Goal: Task Accomplishment & Management: Use online tool/utility

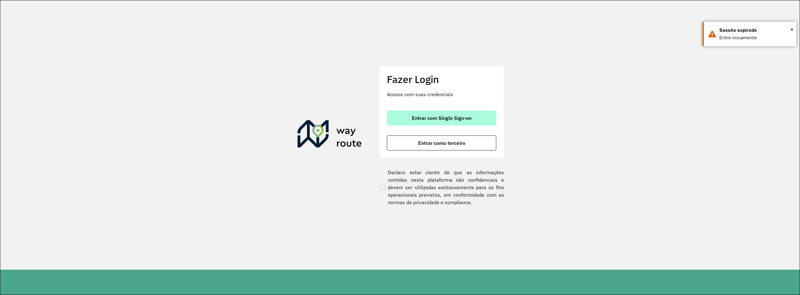
drag, startPoint x: 450, startPoint y: 114, endPoint x: 443, endPoint y: 113, distance: 7.2
click at [450, 114] on button "Entrar com Single Sign-on" at bounding box center [441, 118] width 109 height 15
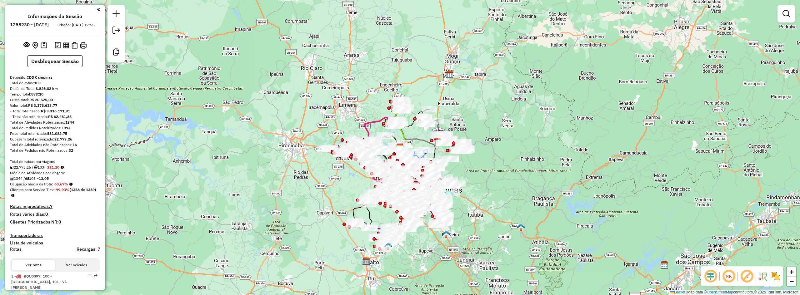
drag, startPoint x: 562, startPoint y: 139, endPoint x: 495, endPoint y: 109, distance: 73.1
click at [562, 139] on div "Janela de atendimento Grade de atendimento Capacidade Transportadoras Veículos …" at bounding box center [400, 147] width 800 height 295
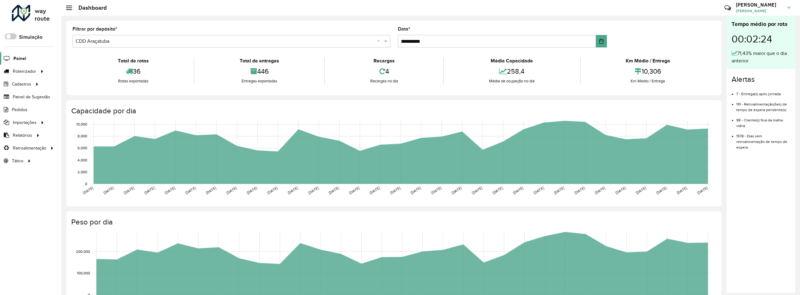
click at [24, 63] on link "Painel" at bounding box center [13, 58] width 26 height 12
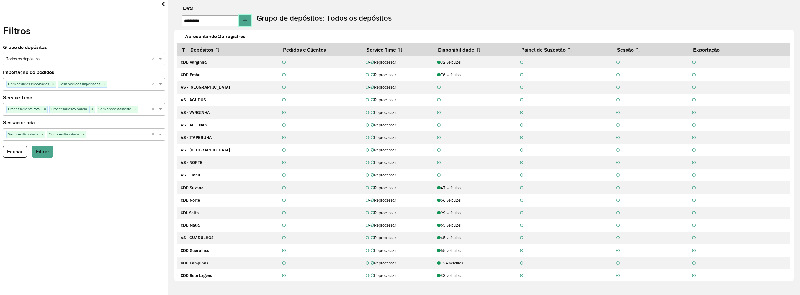
click at [247, 21] on button "Choose Date" at bounding box center [245, 20] width 12 height 11
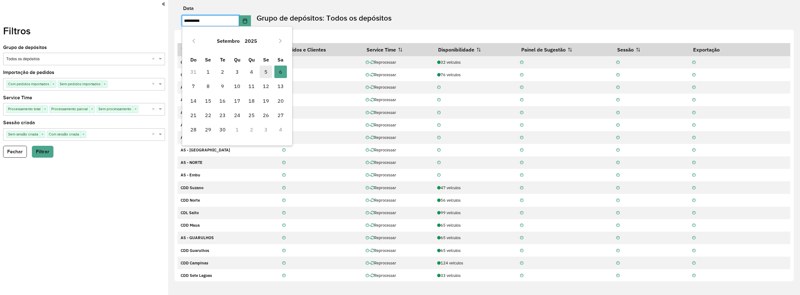
click at [262, 70] on span "5" at bounding box center [266, 72] width 12 height 12
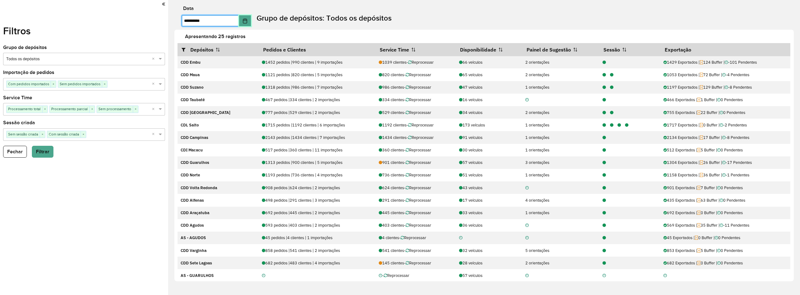
click at [247, 19] on icon "Choose Date" at bounding box center [244, 20] width 5 height 5
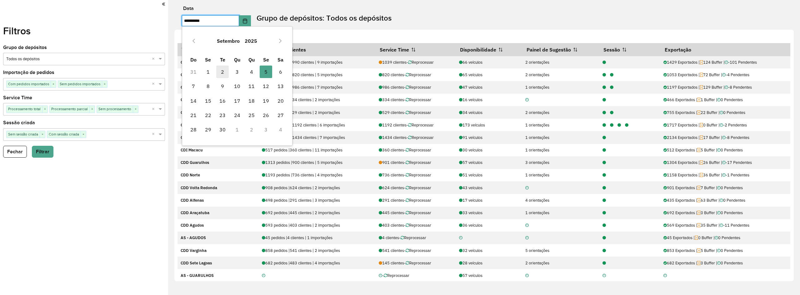
click at [227, 69] on span "2" at bounding box center [222, 72] width 12 height 12
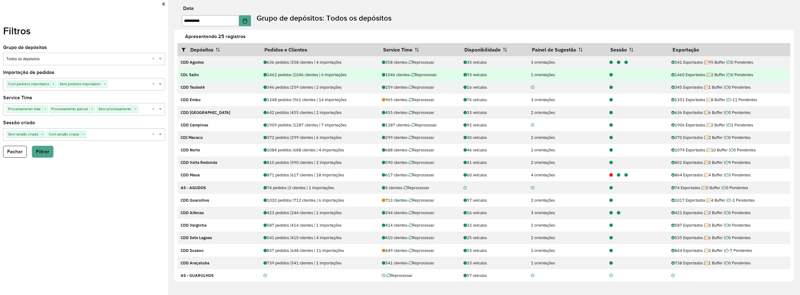
click at [609, 77] on icon at bounding box center [610, 75] width 3 height 4
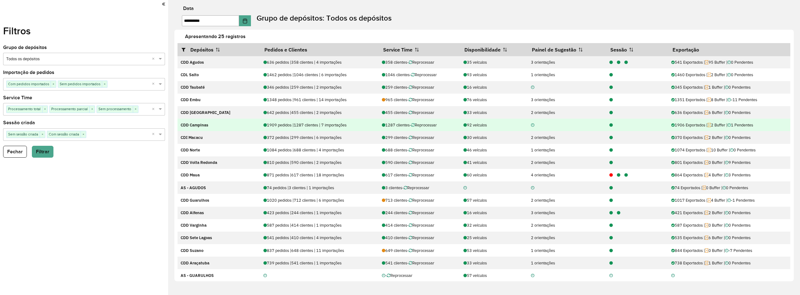
click at [609, 125] on icon at bounding box center [610, 125] width 3 height 4
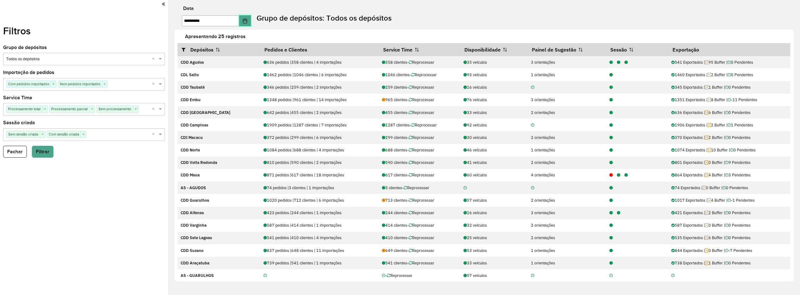
click at [247, 21] on button "Choose Date" at bounding box center [245, 20] width 12 height 11
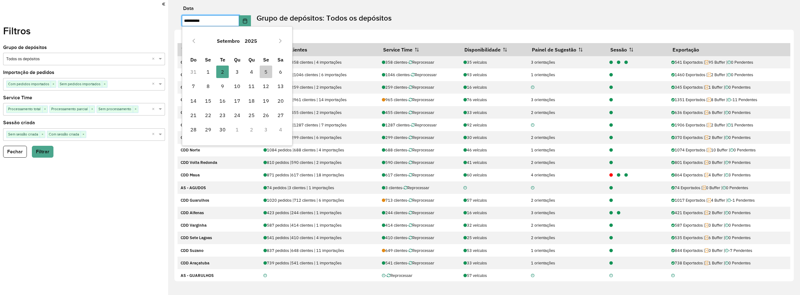
click at [212, 72] on span "1" at bounding box center [208, 72] width 12 height 12
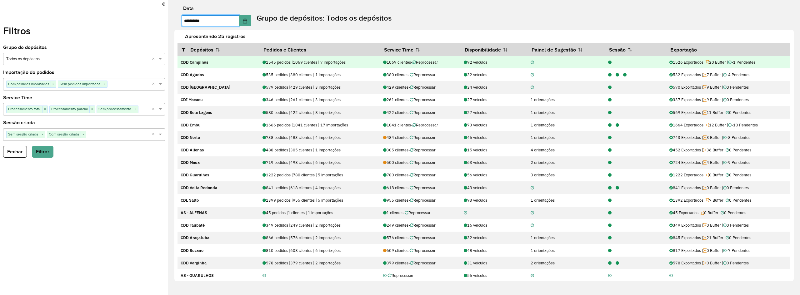
click at [609, 62] on div at bounding box center [635, 62] width 62 height 6
click at [608, 62] on icon at bounding box center [609, 63] width 3 height 4
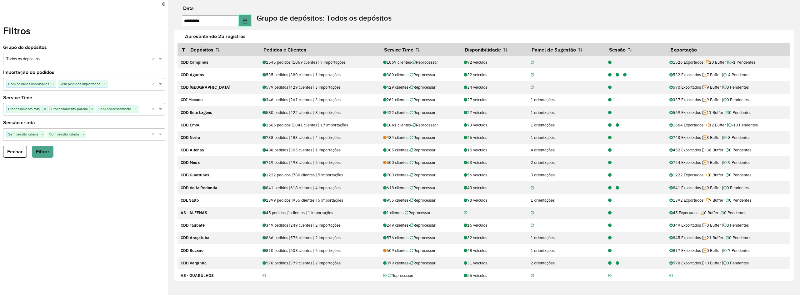
click at [247, 22] on icon "Choose Date" at bounding box center [245, 20] width 4 height 5
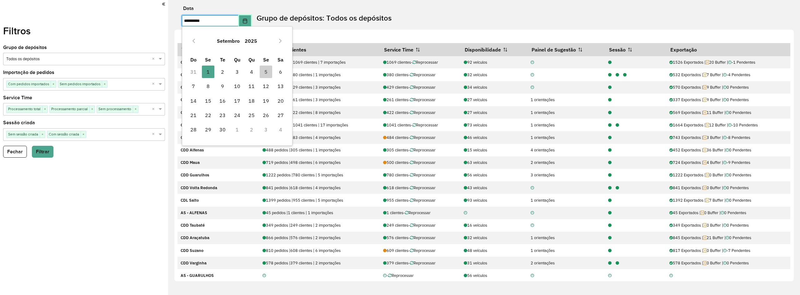
click at [247, 22] on icon "Choose Date" at bounding box center [245, 20] width 4 height 5
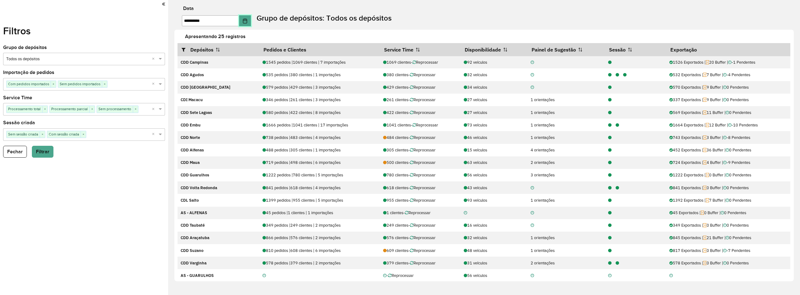
click at [246, 23] on button "Choose Date" at bounding box center [245, 20] width 12 height 11
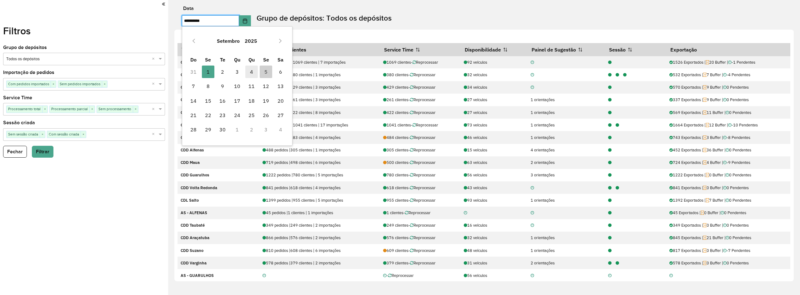
click at [250, 70] on span "4" at bounding box center [251, 72] width 12 height 12
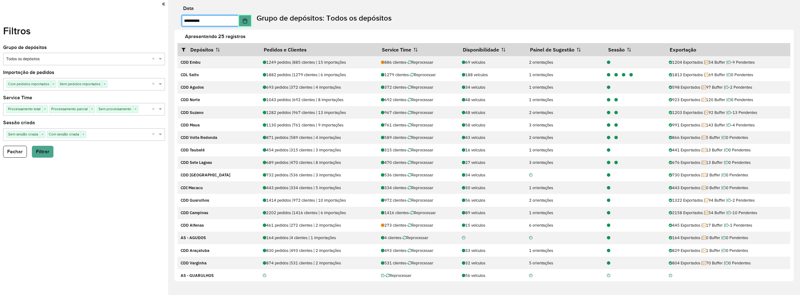
click at [247, 22] on icon "Choose Date" at bounding box center [244, 20] width 5 height 5
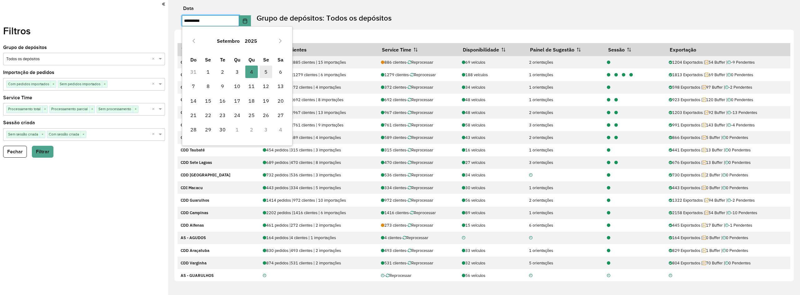
click at [267, 71] on span "5" at bounding box center [266, 72] width 12 height 12
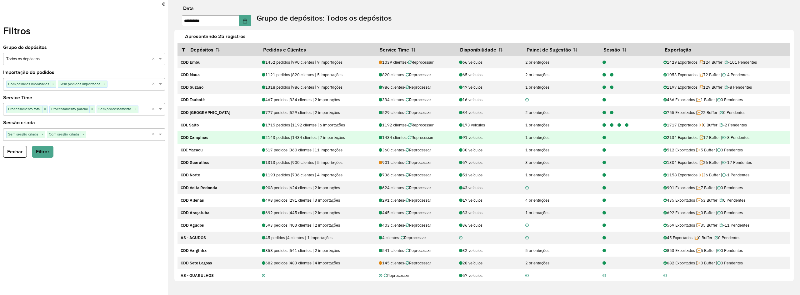
click at [602, 138] on icon at bounding box center [603, 138] width 3 height 4
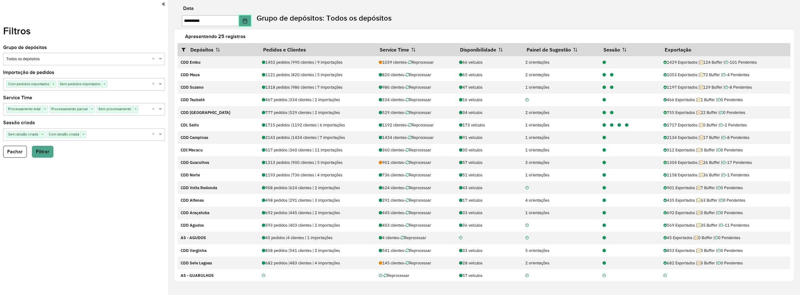
click at [251, 18] on button "Choose Date" at bounding box center [245, 20] width 12 height 11
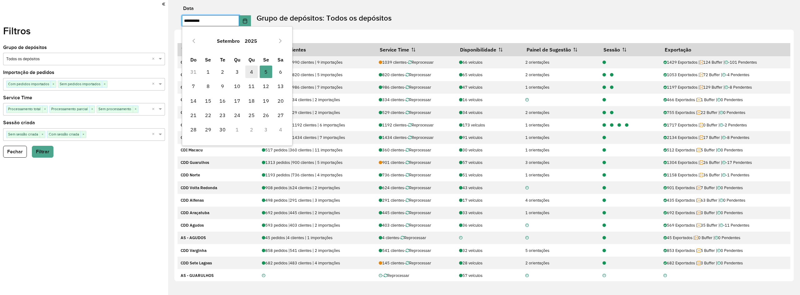
click at [249, 73] on span "4" at bounding box center [251, 72] width 12 height 12
type input "**********"
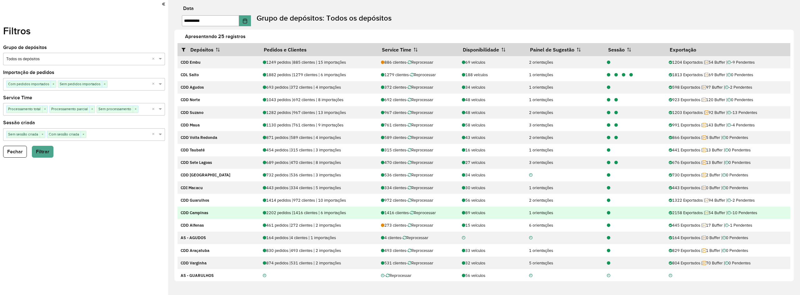
click at [604, 216] on div at bounding box center [606, 213] width 7 height 6
click at [608, 214] on icon at bounding box center [608, 213] width 3 height 4
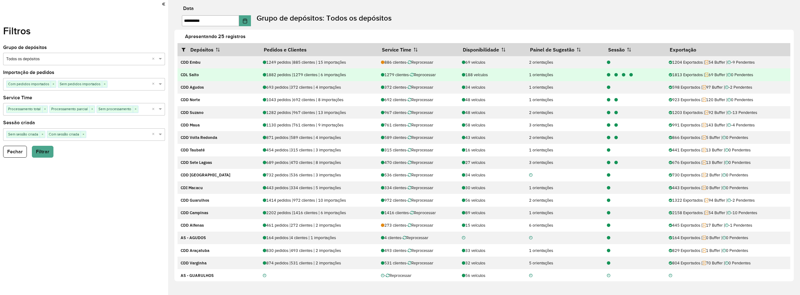
click at [629, 76] on icon at bounding box center [630, 75] width 3 height 4
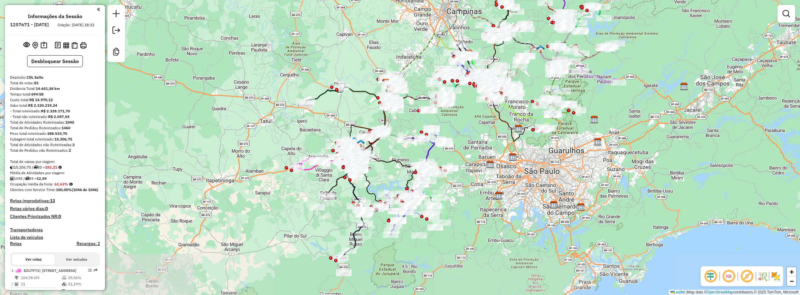
drag, startPoint x: 374, startPoint y: 97, endPoint x: 360, endPoint y: 32, distance: 66.5
click at [360, 32] on div "Janela de atendimento Grade de atendimento Capacidade Transportadoras Veículos …" at bounding box center [400, 147] width 800 height 295
click at [708, 278] on em at bounding box center [710, 276] width 15 height 15
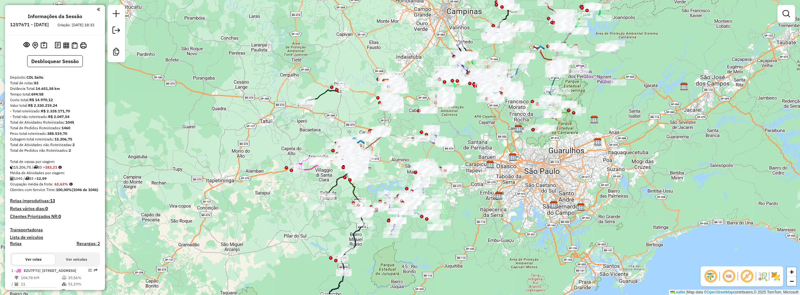
click at [772, 275] on img at bounding box center [775, 276] width 10 height 10
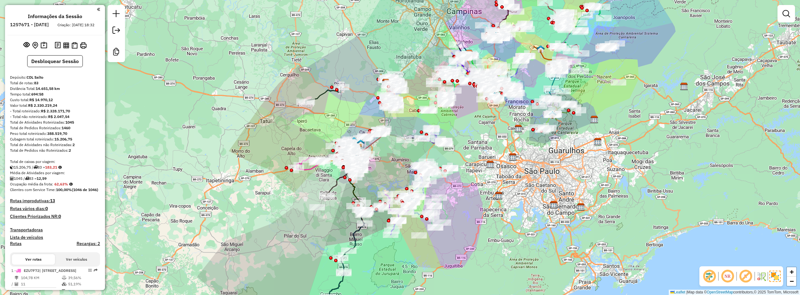
click at [743, 276] on em at bounding box center [745, 276] width 15 height 15
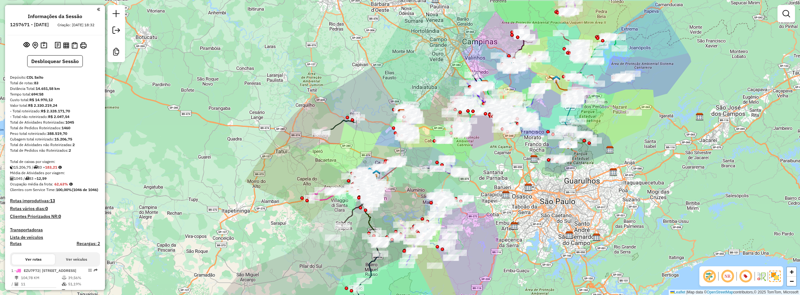
drag, startPoint x: 574, startPoint y: 228, endPoint x: 590, endPoint y: 251, distance: 27.4
click at [590, 251] on div "Janela de atendimento Grade de atendimento Capacidade Transportadoras Veículos …" at bounding box center [400, 147] width 800 height 295
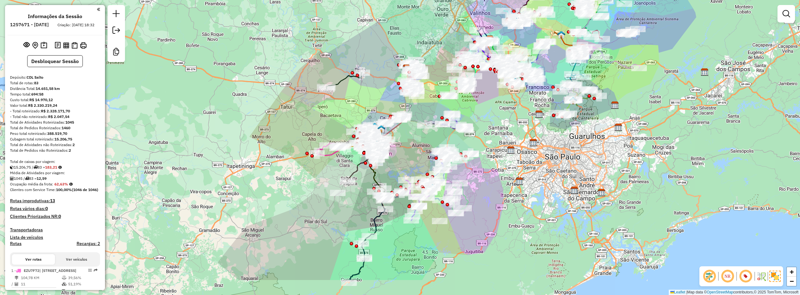
drag, startPoint x: 533, startPoint y: 213, endPoint x: 560, endPoint y: 170, distance: 50.5
click at [543, 167] on div "Janela de atendimento Grade de atendimento Capacidade Transportadoras Veículos …" at bounding box center [400, 147] width 800 height 295
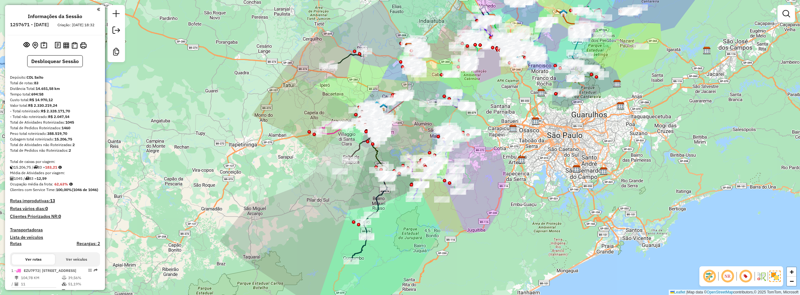
drag, startPoint x: 537, startPoint y: 174, endPoint x: 534, endPoint y: 153, distance: 21.0
click at [534, 153] on div "Janela de atendimento Grade de atendimento Capacidade Transportadoras Veículos …" at bounding box center [400, 147] width 800 height 295
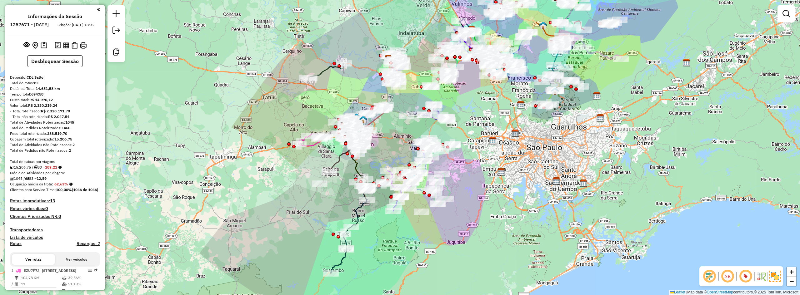
drag, startPoint x: 241, startPoint y: 181, endPoint x: 221, endPoint y: 193, distance: 23.7
click at [221, 193] on div "Janela de atendimento Grade de atendimento Capacidade Transportadoras Veículos …" at bounding box center [400, 147] width 800 height 295
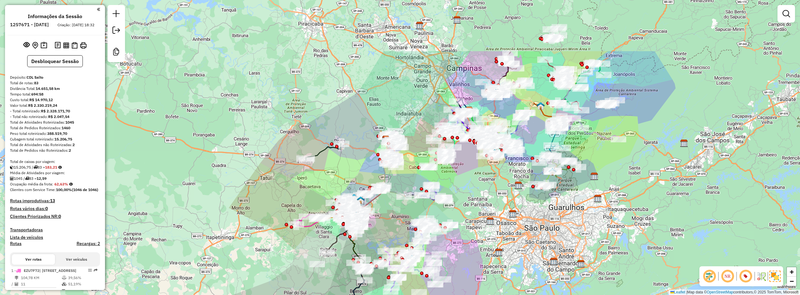
drag, startPoint x: 498, startPoint y: 174, endPoint x: 495, endPoint y: 254, distance: 79.7
click at [495, 254] on img at bounding box center [498, 253] width 8 height 8
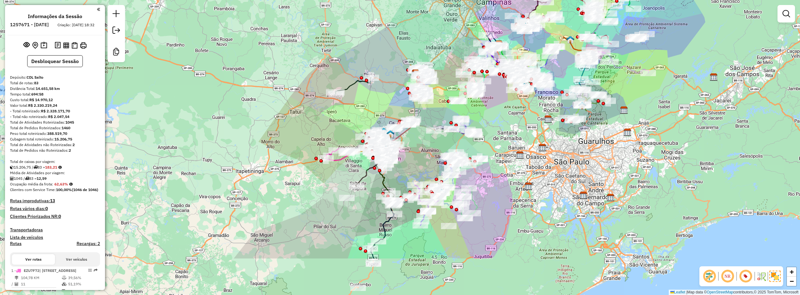
drag, startPoint x: 494, startPoint y: 228, endPoint x: 524, endPoint y: 159, distance: 75.1
click at [524, 159] on div "Janela de atendimento Grade de atendimento Capacidade Transportadoras Veículos …" at bounding box center [400, 147] width 800 height 295
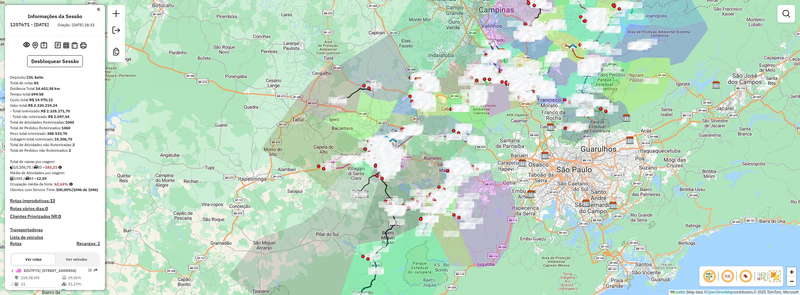
drag, startPoint x: 533, startPoint y: 203, endPoint x: 527, endPoint y: 225, distance: 23.3
click at [527, 225] on div "Janela de atendimento Grade de atendimento Capacidade Transportadoras Veículos …" at bounding box center [400, 147] width 800 height 295
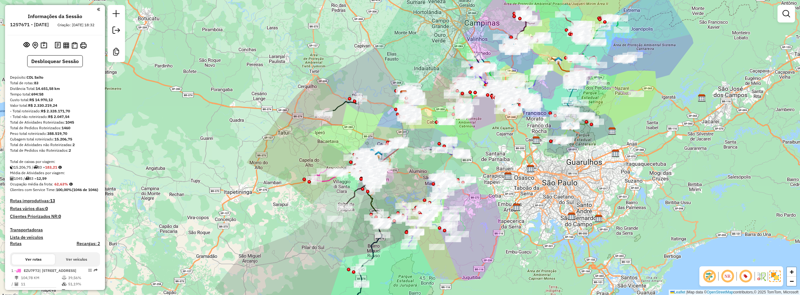
drag, startPoint x: 514, startPoint y: 156, endPoint x: 498, endPoint y: 165, distance: 18.6
click at [498, 165] on div "Janela de atendimento Grade de atendimento Capacidade Transportadoras Veículos …" at bounding box center [400, 147] width 800 height 295
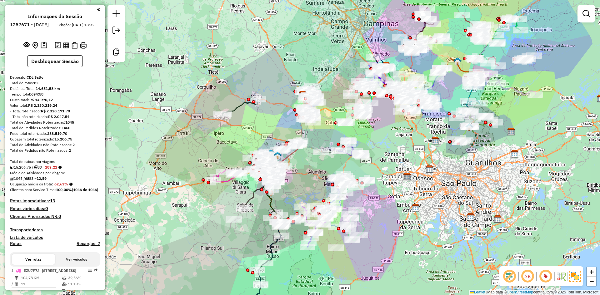
click at [419, 152] on div "Janela de atendimento Grade de atendimento Capacidade Transportadoras Veículos …" at bounding box center [300, 147] width 600 height 295
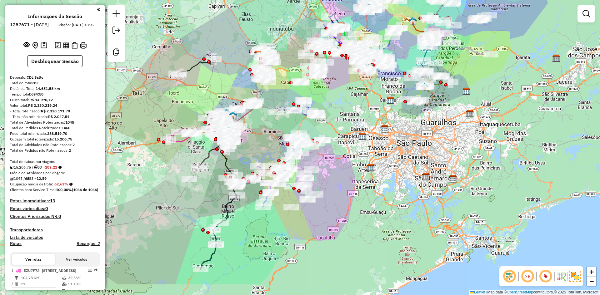
drag, startPoint x: 171, startPoint y: 156, endPoint x: 134, endPoint y: 129, distance: 46.3
click at [134, 129] on div "Janela de atendimento Grade de atendimento Capacidade Transportadoras Veículos …" at bounding box center [300, 147] width 600 height 295
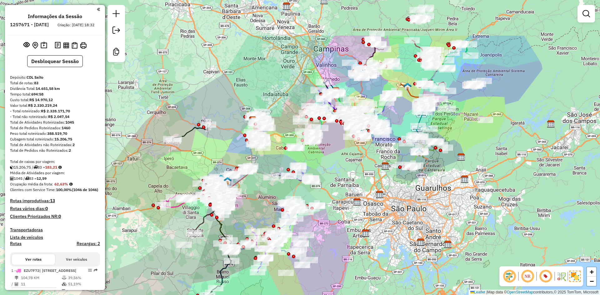
drag, startPoint x: 382, startPoint y: 136, endPoint x: 377, endPoint y: 201, distance: 65.2
click at [377, 201] on div "Janela de atendimento Grade de atendimento Capacidade Transportadoras Veículos …" at bounding box center [300, 147] width 600 height 295
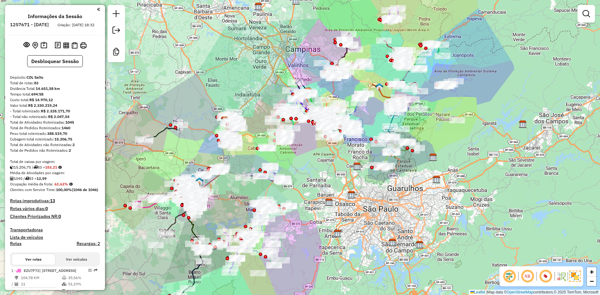
drag, startPoint x: 363, startPoint y: 238, endPoint x: 335, endPoint y: 238, distance: 28.1
click at [335, 238] on div "Janela de atendimento Grade de atendimento Capacidade Transportadoras Veículos …" at bounding box center [300, 147] width 600 height 295
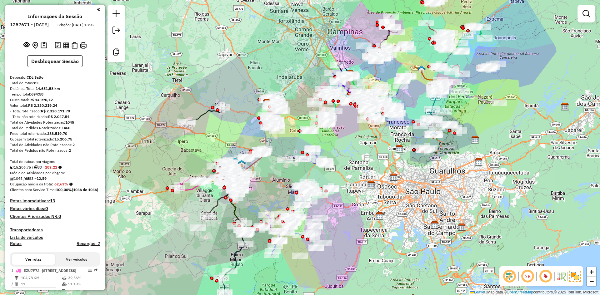
drag, startPoint x: 146, startPoint y: 110, endPoint x: 183, endPoint y: 95, distance: 40.7
click at [183, 95] on div "Janela de atendimento Grade de atendimento Capacidade Transportadoras Veículos …" at bounding box center [300, 147] width 600 height 295
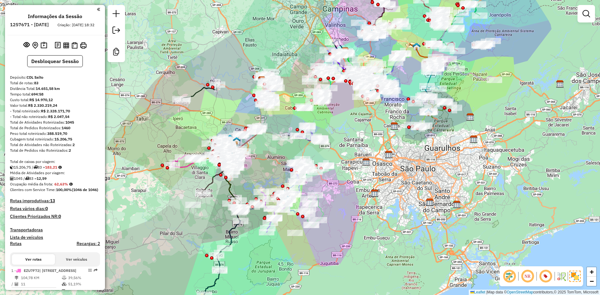
drag, startPoint x: 158, startPoint y: 104, endPoint x: 153, endPoint y: 81, distance: 23.3
click at [153, 81] on div "Janela de atendimento Grade de atendimento Capacidade Transportadoras Veículos …" at bounding box center [300, 147] width 600 height 295
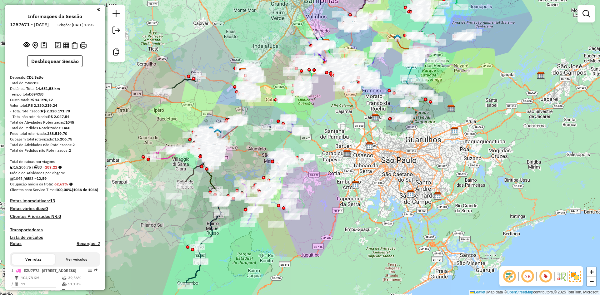
drag, startPoint x: 423, startPoint y: 180, endPoint x: 427, endPoint y: 171, distance: 9.2
click at [427, 171] on div "Janela de atendimento Grade de atendimento Capacidade Transportadoras Veículos …" at bounding box center [300, 147] width 600 height 295
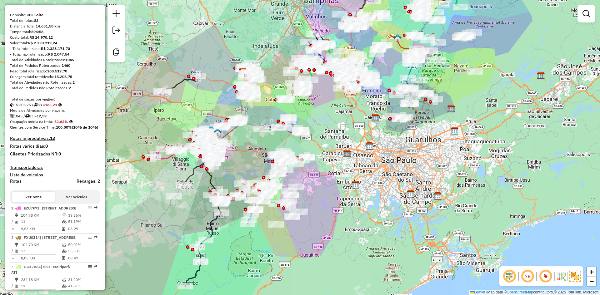
drag, startPoint x: 11, startPoint y: 103, endPoint x: 94, endPoint y: 137, distance: 90.5
click at [52, 107] on strong "183,21" at bounding box center [51, 104] width 12 height 5
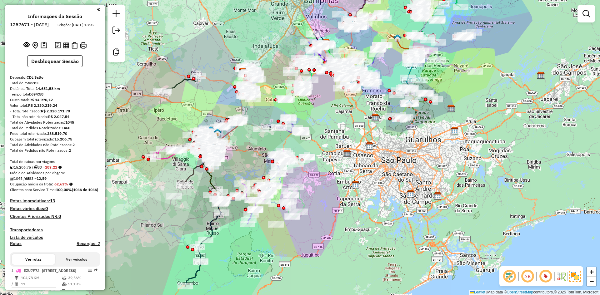
click at [21, 50] on div at bounding box center [54, 45] width 95 height 10
click at [24, 48] on em at bounding box center [26, 45] width 6 height 6
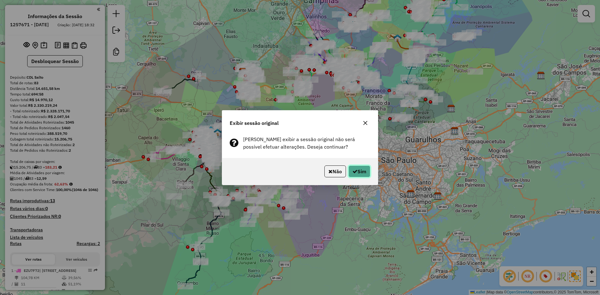
click at [353, 171] on icon "button" at bounding box center [354, 171] width 5 height 5
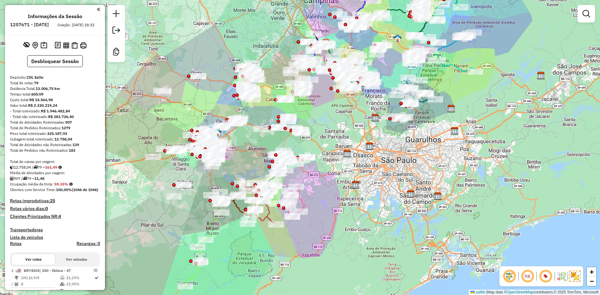
click at [36, 85] on strong "79" at bounding box center [36, 83] width 4 height 5
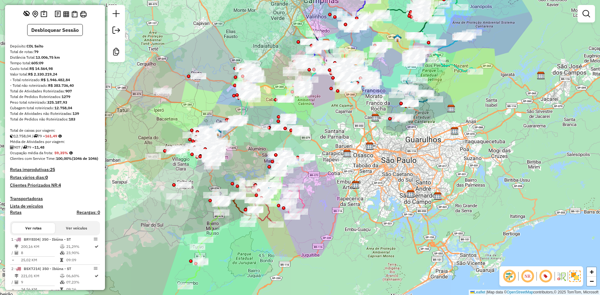
drag, startPoint x: 73, startPoint y: 119, endPoint x: 84, endPoint y: 118, distance: 10.7
click at [84, 117] on div "Total de Atividades não Roteirizadas: 139" at bounding box center [55, 114] width 90 height 6
drag, startPoint x: 48, startPoint y: 141, endPoint x: 61, endPoint y: 140, distance: 12.5
click at [61, 139] on div "12.758,04 / 79 = 161,49" at bounding box center [55, 136] width 90 height 6
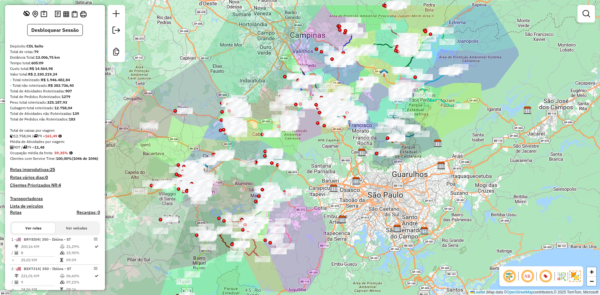
drag, startPoint x: 391, startPoint y: 182, endPoint x: 381, endPoint y: 210, distance: 30.1
click at [381, 210] on div "Janela de atendimento Grade de atendimento Capacidade Transportadoras Veículos …" at bounding box center [300, 147] width 600 height 295
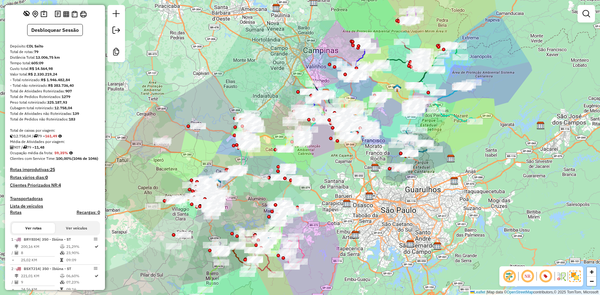
drag, startPoint x: 355, startPoint y: 208, endPoint x: 368, endPoint y: 223, distance: 20.2
click at [368, 223] on div "Janela de atendimento Grade de atendimento Capacidade Transportadoras Veículos …" at bounding box center [300, 147] width 600 height 295
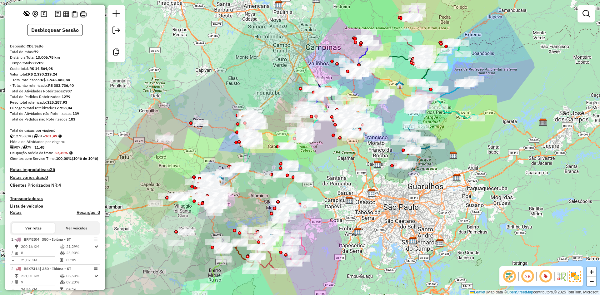
drag, startPoint x: 353, startPoint y: 222, endPoint x: 356, endPoint y: 219, distance: 4.0
click at [356, 219] on div "Janela de atendimento Grade de atendimento Capacidade Transportadoras Veículos …" at bounding box center [300, 147] width 600 height 295
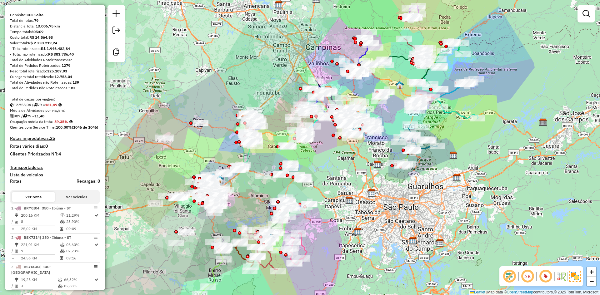
drag, startPoint x: 7, startPoint y: 148, endPoint x: 57, endPoint y: 147, distance: 50.0
click at [57, 147] on div "Informações da Sessão 1257671 - 02/09/2025 Criação: 01/09/2025 18:32 Desbloquea…" at bounding box center [55, 147] width 100 height 285
click at [48, 141] on h4 "Rotas improdutivas: 25" at bounding box center [55, 138] width 90 height 5
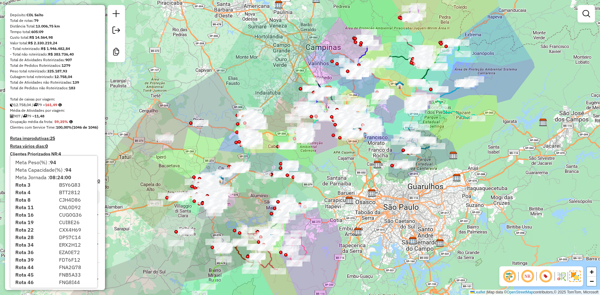
drag, startPoint x: 16, startPoint y: 162, endPoint x: 70, endPoint y: 162, distance: 54.4
click at [70, 162] on div "Meta Peso(%) : 94" at bounding box center [53, 162] width 77 height 7
drag, startPoint x: 14, startPoint y: 168, endPoint x: 84, endPoint y: 169, distance: 70.0
click at [84, 169] on div "Meta Capacidade(%) : 94" at bounding box center [54, 169] width 84 height 7
drag, startPoint x: 15, startPoint y: 177, endPoint x: 73, endPoint y: 176, distance: 58.1
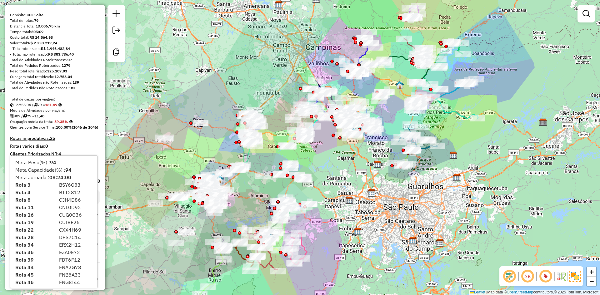
click at [73, 176] on div "Meta Jornada : 08:24:00" at bounding box center [54, 177] width 84 height 7
click at [73, 113] on div "Média de Atividades por viagem:" at bounding box center [55, 111] width 90 height 6
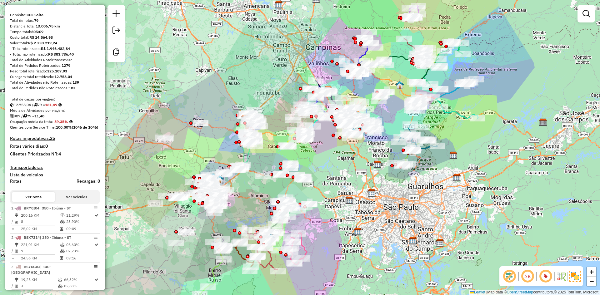
click at [52, 141] on strong "25" at bounding box center [52, 139] width 5 height 6
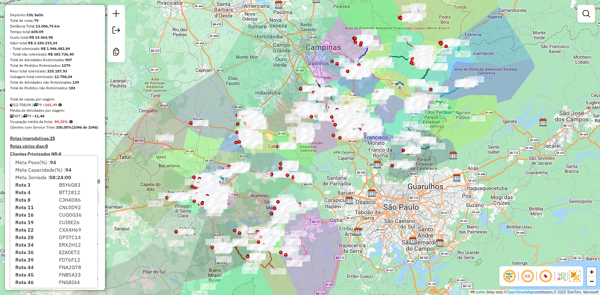
click at [27, 185] on strong "Rota 3" at bounding box center [22, 185] width 15 height 6
click at [72, 141] on h4 "Rotas improdutivas: 25" at bounding box center [55, 138] width 90 height 5
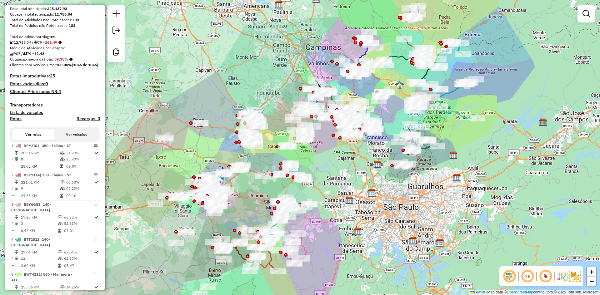
scroll to position [156, 0]
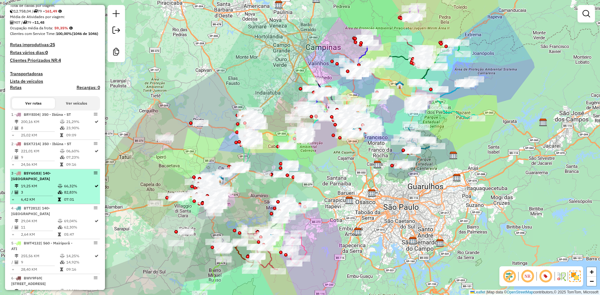
click at [43, 189] on td "19,25 KM" at bounding box center [39, 186] width 37 height 6
select select "**********"
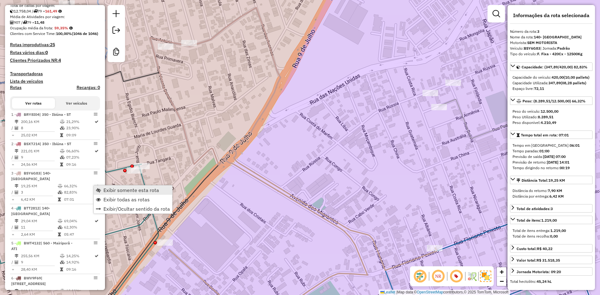
click at [122, 188] on span "Exibir somente esta rota" at bounding box center [131, 190] width 56 height 5
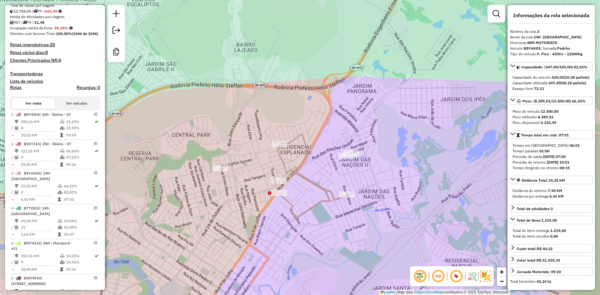
drag, startPoint x: 306, startPoint y: 171, endPoint x: 305, endPoint y: 125, distance: 45.9
click at [305, 125] on div "Janela de atendimento Grade de atendimento Capacidade Transportadoras Veículos …" at bounding box center [300, 147] width 600 height 295
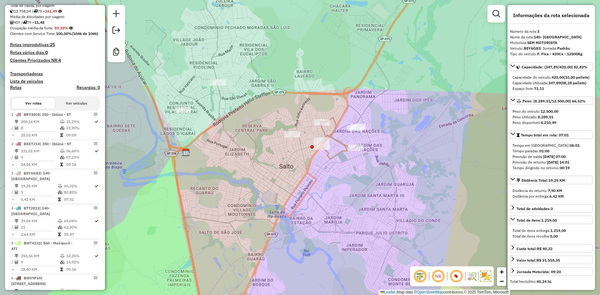
click at [339, 141] on icon at bounding box center [338, 138] width 36 height 42
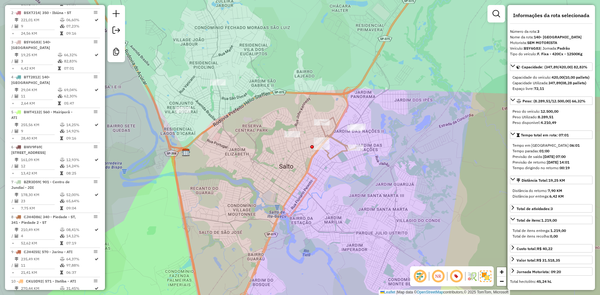
scroll to position [332, 0]
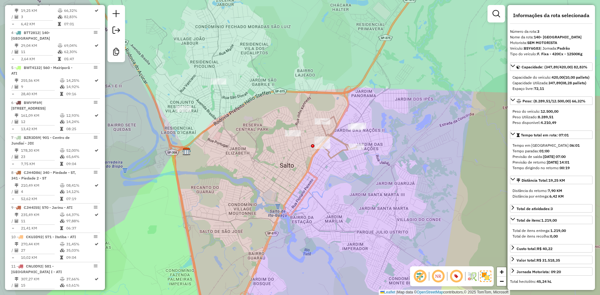
click at [306, 132] on div "Rota 3 - Placa BSY6G83 79850502 - FRANCINE RINO DE OLIVEIRA FREITAS EIRELI Jane…" at bounding box center [300, 147] width 600 height 295
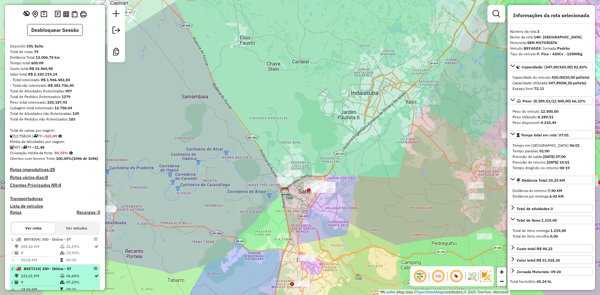
scroll to position [219, 0]
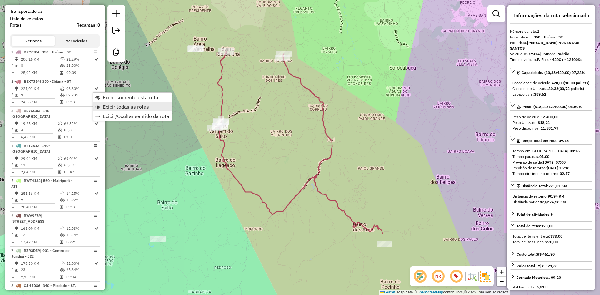
click at [103, 108] on span "Exibir todas as rotas" at bounding box center [126, 106] width 46 height 5
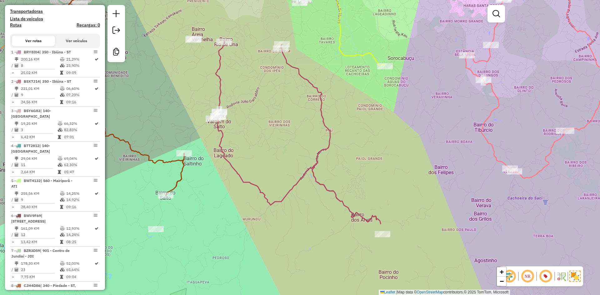
drag, startPoint x: 231, startPoint y: 168, endPoint x: 229, endPoint y: 145, distance: 23.1
click at [229, 145] on icon at bounding box center [296, 133] width 167 height 182
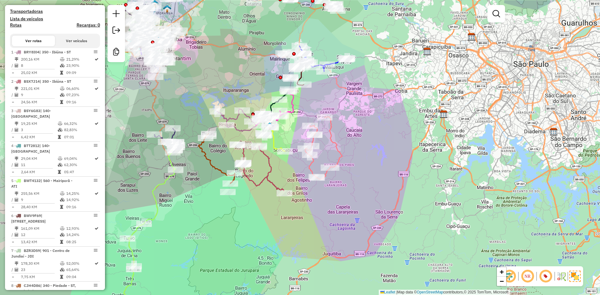
drag, startPoint x: 237, startPoint y: 186, endPoint x: 252, endPoint y: 223, distance: 39.3
click at [252, 223] on div "Janela de atendimento Grade de atendimento Capacidade Transportadoras Veículos …" at bounding box center [300, 147] width 600 height 295
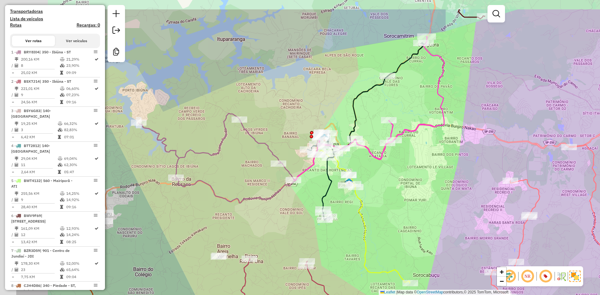
drag, startPoint x: 319, startPoint y: 143, endPoint x: 395, endPoint y: 182, distance: 86.2
click at [395, 182] on div "Janela de atendimento Grade de atendimento Capacidade Transportadoras Veículos …" at bounding box center [300, 147] width 600 height 295
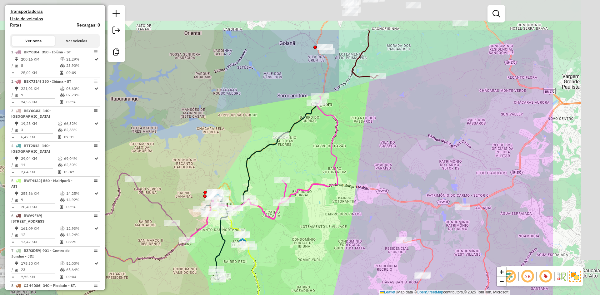
drag, startPoint x: 281, startPoint y: 84, endPoint x: 174, endPoint y: 144, distance: 122.5
click at [174, 144] on div "Janela de atendimento Grade de atendimento Capacidade Transportadoras Veículos …" at bounding box center [300, 147] width 600 height 295
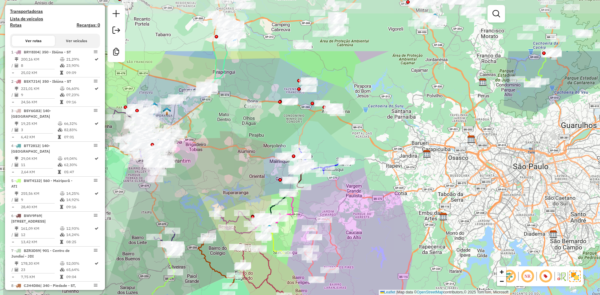
drag, startPoint x: 295, startPoint y: 123, endPoint x: 354, endPoint y: 199, distance: 95.7
click at [354, 199] on div "Janela de atendimento Grade de atendimento Capacidade Transportadoras Veículos …" at bounding box center [300, 147] width 600 height 295
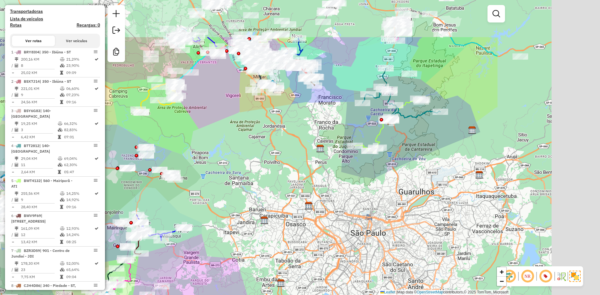
drag, startPoint x: 393, startPoint y: 97, endPoint x: 219, endPoint y: 167, distance: 187.6
click at [219, 167] on div "Janela de atendimento Grade de atendimento Capacidade Transportadoras Veículos …" at bounding box center [300, 147] width 600 height 295
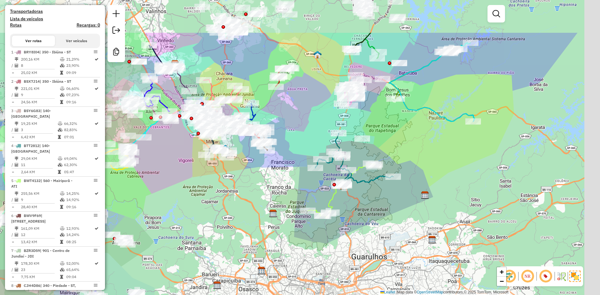
drag, startPoint x: 295, startPoint y: 152, endPoint x: 259, endPoint y: 220, distance: 77.2
click at [259, 220] on div "Janela de atendimento Grade de atendimento Capacidade Transportadoras Veículos …" at bounding box center [300, 147] width 600 height 295
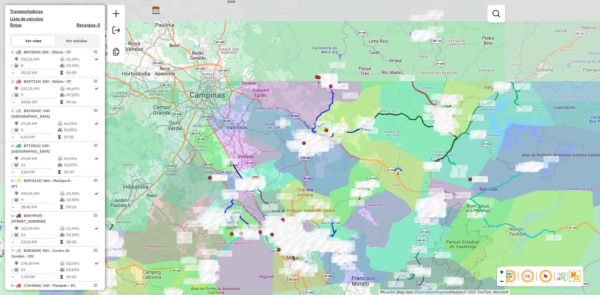
drag, startPoint x: 291, startPoint y: 122, endPoint x: 373, endPoint y: 232, distance: 137.7
click at [373, 232] on div "Janela de atendimento Grade de atendimento Capacidade Transportadoras Veículos …" at bounding box center [300, 147] width 600 height 295
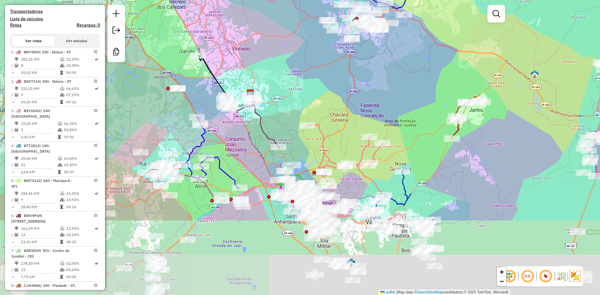
drag, startPoint x: 267, startPoint y: 163, endPoint x: 271, endPoint y: 58, distance: 104.7
click at [272, 58] on div "Janela de atendimento Grade de atendimento Capacidade Transportadoras Veículos …" at bounding box center [300, 147] width 600 height 295
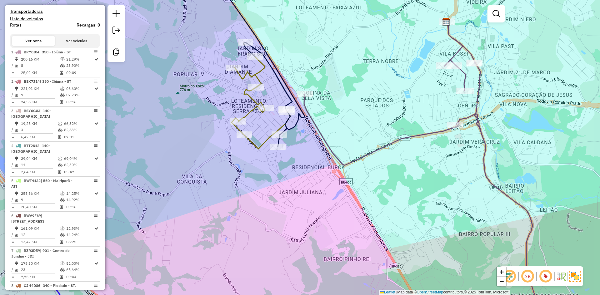
click at [249, 98] on icon at bounding box center [260, 95] width 59 height 107
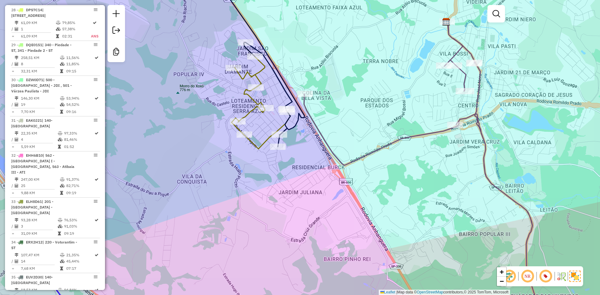
select select "**********"
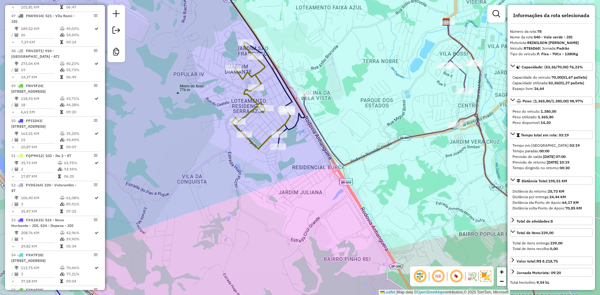
scroll to position [2883, 0]
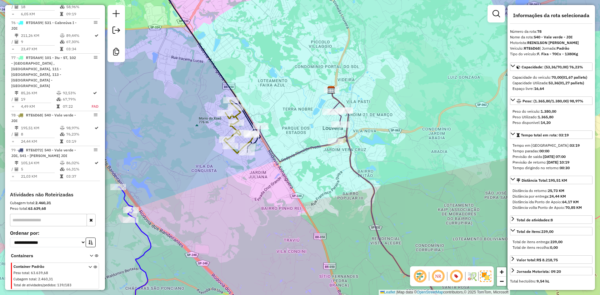
click at [222, 78] on icon at bounding box center [205, 62] width 109 height 182
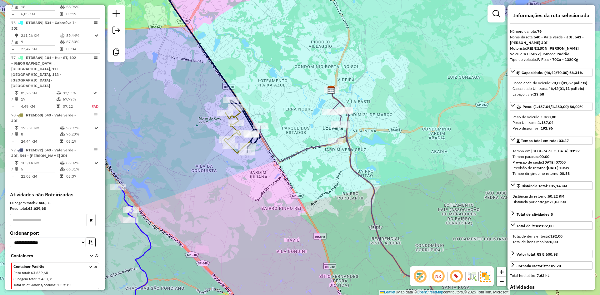
click at [296, 149] on div "Janela de atendimento Grade de atendimento Capacidade Transportadoras Veículos …" at bounding box center [300, 147] width 600 height 295
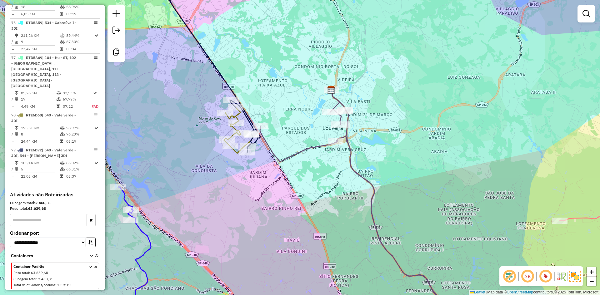
click at [298, 152] on icon at bounding box center [353, 200] width 186 height 221
select select "**********"
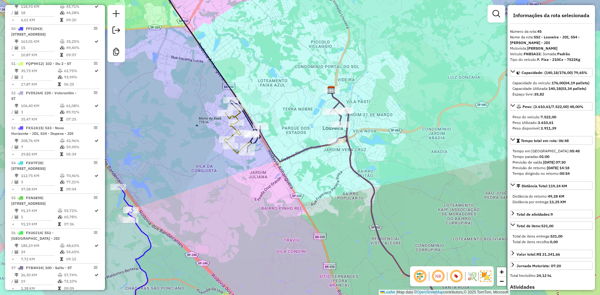
scroll to position [1812, 0]
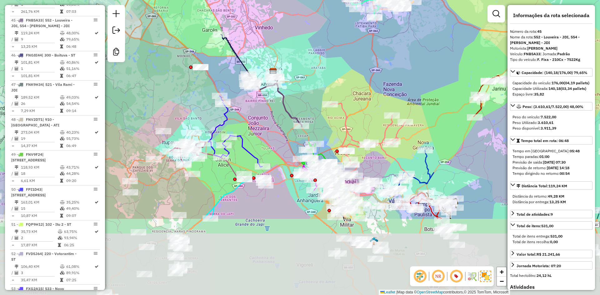
drag, startPoint x: 325, startPoint y: 185, endPoint x: 294, endPoint y: 79, distance: 110.6
click at [294, 79] on div "Janela de atendimento Grade de atendimento Capacidade Transportadoras Veículos …" at bounding box center [300, 147] width 600 height 295
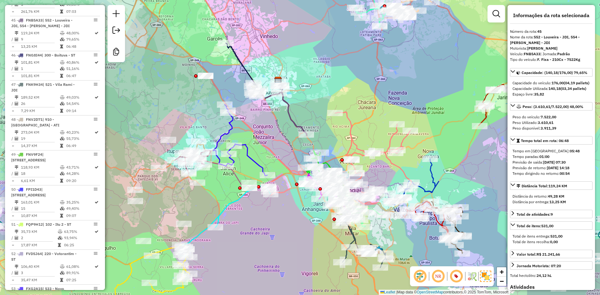
drag, startPoint x: 257, startPoint y: 106, endPoint x: 267, endPoint y: 126, distance: 22.2
click at [267, 126] on div "Janela de atendimento Grade de atendimento Capacidade Transportadoras Veículos …" at bounding box center [300, 147] width 600 height 295
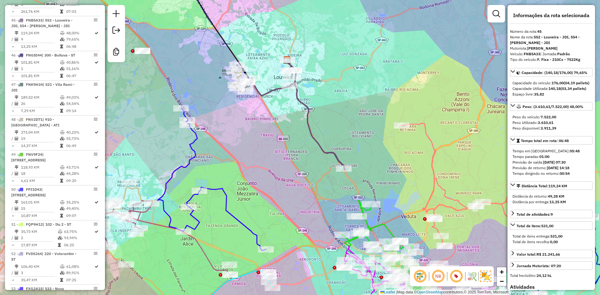
click at [271, 90] on icon at bounding box center [298, 115] width 93 height 110
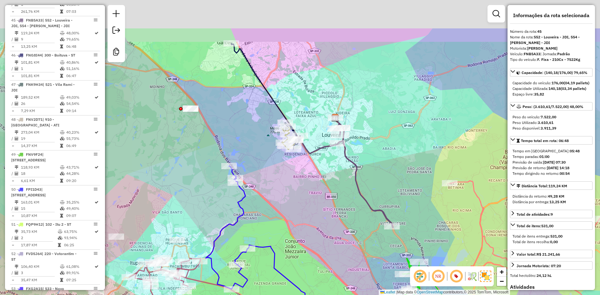
drag, startPoint x: 278, startPoint y: 114, endPoint x: 326, endPoint y: 172, distance: 75.2
click at [326, 172] on div "Janela de atendimento Grade de atendimento Capacidade Transportadoras Veículos …" at bounding box center [300, 147] width 600 height 295
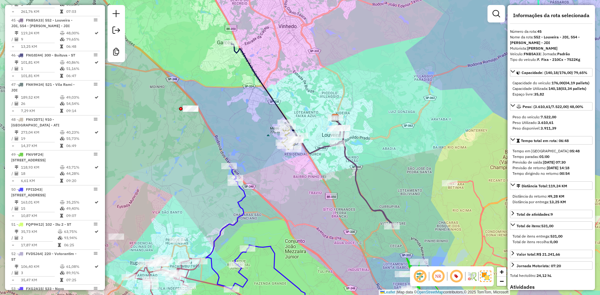
click at [345, 156] on icon at bounding box center [346, 173] width 93 height 110
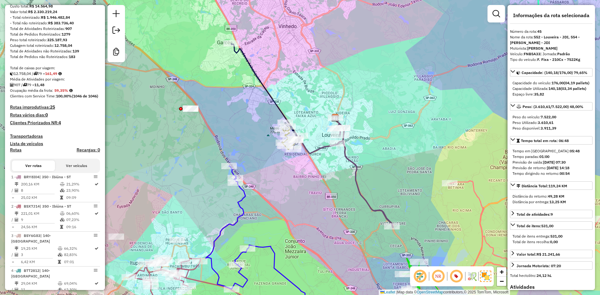
scroll to position [0, 0]
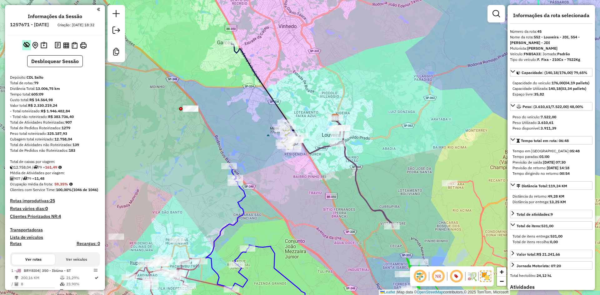
click at [27, 48] on em at bounding box center [26, 45] width 6 height 6
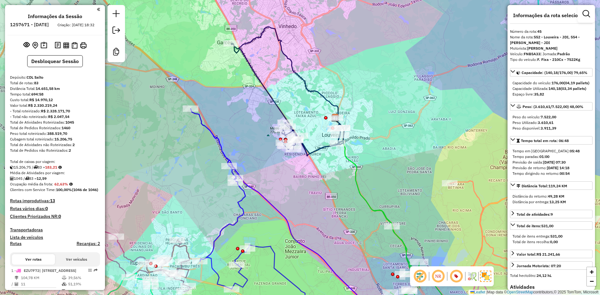
click at [307, 85] on icon at bounding box center [287, 91] width 113 height 129
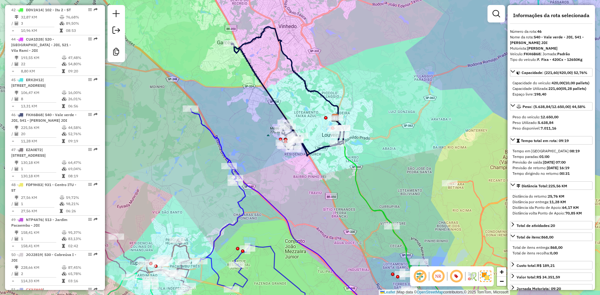
scroll to position [1789, 0]
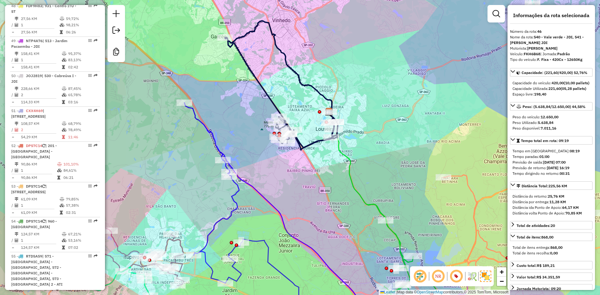
drag, startPoint x: 388, startPoint y: 136, endPoint x: 385, endPoint y: 133, distance: 5.1
click at [385, 133] on div "Janela de atendimento Grade de atendimento Capacidade Transportadoras Veículos …" at bounding box center [300, 147] width 600 height 295
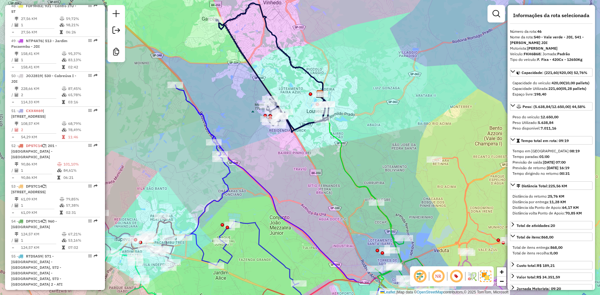
drag, startPoint x: 243, startPoint y: 151, endPoint x: 237, endPoint y: 137, distance: 15.1
click at [237, 137] on div "Janela de atendimento Grade de atendimento Capacidade Transportadoras Veículos …" at bounding box center [300, 147] width 600 height 295
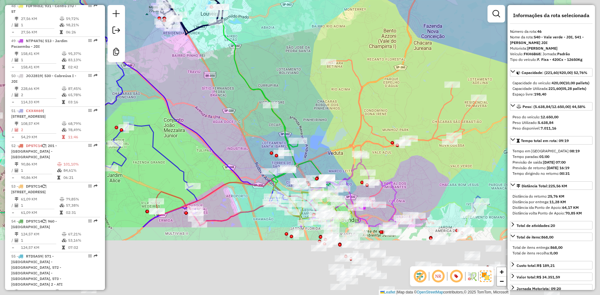
drag, startPoint x: 285, startPoint y: 159, endPoint x: 174, endPoint y: 57, distance: 150.5
click at [174, 57] on div "Janela de atendimento Grade de atendimento Capacidade Transportadoras Veículos …" at bounding box center [300, 147] width 600 height 295
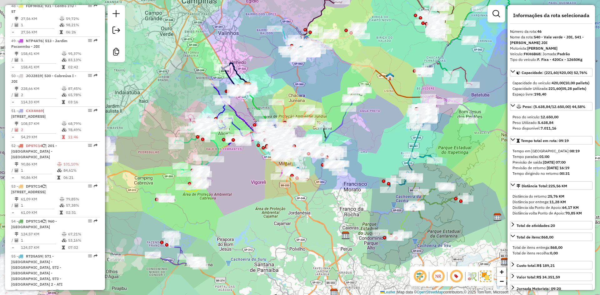
drag, startPoint x: 326, startPoint y: 132, endPoint x: 367, endPoint y: 136, distance: 41.7
click at [367, 136] on div "Janela de atendimento Grade de atendimento Capacidade Transportadoras Veículos …" at bounding box center [300, 147] width 600 height 295
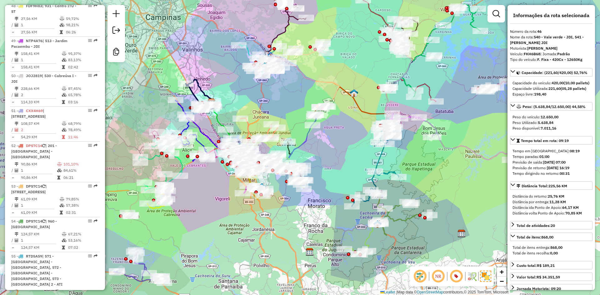
drag, startPoint x: 378, startPoint y: 127, endPoint x: 340, endPoint y: 138, distance: 39.0
click at [340, 138] on div "Janela de atendimento Grade de atendimento Capacidade Transportadoras Veículos …" at bounding box center [300, 147] width 600 height 295
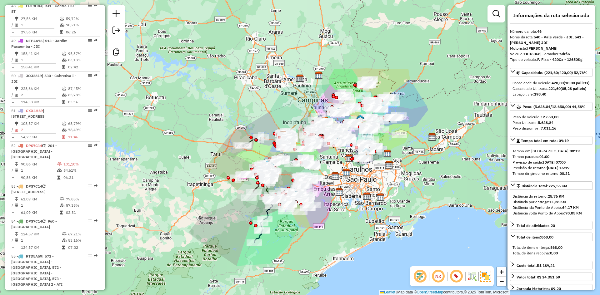
drag, startPoint x: 344, startPoint y: 201, endPoint x: 355, endPoint y: 196, distance: 12.6
click at [355, 196] on div "Janela de atendimento Grade de atendimento Capacidade Transportadoras Veículos …" at bounding box center [300, 147] width 600 height 295
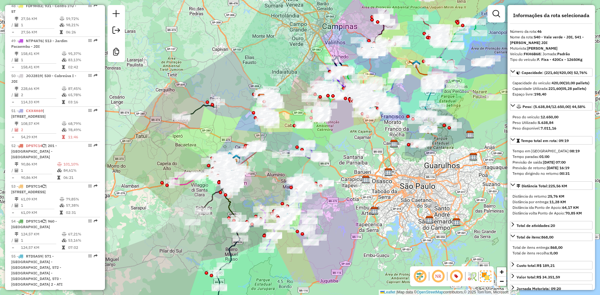
drag, startPoint x: 352, startPoint y: 185, endPoint x: 403, endPoint y: 208, distance: 55.6
click at [403, 208] on div "Janela de atendimento Grade de atendimento Capacidade Transportadoras Veículos …" at bounding box center [300, 147] width 600 height 295
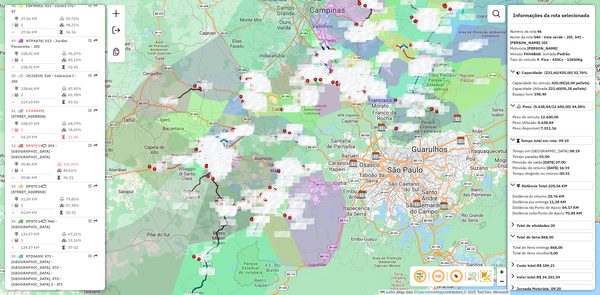
drag, startPoint x: 379, startPoint y: 186, endPoint x: 366, endPoint y: 170, distance: 20.5
click at [366, 170] on div "Janela de atendimento Grade de atendimento Capacidade Transportadoras Veículos …" at bounding box center [300, 147] width 600 height 295
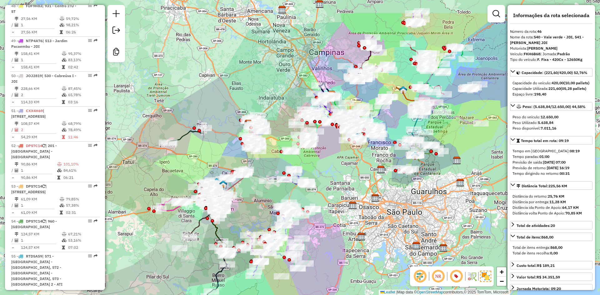
drag, startPoint x: 351, startPoint y: 176, endPoint x: 365, endPoint y: 213, distance: 39.3
click at [365, 213] on div "Janela de atendimento Grade de atendimento Capacidade Transportadoras Veículos …" at bounding box center [300, 147] width 600 height 295
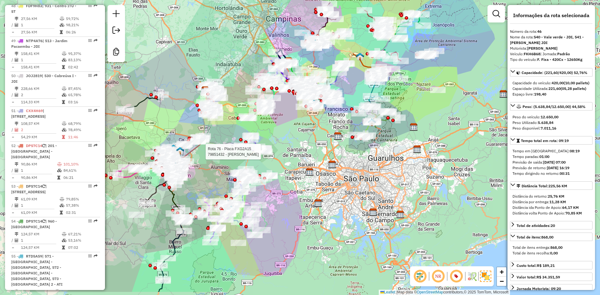
drag, startPoint x: 340, startPoint y: 167, endPoint x: 313, endPoint y: 155, distance: 29.8
click at [313, 155] on div "Rota 76 - Placa FXG2A15 79851432 - ARTHUR TAVARES Janela de atendimento Grade d…" at bounding box center [300, 147] width 600 height 295
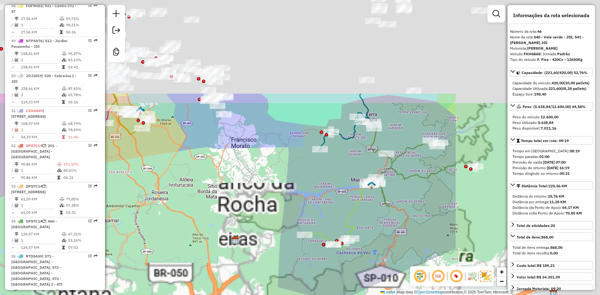
drag, startPoint x: 327, startPoint y: 121, endPoint x: 105, endPoint y: 247, distance: 255.0
click at [109, 249] on div "Rota 76 - Placa FXG2A15 79851432 - ARTHUR TAVARES Janela de atendimento Grade d…" at bounding box center [300, 147] width 600 height 295
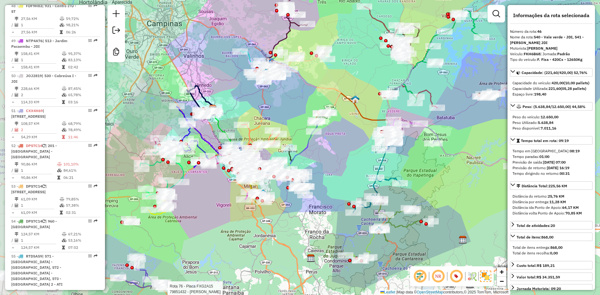
drag, startPoint x: 233, startPoint y: 221, endPoint x: 282, endPoint y: 211, distance: 50.4
click at [282, 211] on div "Rota 76 - Placa FXG2A15 79851432 - ARTHUR TAVARES Janela de atendimento Grade d…" at bounding box center [300, 147] width 600 height 295
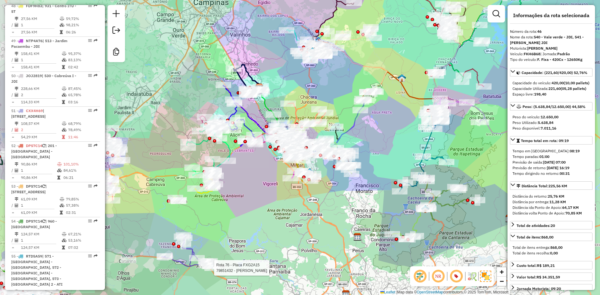
drag, startPoint x: 183, startPoint y: 239, endPoint x: 237, endPoint y: 205, distance: 63.6
click at [233, 212] on div "Rota 76 - Placa FXG2A15 79851432 - ARTHUR TAVARES Janela de atendimento Grade d…" at bounding box center [300, 147] width 600 height 295
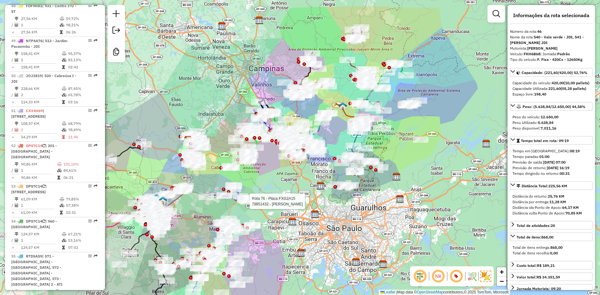
drag, startPoint x: 192, startPoint y: 131, endPoint x: 208, endPoint y: 103, distance: 32.3
click at [208, 103] on div "Rota 76 - Placa FXG2A15 79851432 - ARTHUR TAVARES Janela de atendimento Grade d…" at bounding box center [300, 147] width 600 height 295
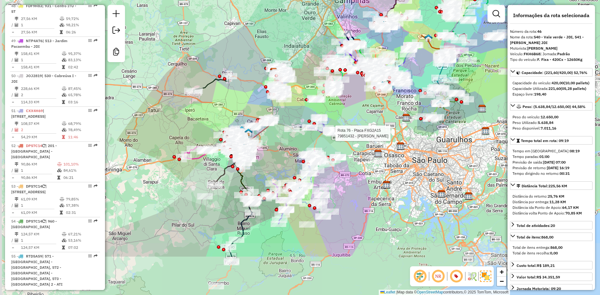
drag, startPoint x: 261, startPoint y: 181, endPoint x: 345, endPoint y: 103, distance: 114.9
click at [347, 112] on div "Rota 76 - Placa FXG2A15 79851432 - ARTHUR TAVARES Janela de atendimento Grade d…" at bounding box center [300, 147] width 600 height 295
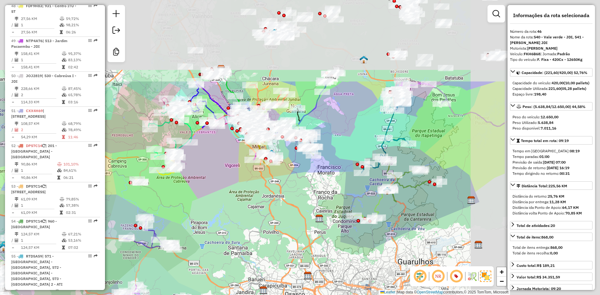
drag, startPoint x: 366, startPoint y: 106, endPoint x: 227, endPoint y: 198, distance: 167.2
click at [211, 216] on div "Rota 76 - Placa FXG2A15 79851432 - ARTHUR TAVARES Janela de atendimento Grade d…" at bounding box center [300, 147] width 600 height 295
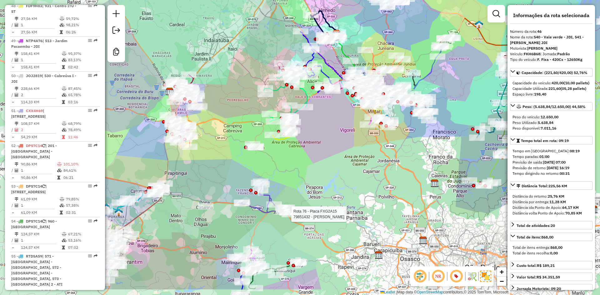
drag, startPoint x: 203, startPoint y: 206, endPoint x: 309, endPoint y: 179, distance: 109.2
click at [309, 179] on div "Rota 76 - Placa FXG2A15 79851432 - ARTHUR TAVARES Janela de atendimento Grade d…" at bounding box center [300, 147] width 600 height 295
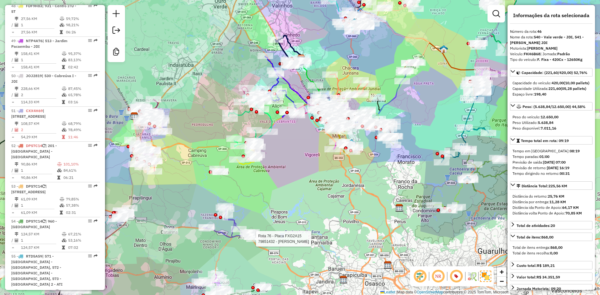
drag, startPoint x: 325, startPoint y: 135, endPoint x: 294, endPoint y: 154, distance: 36.5
click at [294, 154] on div "Rota 76 - Placa FXG2A15 79851432 - ARTHUR TAVARES Janela de atendimento Grade d…" at bounding box center [300, 147] width 600 height 295
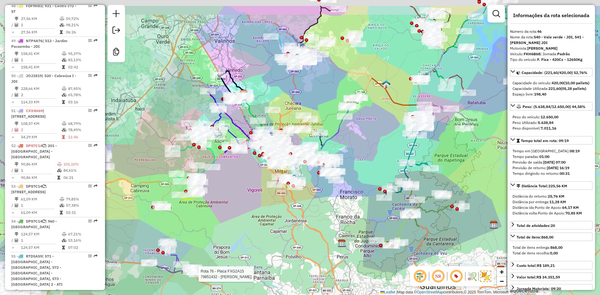
drag, startPoint x: 420, startPoint y: 92, endPoint x: 357, endPoint y: 127, distance: 71.6
click at [362, 128] on div "Rota 76 - Placa FXG2A15 79851432 - ARTHUR TAVARES Janela de atendimento Grade d…" at bounding box center [300, 147] width 600 height 295
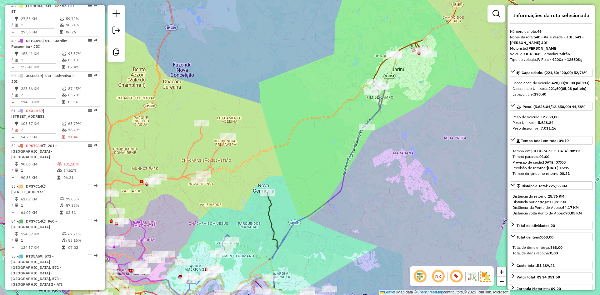
click at [355, 144] on icon at bounding box center [297, 203] width 180 height 243
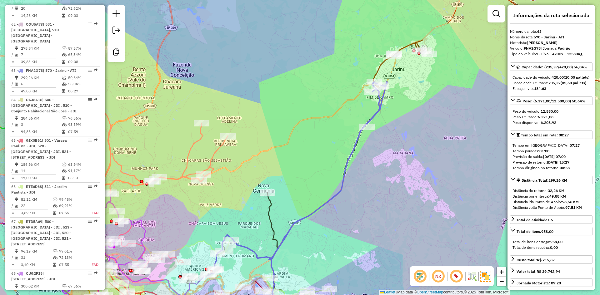
scroll to position [2406, 0]
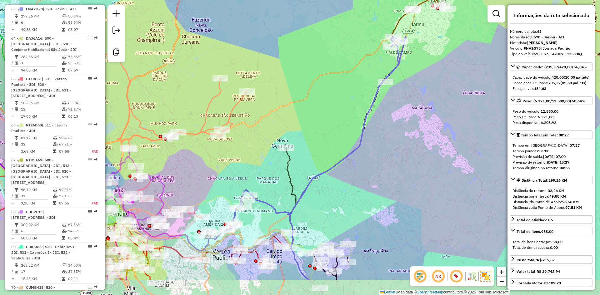
drag, startPoint x: 367, startPoint y: 198, endPoint x: 400, endPoint y: 122, distance: 83.5
click at [400, 122] on div "Janela de atendimento Grade de atendimento Capacidade Transportadoras Veículos …" at bounding box center [300, 147] width 600 height 295
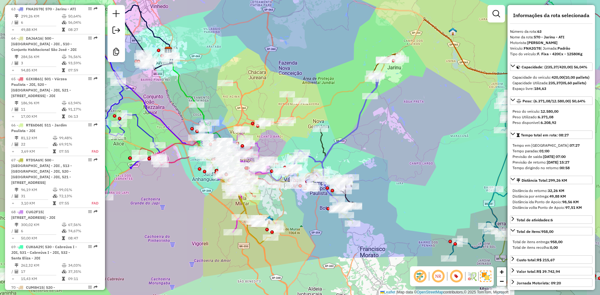
drag, startPoint x: 428, startPoint y: 105, endPoint x: 398, endPoint y: 116, distance: 32.0
click at [398, 116] on div "Janela de atendimento Grade de atendimento Capacidade Transportadoras Veículos …" at bounding box center [300, 147] width 600 height 295
click at [346, 127] on div "Janela de atendimento Grade de atendimento Capacidade Transportadoras Veículos …" at bounding box center [300, 147] width 600 height 295
click at [352, 130] on icon at bounding box center [336, 141] width 90 height 135
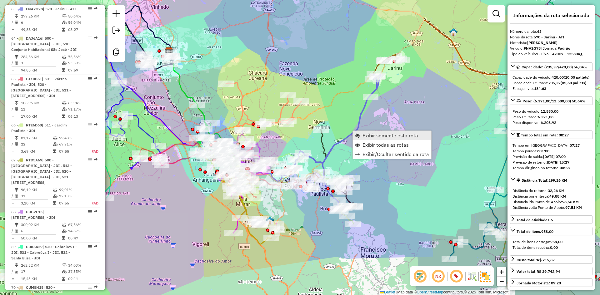
click at [359, 132] on link "Exibir somente esta rota" at bounding box center [392, 135] width 78 height 9
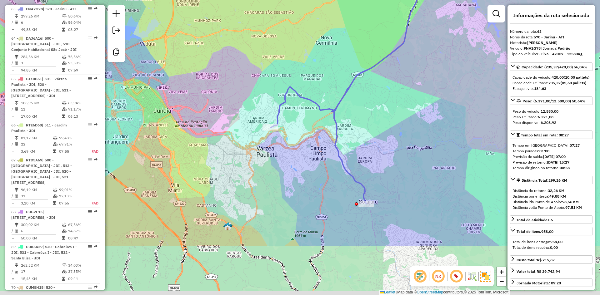
drag, startPoint x: 223, startPoint y: 219, endPoint x: 260, endPoint y: 165, distance: 65.7
click at [260, 165] on div "Janela de atendimento Grade de atendimento Capacidade Transportadoras Veículos …" at bounding box center [300, 147] width 600 height 295
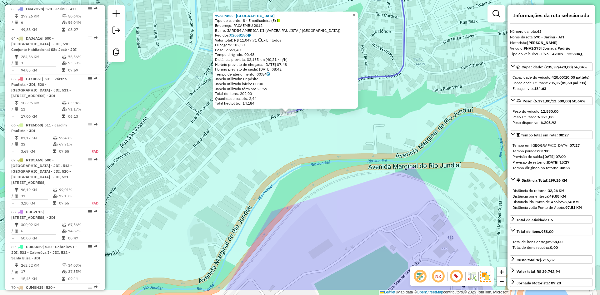
drag, startPoint x: 285, startPoint y: 207, endPoint x: 272, endPoint y: 173, distance: 36.9
click at [272, 171] on div "79817456 - BAR DO PEDRINHO Tipo de cliente: 8 - Empilhadeira (E) Endereço: PACA…" at bounding box center [300, 147] width 600 height 295
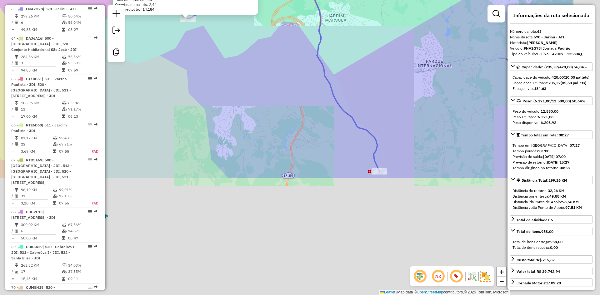
drag, startPoint x: 278, startPoint y: 212, endPoint x: 199, endPoint y: 66, distance: 166.2
click at [185, 53] on div "79817456 - BAR DO PEDRINHO Tipo de cliente: 8 - Empilhadeira (E) Endereço: PACA…" at bounding box center [300, 147] width 600 height 295
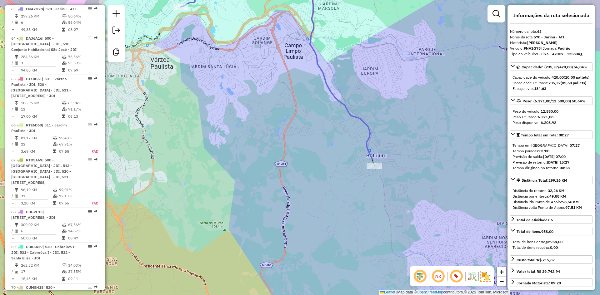
click at [364, 164] on div "Janela de atendimento Grade de atendimento Capacidade Transportadoras Veículos …" at bounding box center [300, 147] width 600 height 295
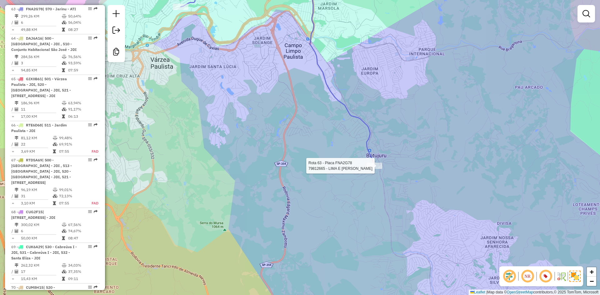
select select "**********"
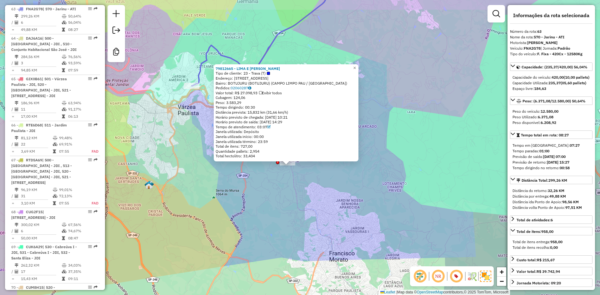
drag, startPoint x: 223, startPoint y: 246, endPoint x: 257, endPoint y: 267, distance: 40.0
click at [257, 267] on div "79812665 - LIMA E SILVA COMERCI Tipo de cliente: 23 - Trava (T) Endereço: R BEL…" at bounding box center [300, 147] width 600 height 295
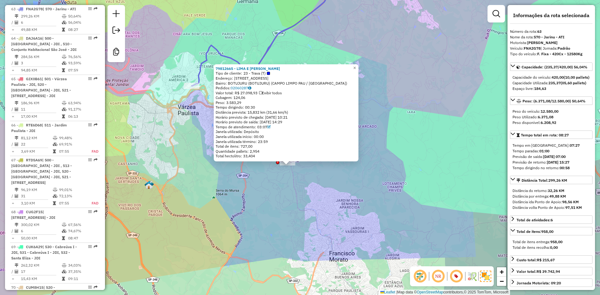
drag, startPoint x: 196, startPoint y: 232, endPoint x: 228, endPoint y: 224, distance: 33.3
click at [228, 224] on div "Rota 63 - Placa FNA2G78 79812665 - LIMA E SILVA COMERCI 79812665 - LIMA E SILVA…" at bounding box center [300, 147] width 600 height 295
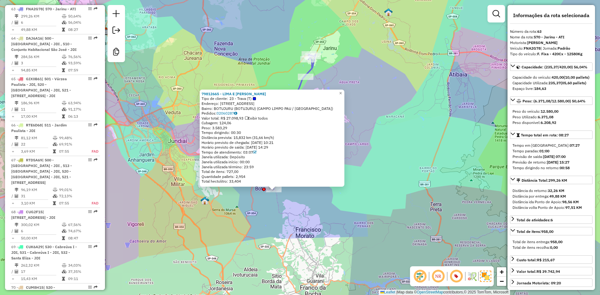
click at [299, 235] on div "79812665 - LIMA E SILVA COMERCI Tipo de cliente: 23 - Trava (T) Endereço: R BEL…" at bounding box center [300, 147] width 600 height 295
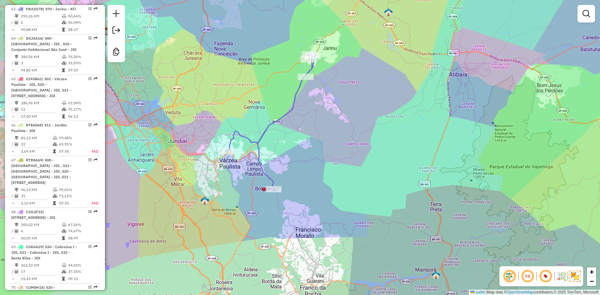
select select "**********"
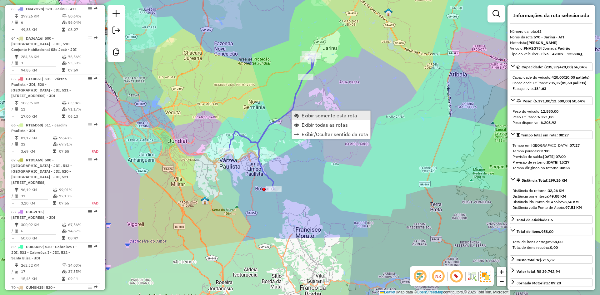
click at [303, 116] on span "Exibir somente esta rota" at bounding box center [329, 115] width 56 height 5
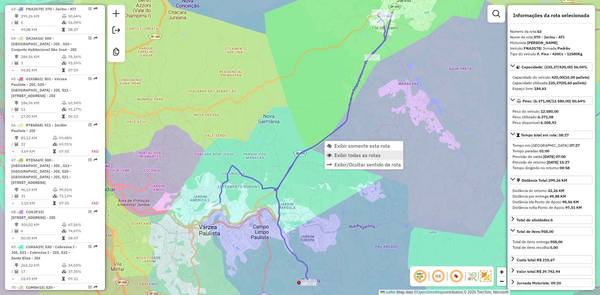
click at [332, 155] on link "Exibir todas as rotas" at bounding box center [364, 155] width 78 height 9
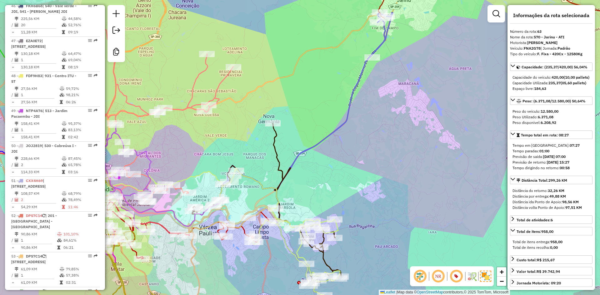
scroll to position [1469, 0]
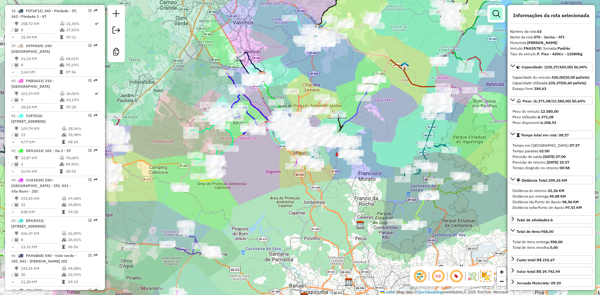
click at [500, 12] on link at bounding box center [496, 13] width 12 height 12
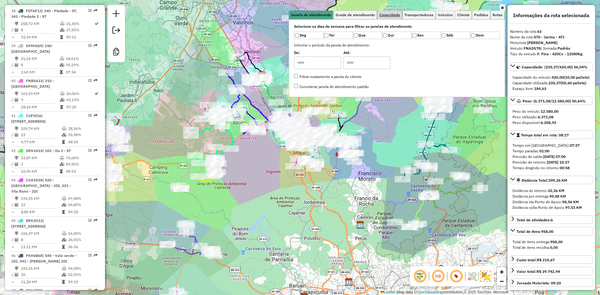
click at [396, 15] on span "Capacidade" at bounding box center [389, 15] width 21 height 4
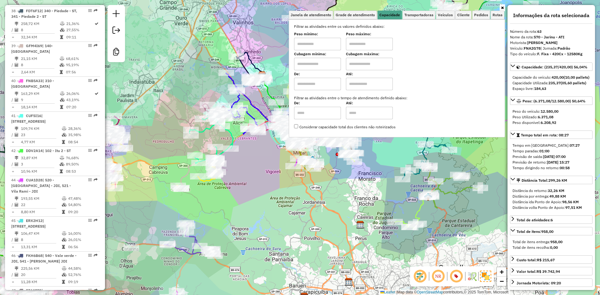
click at [306, 63] on input "text" at bounding box center [317, 64] width 47 height 12
type input "******"
drag, startPoint x: 364, startPoint y: 65, endPoint x: 367, endPoint y: 71, distance: 6.6
click at [364, 65] on input "text" at bounding box center [369, 64] width 47 height 12
type input "*******"
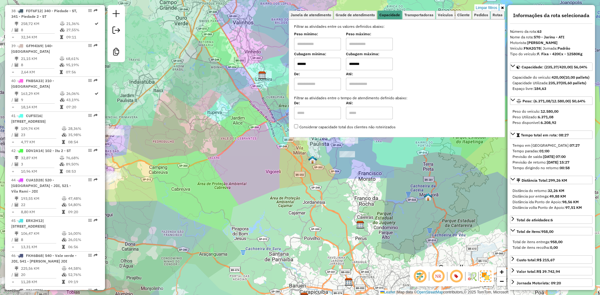
click at [318, 207] on div "Limpar filtros Janela de atendimento Grade de atendimento Capacidade Transporta…" at bounding box center [300, 147] width 600 height 295
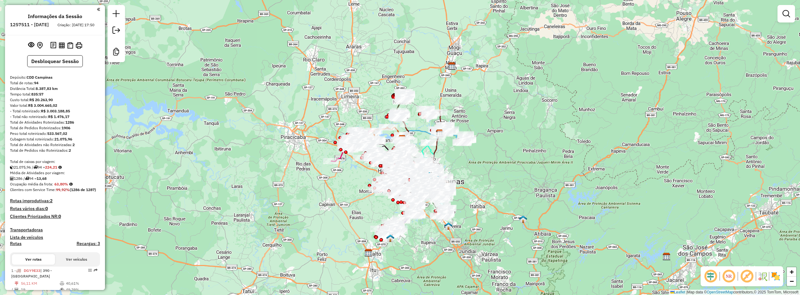
drag, startPoint x: 334, startPoint y: 219, endPoint x: 336, endPoint y: 211, distance: 8.7
click at [336, 211] on div "Janela de atendimento Grade de atendimento Capacidade Transportadoras Veículos …" at bounding box center [400, 147] width 800 height 295
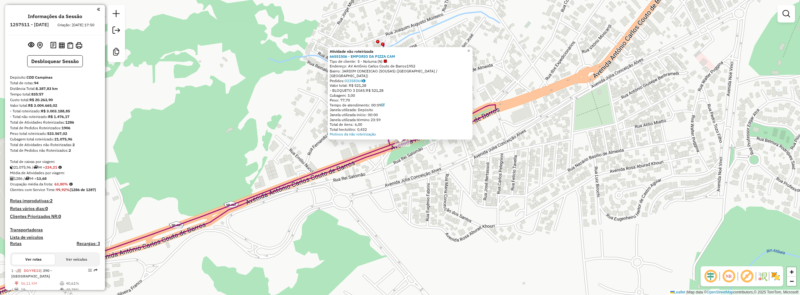
click at [434, 185] on div "Atividade não roteirizada 66551506 - EMPORIO DA PIZZA CAM Tipo de cliente: 5 - …" at bounding box center [400, 147] width 800 height 295
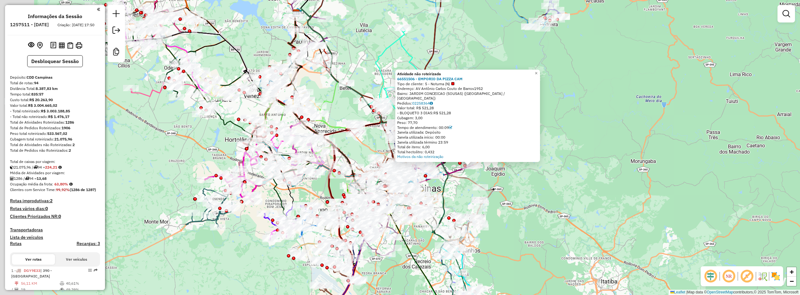
drag, startPoint x: 493, startPoint y: 206, endPoint x: 548, endPoint y: 201, distance: 55.5
click at [528, 188] on div "Atividade não roteirizada 66551506 - EMPORIO DA PIZZA CAM Tipo de cliente: 5 - …" at bounding box center [400, 147] width 800 height 295
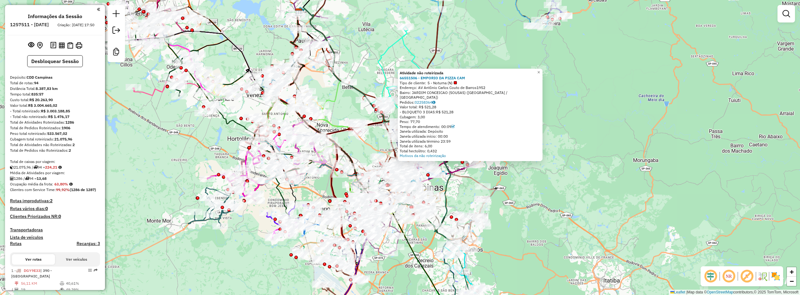
click at [705, 279] on em at bounding box center [710, 276] width 15 height 15
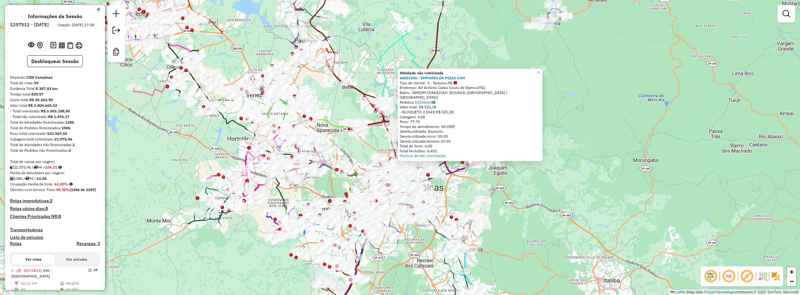
click at [775, 278] on img at bounding box center [775, 276] width 10 height 10
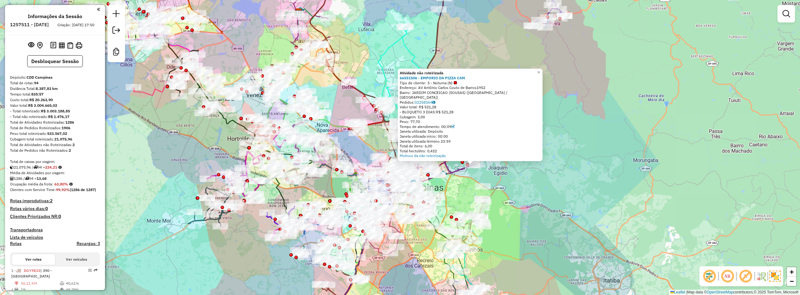
click at [745, 277] on em at bounding box center [745, 276] width 15 height 15
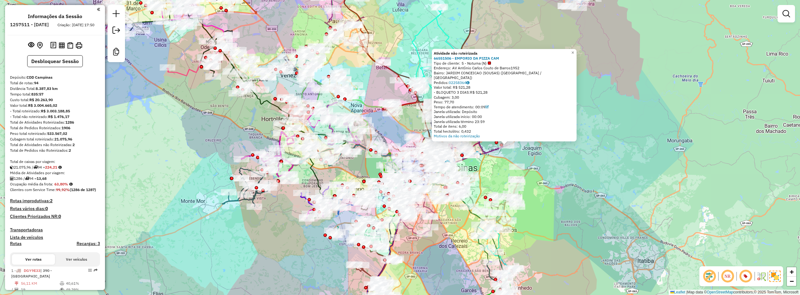
drag, startPoint x: 617, startPoint y: 215, endPoint x: 637, endPoint y: 203, distance: 23.7
click at [637, 203] on div "Atividade não roteirizada 66551506 - EMPORIO DA PIZZA CAM Tipo de cliente: 5 - …" at bounding box center [400, 147] width 800 height 295
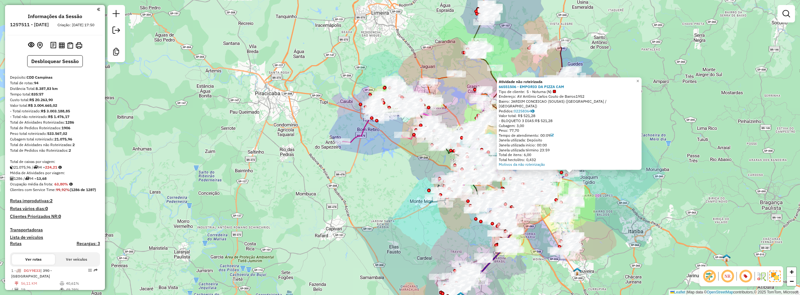
click at [388, 192] on div "Atividade não roteirizada 66551506 - EMPORIO DA PIZZA CAM Tipo de cliente: 5 - …" at bounding box center [400, 147] width 800 height 295
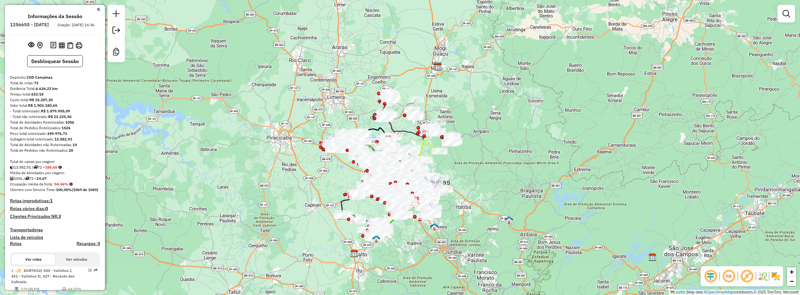
drag, startPoint x: 288, startPoint y: 96, endPoint x: 275, endPoint y: 87, distance: 15.3
click at [275, 87] on div "Janela de atendimento Grade de atendimento Capacidade Transportadoras Veículos …" at bounding box center [400, 147] width 800 height 295
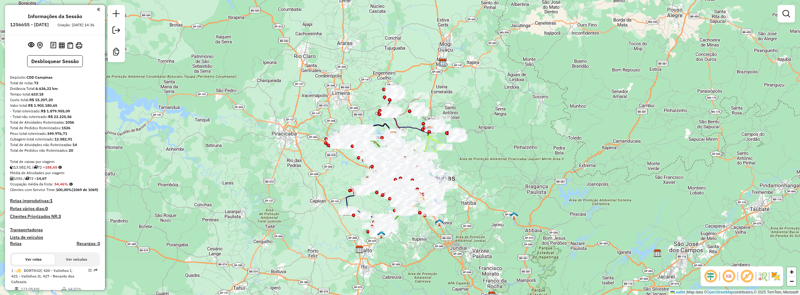
drag, startPoint x: 277, startPoint y: 92, endPoint x: 283, endPoint y: 88, distance: 6.9
click at [283, 88] on div "Janela de atendimento Grade de atendimento Capacidade Transportadoras Veículos …" at bounding box center [400, 147] width 800 height 295
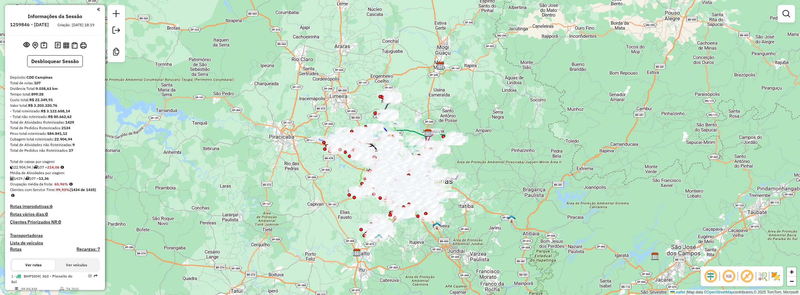
click at [303, 118] on div "Janela de atendimento Grade de atendimento Capacidade Transportadoras Veículos …" at bounding box center [400, 147] width 800 height 295
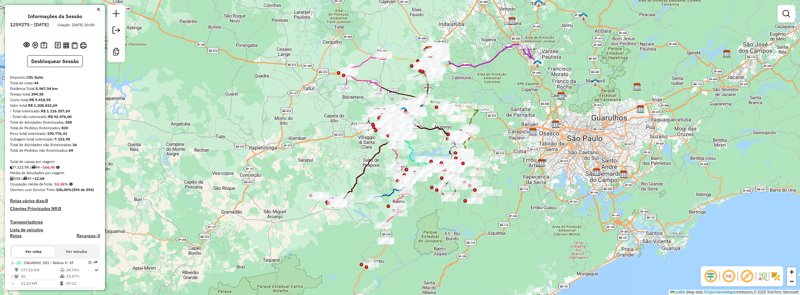
drag, startPoint x: 534, startPoint y: 205, endPoint x: 564, endPoint y: 104, distance: 104.9
click at [564, 104] on div "Janela de atendimento Grade de atendimento Capacidade Transportadoras Veículos …" at bounding box center [400, 147] width 800 height 295
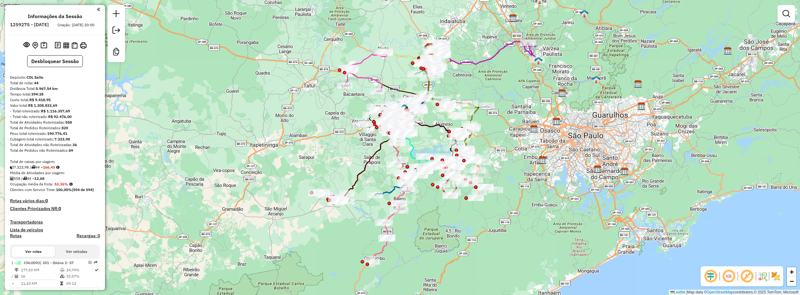
click at [716, 279] on em at bounding box center [710, 276] width 15 height 15
click at [775, 277] on img at bounding box center [775, 276] width 10 height 10
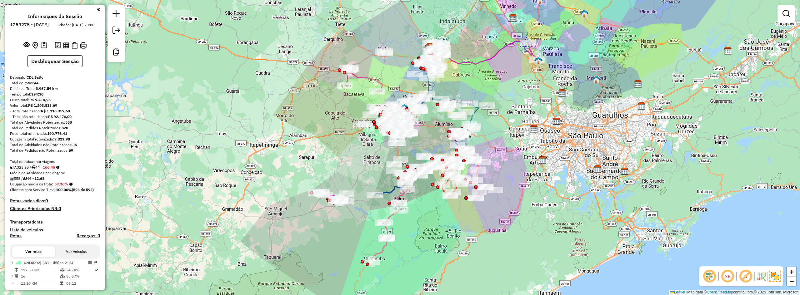
click at [745, 277] on em at bounding box center [745, 276] width 15 height 15
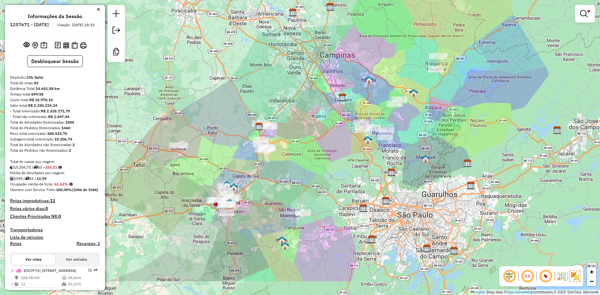
scroll to position [1469, 0]
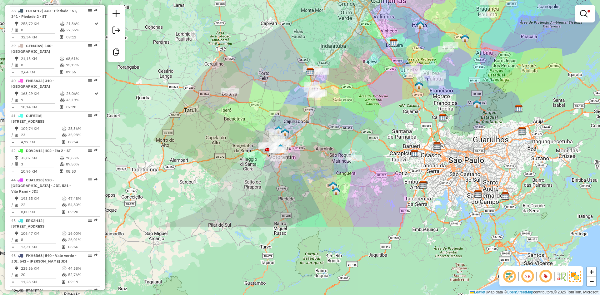
click at [403, 127] on div "Limpar filtros Janela de atendimento Grade de atendimento Capacidade Transporta…" at bounding box center [300, 147] width 600 height 295
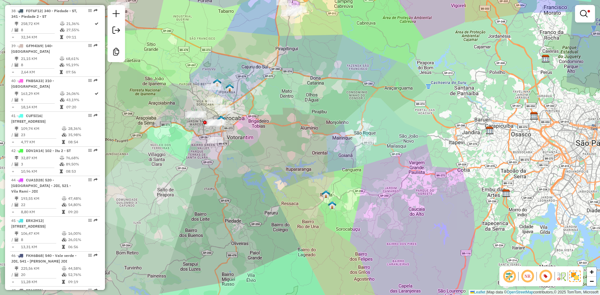
click at [295, 146] on div "Limpar filtros Janela de atendimento Grade de atendimento Capacidade Transporta…" at bounding box center [300, 147] width 600 height 295
click at [363, 143] on div at bounding box center [369, 139] width 16 height 6
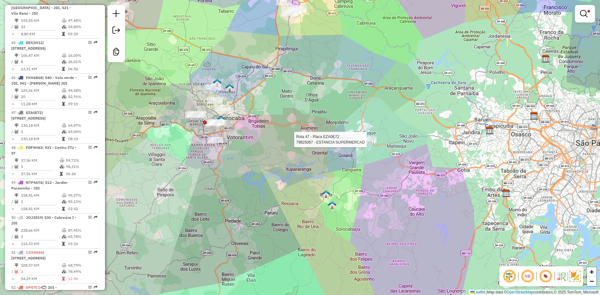
select select "**********"
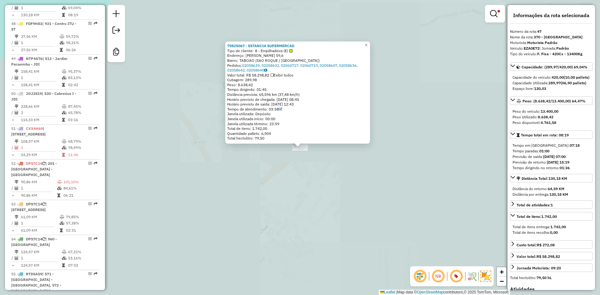
scroll to position [1823, 0]
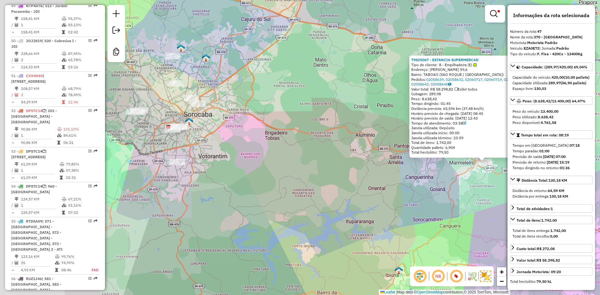
drag, startPoint x: 331, startPoint y: 185, endPoint x: 382, endPoint y: 179, distance: 51.2
click at [407, 184] on div "79825067 - ESTANCIA SUPERMERCAD Tipo de cliente: 8 - Empilhadeira (E) Endereço:…" at bounding box center [300, 147] width 600 height 295
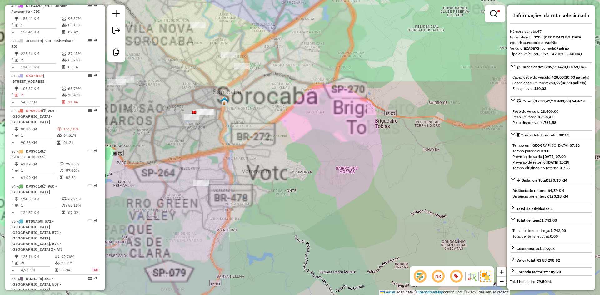
drag, startPoint x: 282, startPoint y: 138, endPoint x: 320, endPoint y: 104, distance: 51.3
click at [348, 161] on div "79825067 - ESTANCIA SUPERMERCAD Tipo de cliente: 8 - Empilhadeira (E) Endereço:…" at bounding box center [300, 147] width 600 height 295
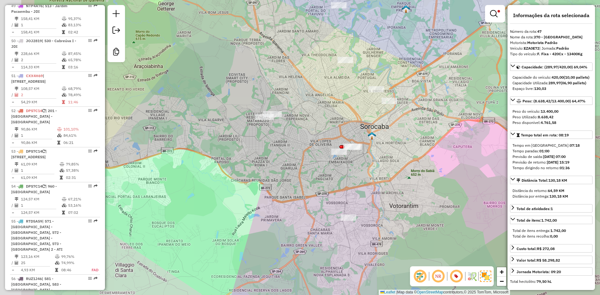
drag, startPoint x: 198, startPoint y: 123, endPoint x: 278, endPoint y: 134, distance: 81.1
click at [278, 134] on div "79825067 - ESTANCIA SUPERMERCAD Tipo de cliente: 8 - Empilhadeira (E) Endereço:…" at bounding box center [300, 147] width 600 height 295
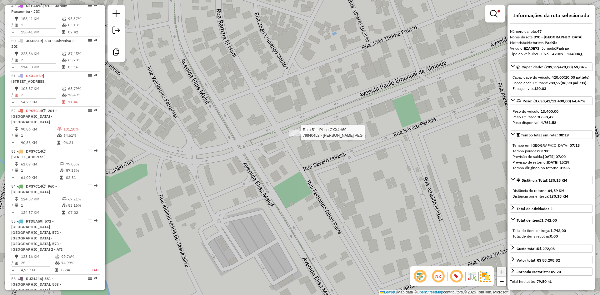
click at [292, 136] on div at bounding box center [298, 133] width 19 height 6
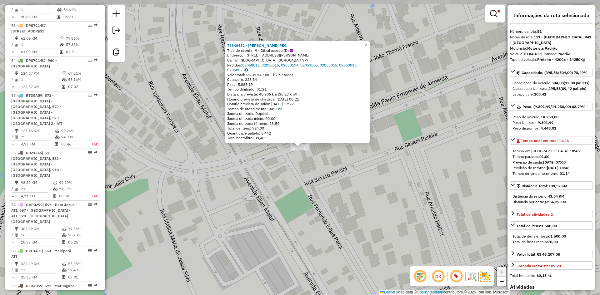
scroll to position [1963, 0]
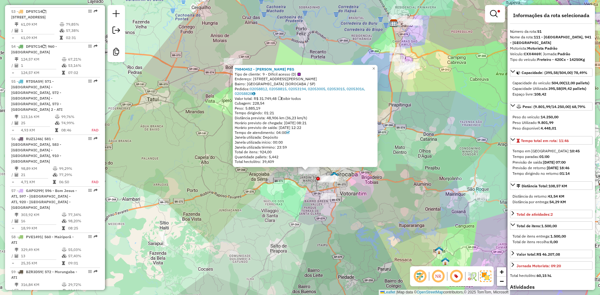
click at [271, 203] on div "79840452 - [PERSON_NAME] PEG Tipo de cliente: 9 - Difícil acesso (D) Endereço: …" at bounding box center [300, 147] width 600 height 295
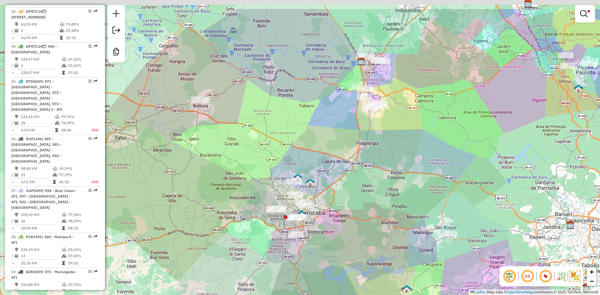
drag, startPoint x: 242, startPoint y: 116, endPoint x: 231, endPoint y: 126, distance: 15.1
click at [231, 126] on div "Limpar filtros Janela de atendimento Grade de atendimento Capacidade Transporta…" at bounding box center [300, 147] width 600 height 295
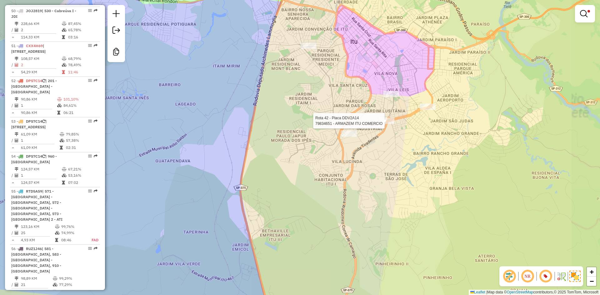
select select "**********"
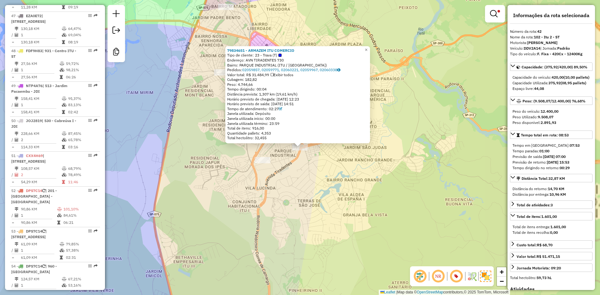
scroll to position [1689, 0]
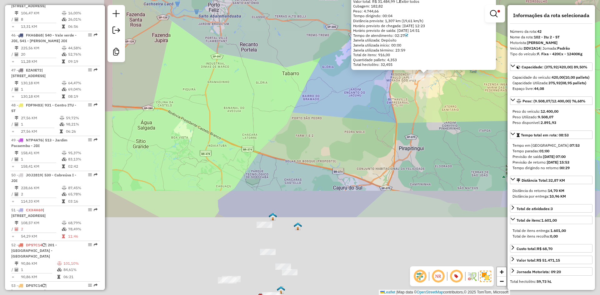
drag, startPoint x: 246, startPoint y: 201, endPoint x: 499, endPoint y: 20, distance: 311.4
click at [499, 20] on div "79834651 - ARMAZEM ITU COMERCIO Tipo de cliente: 23 - Trava (T) Endereço: AVN T…" at bounding box center [300, 147] width 600 height 295
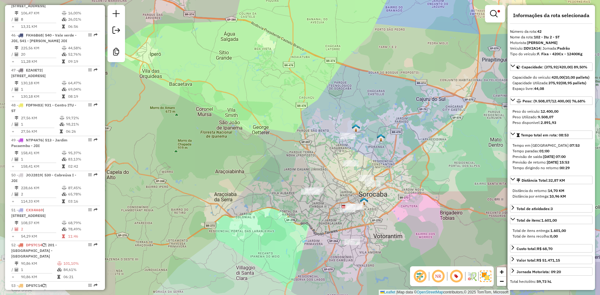
drag, startPoint x: 351, startPoint y: 114, endPoint x: 340, endPoint y: 85, distance: 31.0
click at [340, 85] on div "Rota 42 - Placa DDV2A14 79834651 - ARMAZEM ITU COMERCIO 79834651 - ARMAZEM ITU …" at bounding box center [300, 147] width 600 height 295
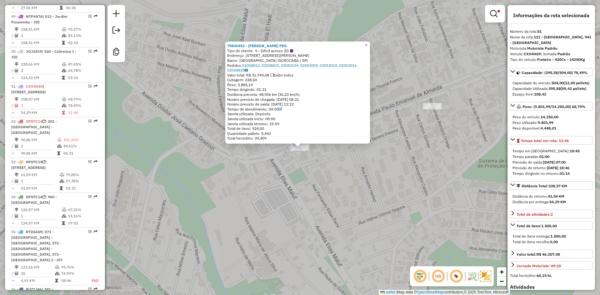
scroll to position [1963, 0]
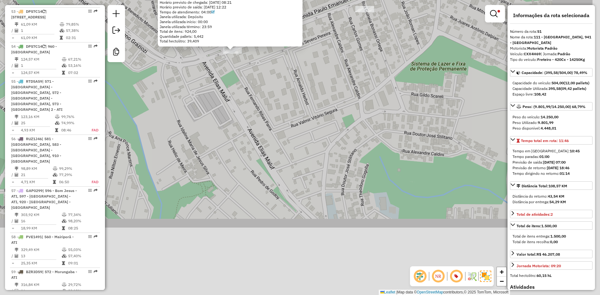
drag, startPoint x: 331, startPoint y: 180, endPoint x: 269, endPoint y: 84, distance: 114.4
click at [226, 15] on div "79840452 - [PERSON_NAME] PEG Tipo de cliente: 9 - Difícil acesso (D) Endereço: …" at bounding box center [300, 147] width 600 height 295
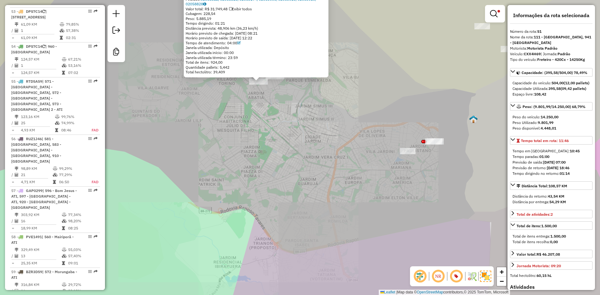
drag, startPoint x: 279, startPoint y: 148, endPoint x: 218, endPoint y: 116, distance: 69.0
click at [218, 116] on div "79840452 - [PERSON_NAME] PEG Tipo de cliente: 9 - Difícil acesso (D) Endereço: …" at bounding box center [300, 147] width 600 height 295
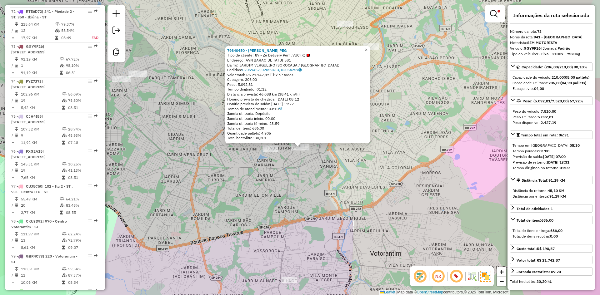
scroll to position [2829, 0]
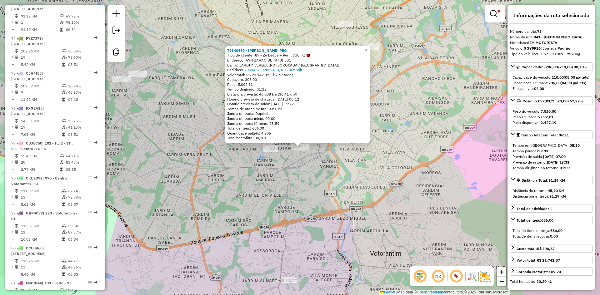
drag, startPoint x: 283, startPoint y: 176, endPoint x: 279, endPoint y: 177, distance: 3.6
click at [279, 177] on div "79840450 - [PERSON_NAME] PEG Tipo de cliente: 89 - Zé Delivery Perfil VUC (K) E…" at bounding box center [300, 147] width 600 height 295
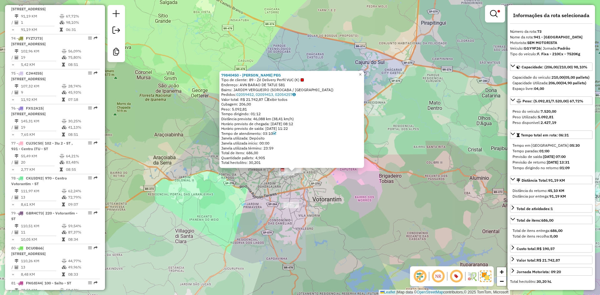
click at [311, 197] on div "79840450 - [PERSON_NAME] PEG Tipo de cliente: 89 - Zé Delivery Perfil VUC (K) E…" at bounding box center [300, 147] width 600 height 295
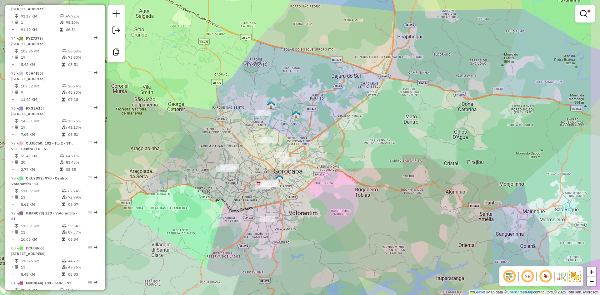
drag, startPoint x: 388, startPoint y: 180, endPoint x: 224, endPoint y: 271, distance: 188.1
click at [224, 272] on div "Limpar filtros Janela de atendimento Grade de atendimento Capacidade Transporta…" at bounding box center [300, 147] width 600 height 295
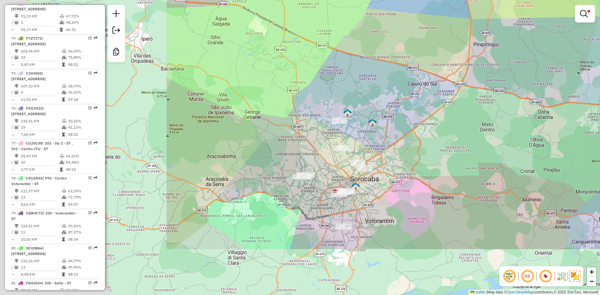
drag, startPoint x: 321, startPoint y: 183, endPoint x: 572, endPoint y: 67, distance: 276.4
click at [572, 67] on div "Limpar filtros Janela de atendimento Grade de atendimento Capacidade Transporta…" at bounding box center [300, 147] width 600 height 295
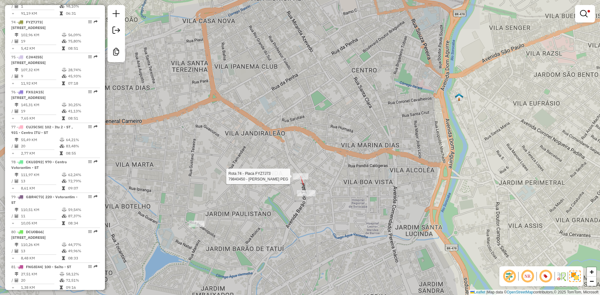
select select "**********"
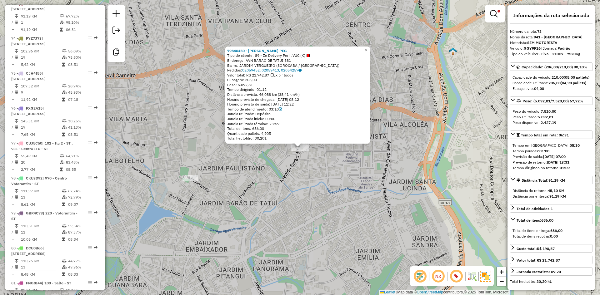
click at [299, 184] on div "79840450 - [PERSON_NAME] PEG Tipo de cliente: 89 - Zé Delivery Perfil VUC (K) E…" at bounding box center [300, 147] width 600 height 295
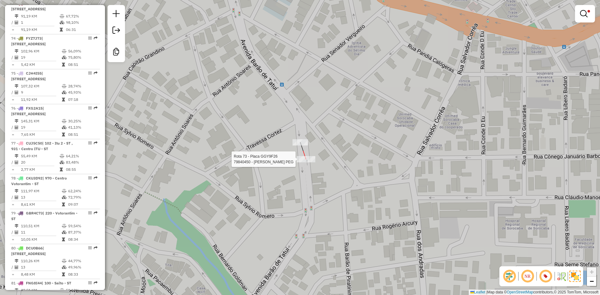
select select "**********"
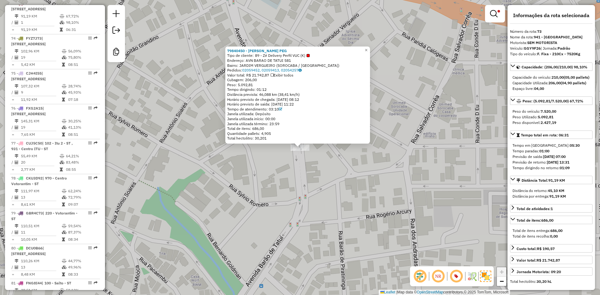
drag, startPoint x: 300, startPoint y: 197, endPoint x: 296, endPoint y: 185, distance: 12.0
click at [300, 196] on div "79840450 - [PERSON_NAME] PEG Tipo de cliente: 89 - Zé Delivery Perfil VUC (K) E…" at bounding box center [300, 147] width 600 height 295
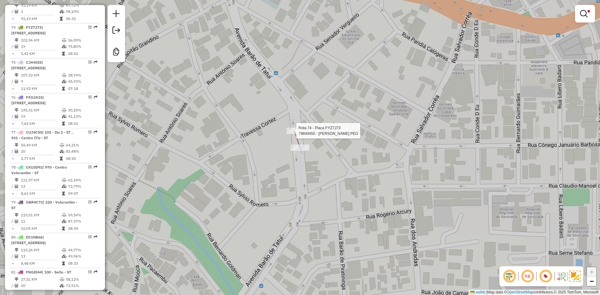
select select "**********"
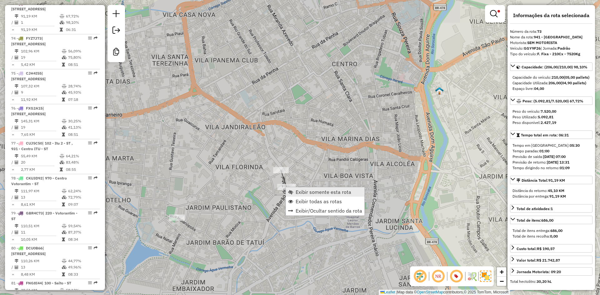
click at [293, 191] on link "Exibir somente esta rota" at bounding box center [325, 191] width 78 height 9
drag, startPoint x: 495, startPoint y: 4, endPoint x: 495, endPoint y: 10, distance: 6.0
click at [495, 4] on div "Limpar filtros Janela de atendimento Grade de atendimento Capacidade Transporta…" at bounding box center [300, 147] width 600 height 295
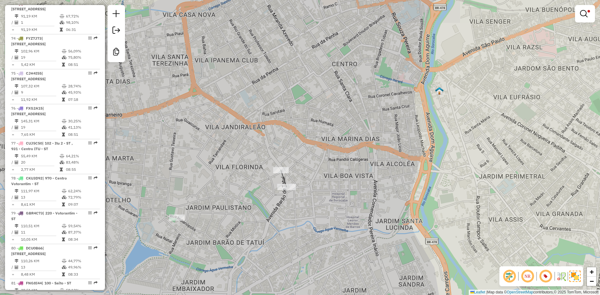
click at [496, 14] on div "Limpar filtros Janela de atendimento Grade de atendimento Capacidade Transporta…" at bounding box center [300, 147] width 600 height 295
click at [584, 15] on em at bounding box center [583, 13] width 7 height 7
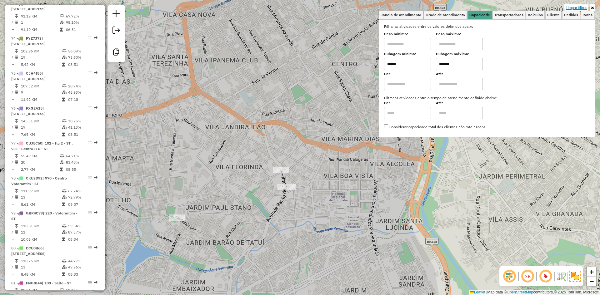
click at [579, 8] on link "Limpar filtros" at bounding box center [576, 7] width 24 height 7
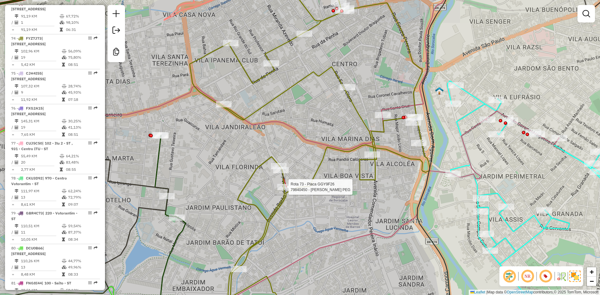
select select "**********"
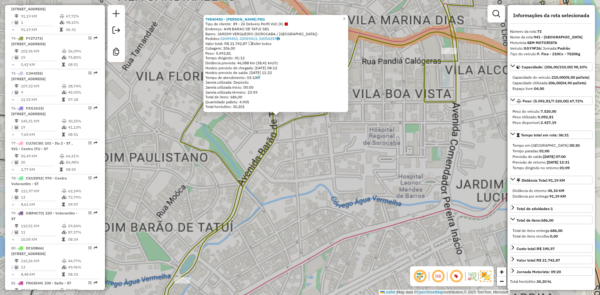
click at [320, 180] on div "79840450 - [PERSON_NAME] PEG Tipo de cliente: 89 - Zé Delivery Perfil VUC (K) E…" at bounding box center [300, 147] width 600 height 295
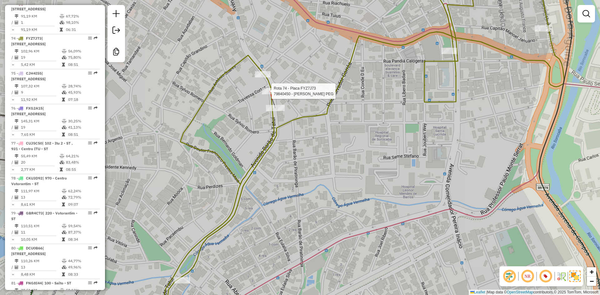
select select "**********"
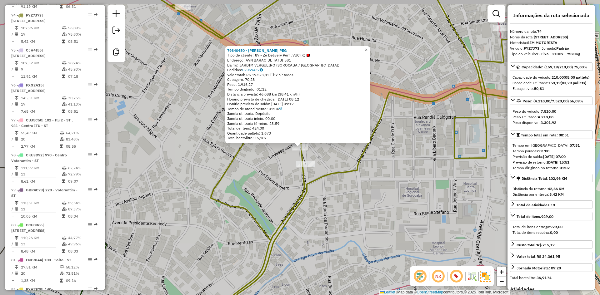
scroll to position [2864, 0]
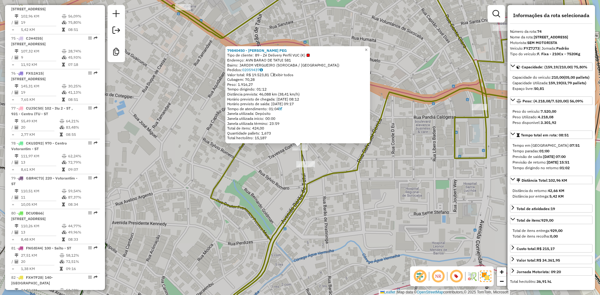
drag, startPoint x: 268, startPoint y: 95, endPoint x: 234, endPoint y: 165, distance: 78.4
click at [232, 165] on icon at bounding box center [359, 148] width 470 height 354
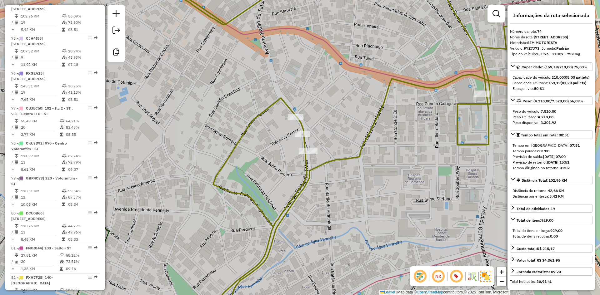
drag, startPoint x: 256, startPoint y: 164, endPoint x: 268, endPoint y: 152, distance: 17.2
click at [258, 158] on div "Janela de atendimento Grade de atendimento Capacidade Transportadoras Veículos …" at bounding box center [300, 147] width 600 height 295
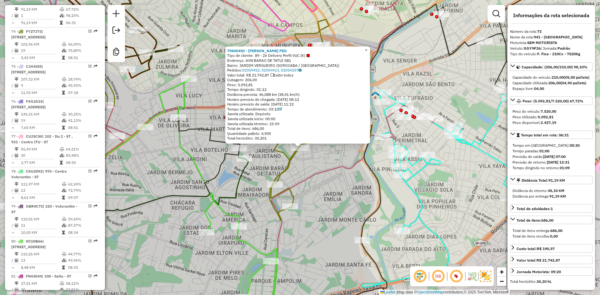
scroll to position [2829, 0]
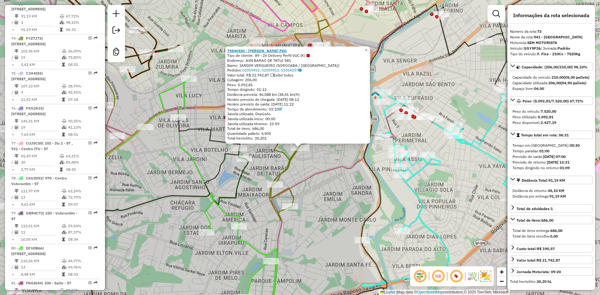
click at [263, 52] on strong "79840450 - [PERSON_NAME] PEG" at bounding box center [257, 50] width 60 height 5
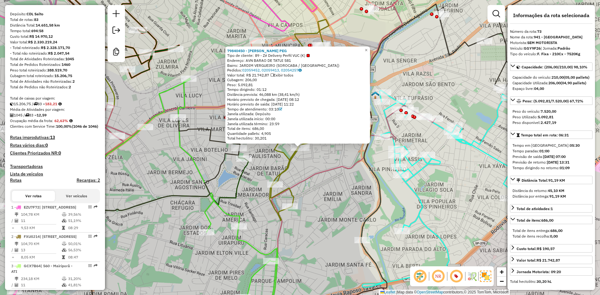
scroll to position [0, 0]
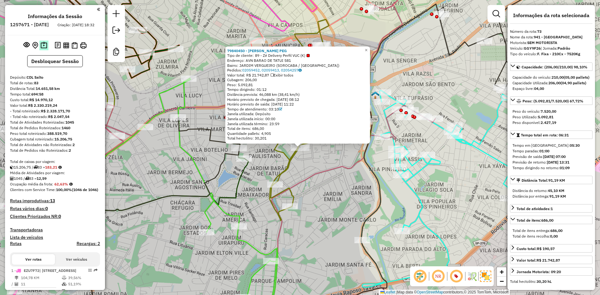
click at [45, 49] on img at bounding box center [44, 45] width 7 height 7
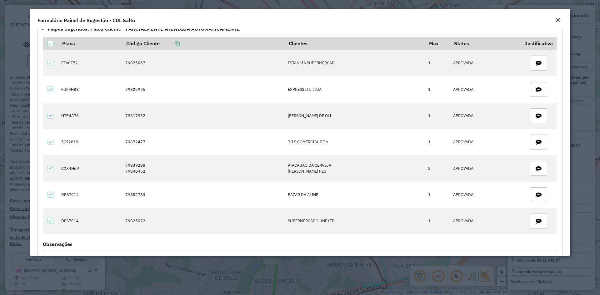
scroll to position [33, 0]
click at [159, 263] on modal-container "**********" at bounding box center [300, 147] width 600 height 295
click at [557, 19] on em "Close" at bounding box center [557, 19] width 5 height 5
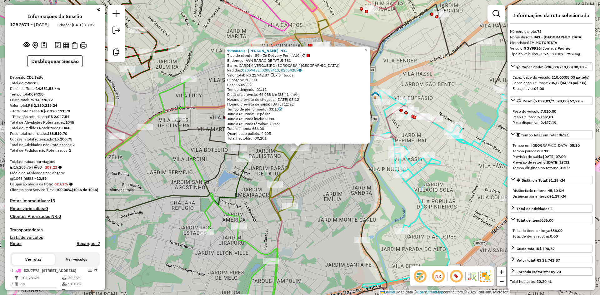
scroll to position [62, 0]
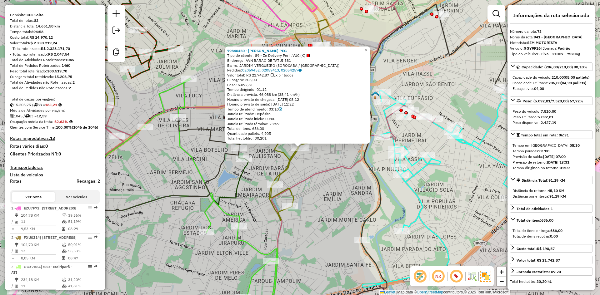
drag, startPoint x: 48, startPoint y: 111, endPoint x: 62, endPoint y: 110, distance: 13.5
click at [62, 108] on div "15.206,75 / 83 = 183,21" at bounding box center [55, 105] width 90 height 6
drag, startPoint x: 13, startPoint y: 110, endPoint x: 44, endPoint y: 111, distance: 30.9
click at [44, 108] on div "15.206,75 / 83 = 183,21" at bounding box center [55, 105] width 90 height 6
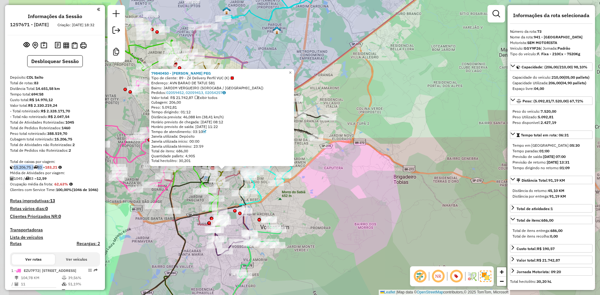
drag, startPoint x: 411, startPoint y: 118, endPoint x: 421, endPoint y: 117, distance: 9.9
click at [421, 117] on div "79840450 - [PERSON_NAME] PEG Tipo de cliente: 89 - Zé Delivery Perfil VUC (K) E…" at bounding box center [300, 147] width 600 height 295
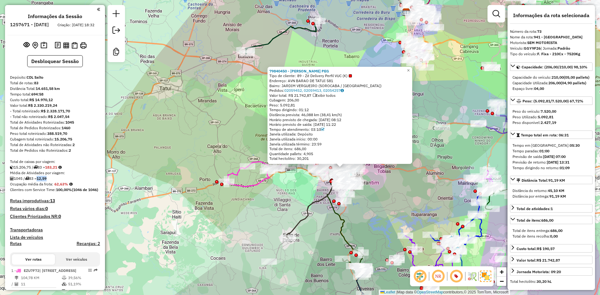
click at [41, 181] on div "1045 / 83 = 12,59" at bounding box center [55, 179] width 90 height 6
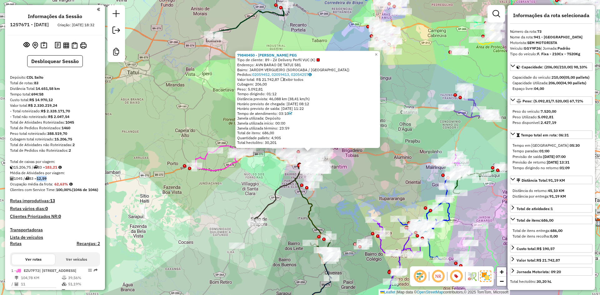
drag, startPoint x: 191, startPoint y: 98, endPoint x: 159, endPoint y: 82, distance: 35.9
click at [159, 82] on div "79840450 - [PERSON_NAME] PEG Tipo de cliente: 89 - Zé Delivery Perfil VUC (K) E…" at bounding box center [300, 147] width 600 height 295
click at [156, 86] on div "79840450 - [PERSON_NAME] PEG Tipo de cliente: 89 - Zé Delivery Perfil VUC (K) E…" at bounding box center [300, 147] width 600 height 295
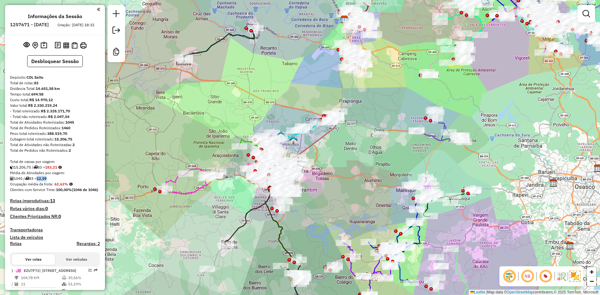
drag, startPoint x: 420, startPoint y: 171, endPoint x: 390, endPoint y: 195, distance: 37.6
click at [390, 195] on div "Janela de atendimento Grade de atendimento Capacidade Transportadoras Veículos …" at bounding box center [300, 147] width 600 height 295
click at [591, 12] on link at bounding box center [586, 13] width 12 height 12
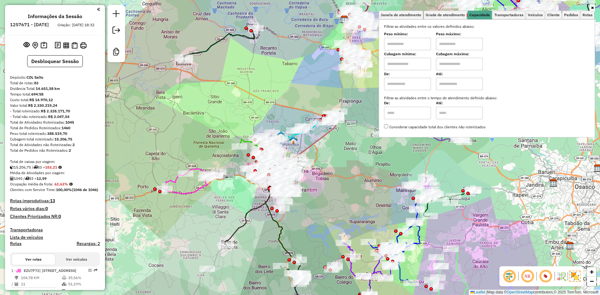
click at [418, 64] on input "text" at bounding box center [407, 64] width 47 height 12
type input "****"
click at [447, 65] on input "text" at bounding box center [459, 64] width 47 height 12
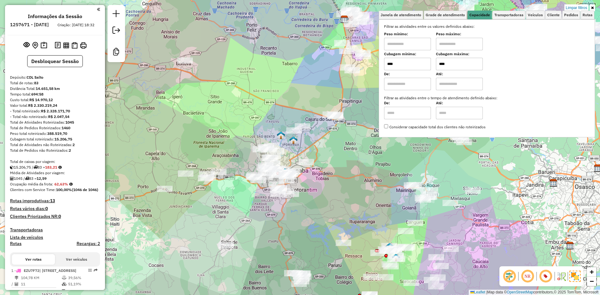
type input "****"
click at [337, 209] on div "Limpar filtros Janela de atendimento Grade de atendimento Capacidade Transporta…" at bounding box center [300, 147] width 600 height 295
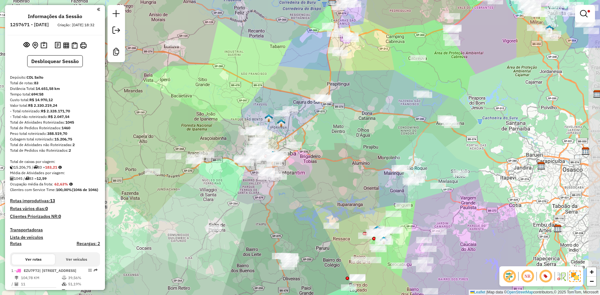
drag, startPoint x: 322, startPoint y: 192, endPoint x: 309, endPoint y: 175, distance: 22.2
click at [309, 175] on div "Limpar filtros Janela de atendimento Grade de atendimento Capacidade Transporta…" at bounding box center [300, 147] width 600 height 295
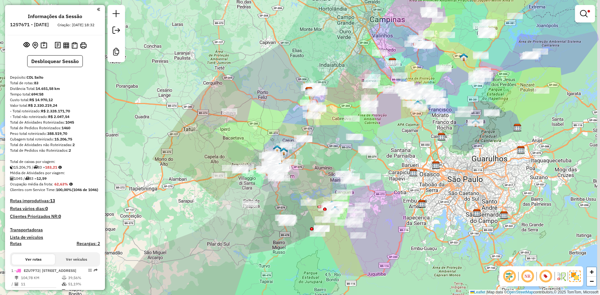
drag, startPoint x: 308, startPoint y: 174, endPoint x: 304, endPoint y: 185, distance: 12.1
click at [304, 185] on div "Limpar filtros Janela de atendimento Grade de atendimento Capacidade Transporta…" at bounding box center [300, 147] width 600 height 295
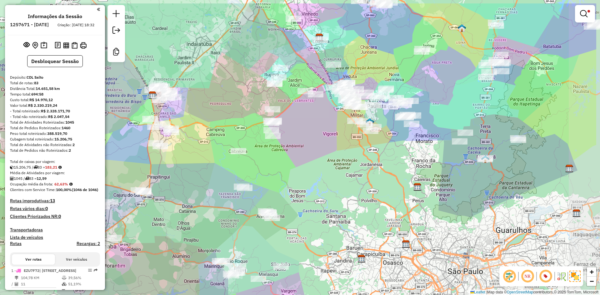
drag, startPoint x: 397, startPoint y: 122, endPoint x: 333, endPoint y: 154, distance: 71.7
click at [333, 154] on div "Limpar filtros Janela de atendimento Grade de atendimento Capacidade Transporta…" at bounding box center [300, 147] width 600 height 295
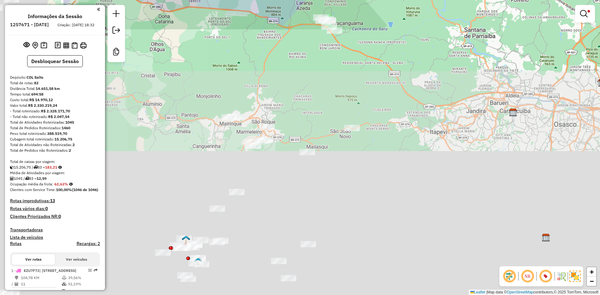
drag, startPoint x: 317, startPoint y: 254, endPoint x: 456, endPoint y: -27, distance: 314.2
click at [456, 0] on html "Aplicando filtros Pop-up bloqueado! Seu navegador bloqueou automáticamente a ab…" at bounding box center [300, 147] width 600 height 295
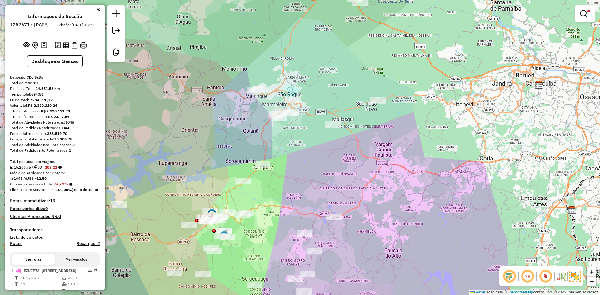
drag, startPoint x: 305, startPoint y: 178, endPoint x: 316, endPoint y: 129, distance: 50.2
click at [316, 129] on div "Limpar filtros Janela de atendimento Grade de atendimento Capacidade Transporta…" at bounding box center [300, 147] width 600 height 295
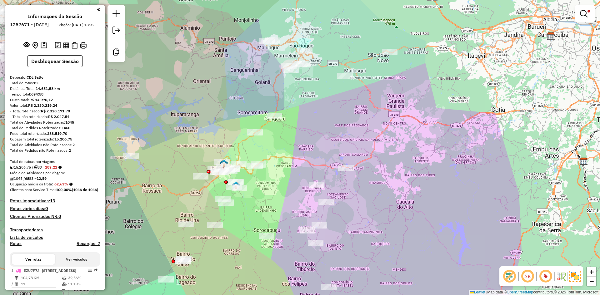
click at [330, 175] on div "Limpar filtros Janela de atendimento Grade de atendimento Capacidade Transporta…" at bounding box center [300, 147] width 600 height 295
select select "**********"
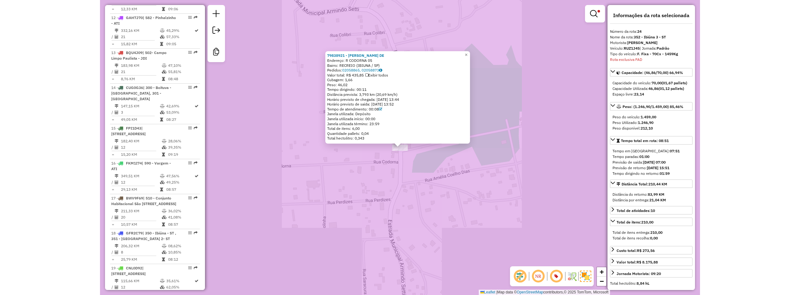
scroll to position [1089, 0]
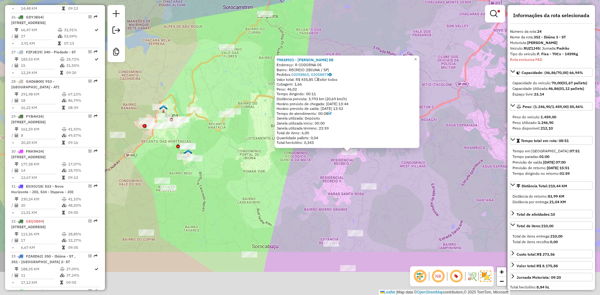
drag, startPoint x: 286, startPoint y: 231, endPoint x: 315, endPoint y: 194, distance: 46.2
click at [326, 176] on div "79838921 - ROSANGELA SANTANA DE Endereço: R CODORNA 05 Bairro: RECREIO (IBIUNA …" at bounding box center [300, 147] width 600 height 295
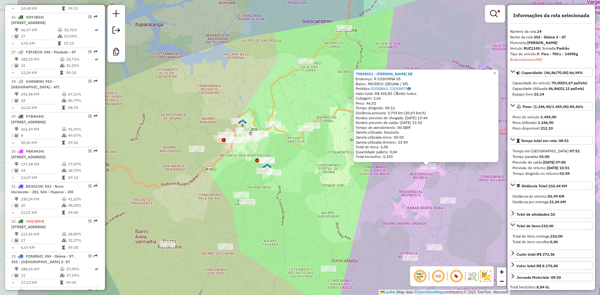
drag, startPoint x: 270, startPoint y: 231, endPoint x: 366, endPoint y: 250, distance: 97.8
click at [366, 250] on div "79838921 - ROSANGELA SANTANA DE Endereço: R CODORNA 05 Bairro: RECREIO (IBIUNA …" at bounding box center [300, 147] width 600 height 295
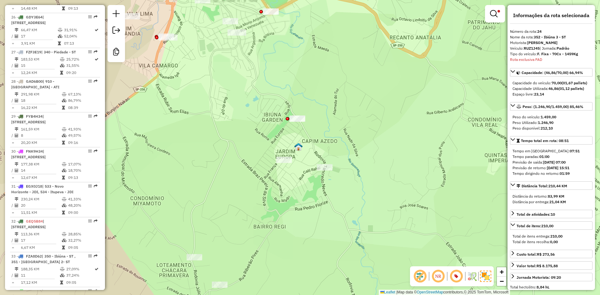
click at [300, 147] on img at bounding box center [298, 147] width 8 height 8
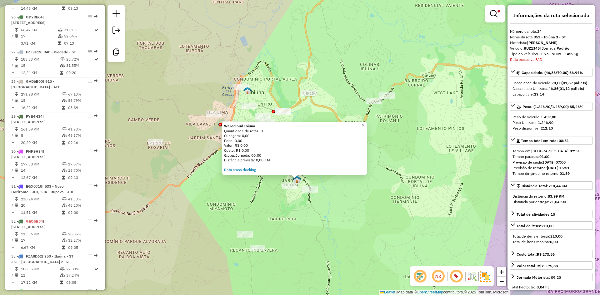
click at [294, 216] on div "Warecloud Ibiúna Quantidade de rotas: 0 Cubagem: 0,00 Peso: 0,00 Valor: R$ 0,00…" at bounding box center [300, 147] width 600 height 295
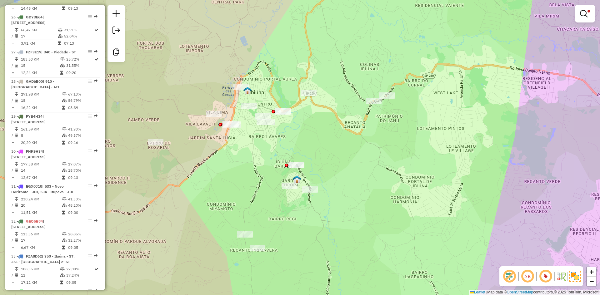
click at [585, 6] on div at bounding box center [585, 13] width 20 height 17
click at [585, 12] on em at bounding box center [583, 13] width 7 height 7
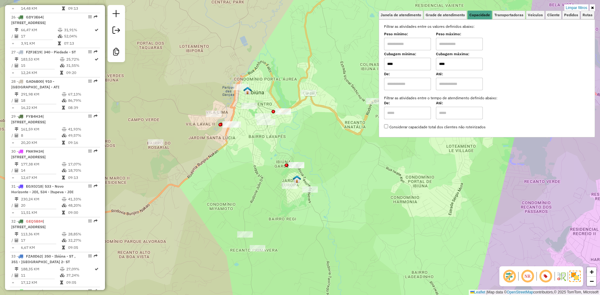
click at [447, 68] on input "****" at bounding box center [459, 64] width 47 height 12
type input "****"
click at [380, 217] on div "Limpar filtros Janela de atendimento Grade de atendimento Capacidade Transporta…" at bounding box center [300, 147] width 600 height 295
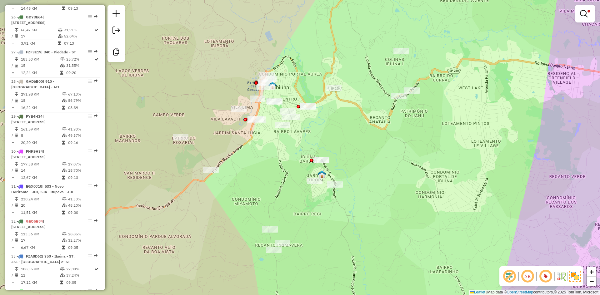
drag, startPoint x: 380, startPoint y: 217, endPoint x: 404, endPoint y: 212, distance: 25.5
click at [404, 212] on div "Limpar filtros Janela de atendimento Grade de atendimento Capacidade Transporta…" at bounding box center [300, 147] width 600 height 295
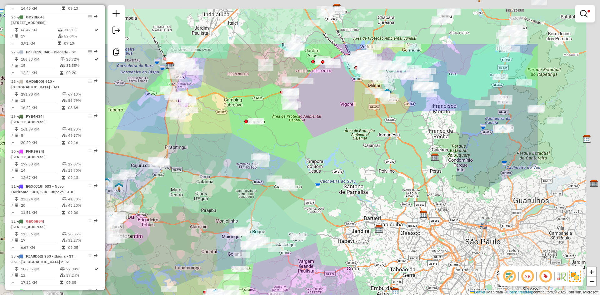
drag, startPoint x: 436, startPoint y: 196, endPoint x: 314, endPoint y: 269, distance: 142.5
click at [314, 269] on div "Limpar filtros Janela de atendimento Grade de atendimento Capacidade Transporta…" at bounding box center [300, 147] width 600 height 295
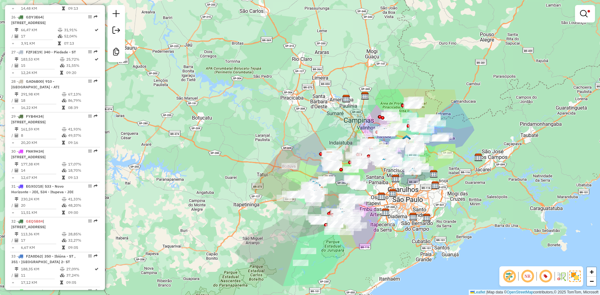
click at [585, 16] on em at bounding box center [583, 13] width 7 height 7
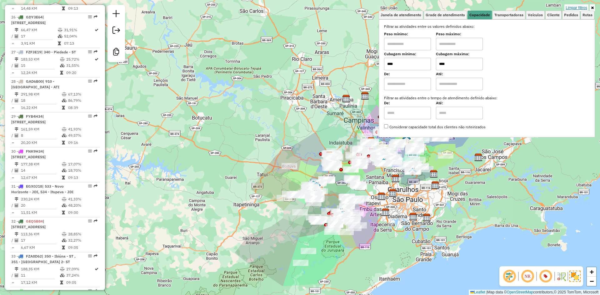
click at [582, 7] on link "Limpar filtros" at bounding box center [576, 7] width 24 height 7
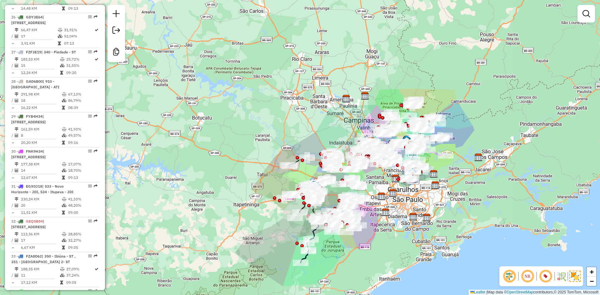
click at [443, 235] on div "Janela de atendimento Grade de atendimento Capacidade Transportadoras Veículos …" at bounding box center [300, 147] width 600 height 295
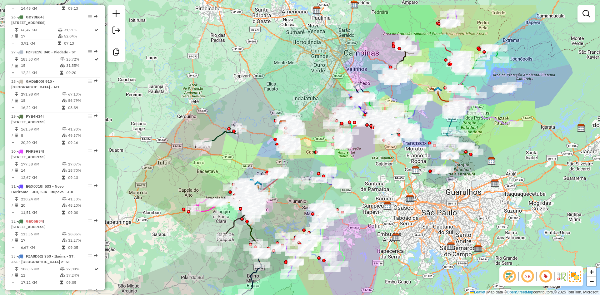
drag, startPoint x: 394, startPoint y: 214, endPoint x: 429, endPoint y: 249, distance: 49.0
click at [429, 249] on div "Janela de atendimento Grade de atendimento Capacidade Transportadoras Veículos …" at bounding box center [300, 147] width 600 height 295
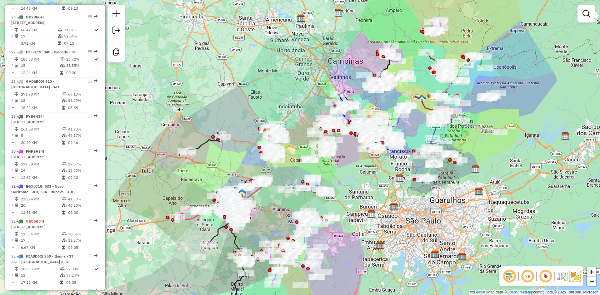
drag, startPoint x: 189, startPoint y: 81, endPoint x: 173, endPoint y: 89, distance: 17.9
click at [173, 89] on div "Janela de atendimento Grade de atendimento Capacidade Transportadoras Veículos …" at bounding box center [300, 147] width 600 height 295
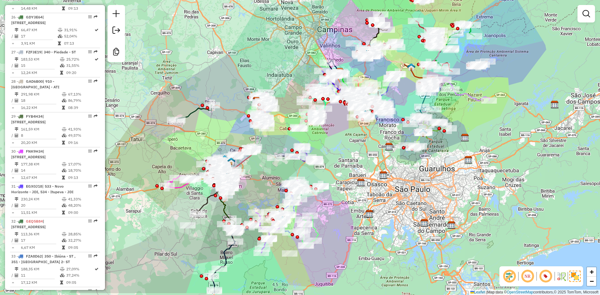
drag, startPoint x: 350, startPoint y: 185, endPoint x: 343, endPoint y: 161, distance: 24.8
click at [343, 161] on div "Janela de atendimento Grade de atendimento Capacidade Transportadoras Veículos …" at bounding box center [300, 147] width 600 height 295
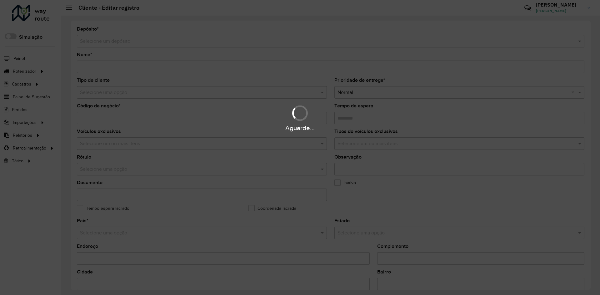
type input "**********"
type input "********"
type input "**********"
type input "********"
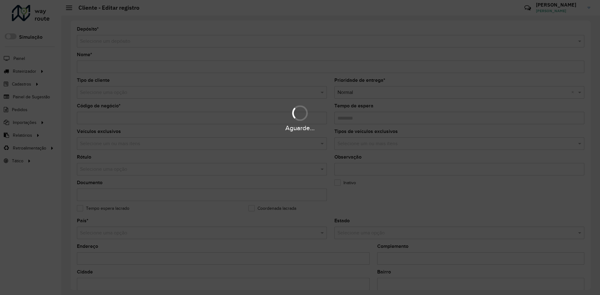
type input "**********"
type input "********"
type input "**********"
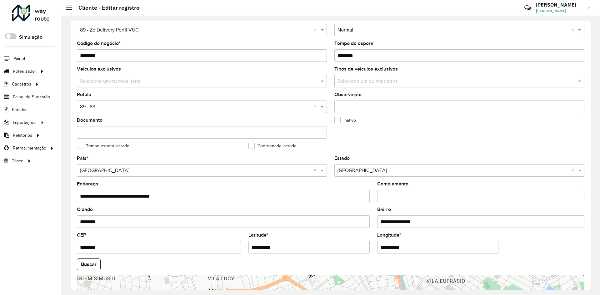
scroll to position [125, 0]
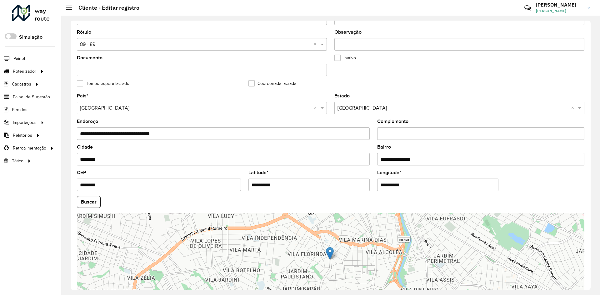
drag, startPoint x: 341, startPoint y: 182, endPoint x: 87, endPoint y: 184, distance: 254.3
click at [87, 184] on formly-group "**********" at bounding box center [330, 200] width 515 height 213
drag, startPoint x: 422, startPoint y: 185, endPoint x: 312, endPoint y: 185, distance: 110.6
click at [312, 185] on formly-group "**********" at bounding box center [330, 200] width 515 height 213
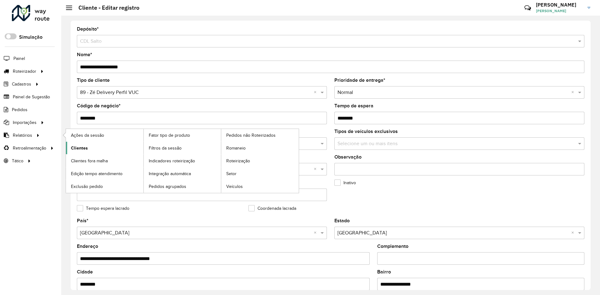
click at [75, 145] on span "Clientes" at bounding box center [79, 148] width 17 height 7
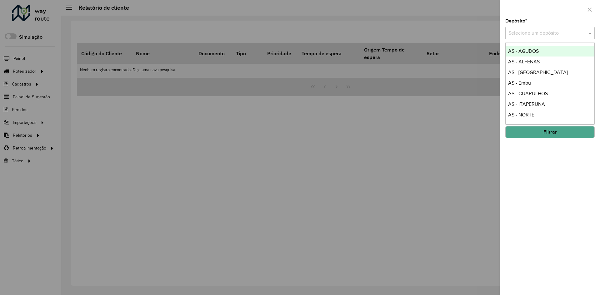
click at [529, 32] on input "text" at bounding box center [543, 33] width 71 height 7
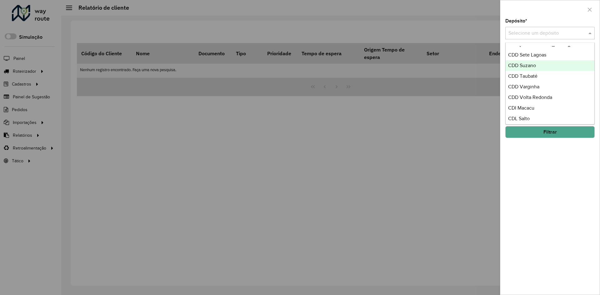
scroll to position [125, 0]
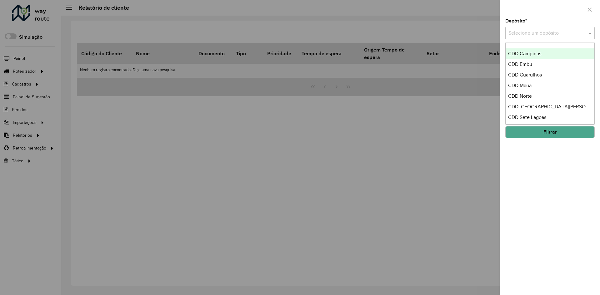
click at [529, 54] on span "CDD Campinas" at bounding box center [524, 53] width 33 height 5
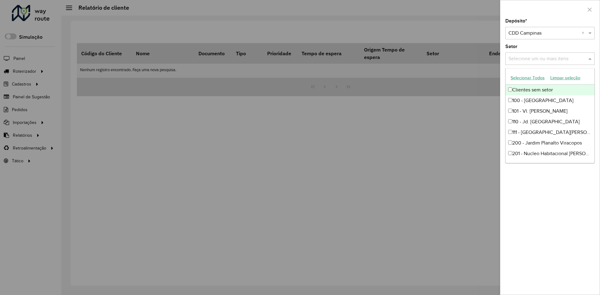
click at [525, 59] on input "text" at bounding box center [547, 58] width 80 height 7
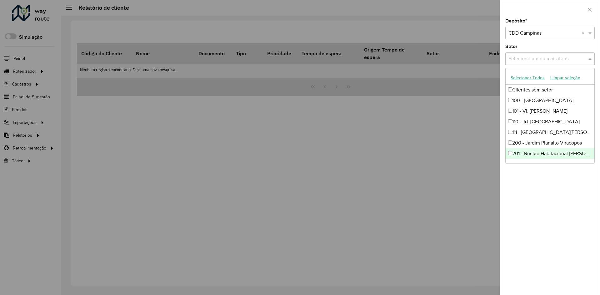
click at [532, 226] on div "Depósito * Selecione um depósito × CDD Campinas × Setor Selecione um ou mais it…" at bounding box center [549, 157] width 99 height 276
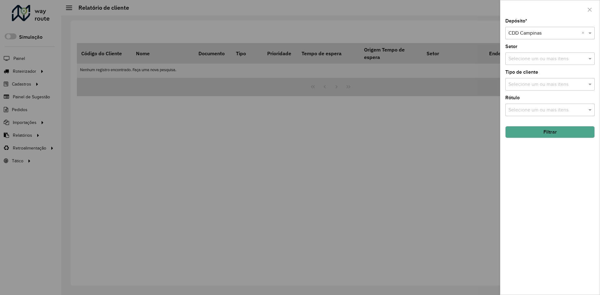
click at [545, 135] on button "Filtrar" at bounding box center [549, 132] width 89 height 12
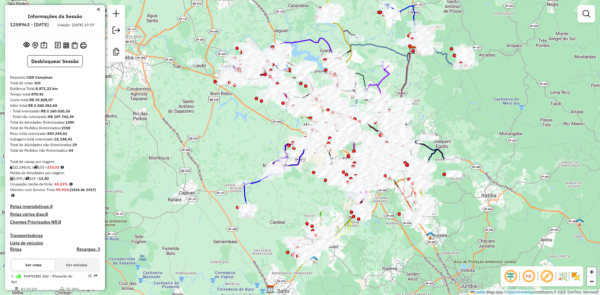
click at [512, 282] on em at bounding box center [510, 276] width 15 height 15
click at [575, 282] on div "NR R" at bounding box center [541, 276] width 82 height 20
click at [547, 277] on em at bounding box center [546, 276] width 15 height 15
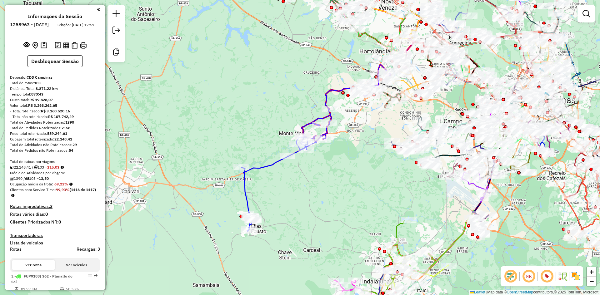
drag, startPoint x: 213, startPoint y: 200, endPoint x: 172, endPoint y: 210, distance: 42.0
click at [172, 210] on div "Janela de atendimento Grade de atendimento Capacidade Transportadoras Veículos …" at bounding box center [300, 147] width 600 height 295
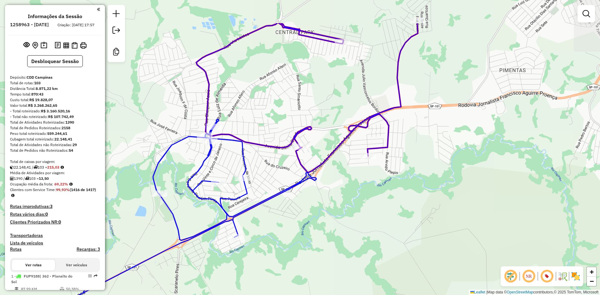
drag, startPoint x: 307, startPoint y: 128, endPoint x: 262, endPoint y: 180, distance: 69.3
click at [262, 180] on div "Janela de atendimento Grade de atendimento Capacidade Transportadoras Veículos …" at bounding box center [300, 147] width 600 height 295
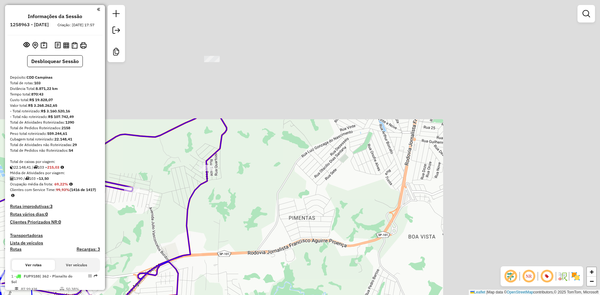
drag, startPoint x: 325, startPoint y: 104, endPoint x: 90, endPoint y: 263, distance: 283.6
click at [89, 264] on hb-router-mapa "Informações da Sessão 1258963 - [DATE] Criação: [DATE] 17:57 Desbloquear Sessão…" at bounding box center [300, 147] width 600 height 295
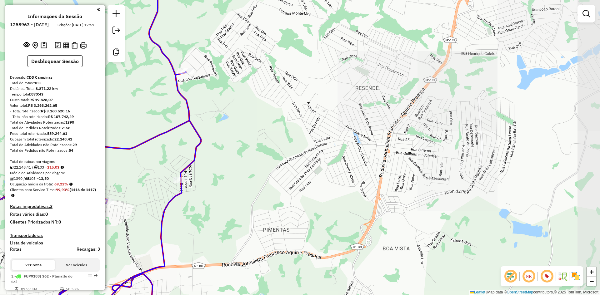
drag, startPoint x: 280, startPoint y: 145, endPoint x: 206, endPoint y: 217, distance: 102.9
click at [206, 217] on div "Janela de atendimento Grade de atendimento Capacidade Transportadoras Veículos …" at bounding box center [300, 147] width 600 height 295
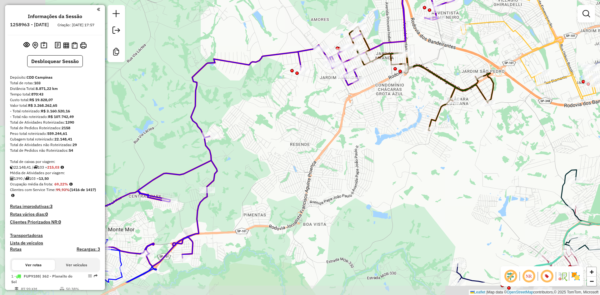
drag, startPoint x: 235, startPoint y: 182, endPoint x: 254, endPoint y: 170, distance: 22.6
click at [254, 170] on div "Janela de atendimento Grade de atendimento Capacidade Transportadoras Veículos …" at bounding box center [300, 147] width 600 height 295
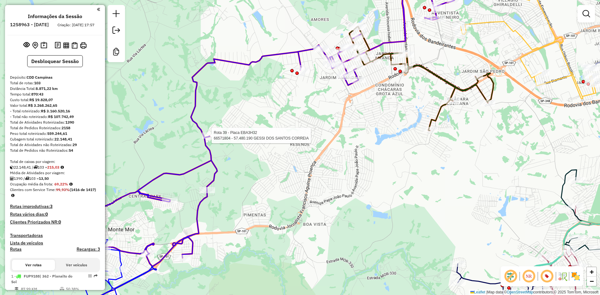
select select "**********"
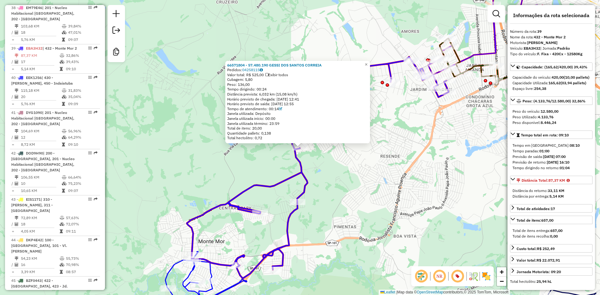
scroll to position [1608, 0]
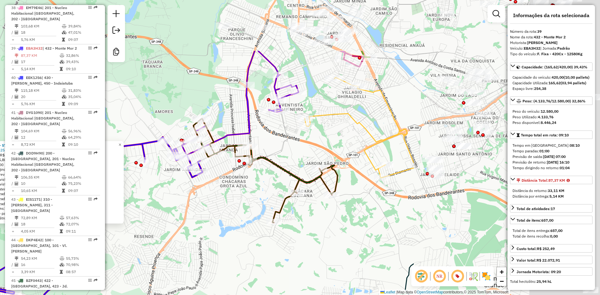
drag, startPoint x: 434, startPoint y: 112, endPoint x: 188, endPoint y: 192, distance: 258.9
click at [188, 192] on div "66571804 - 57.480.190 GESSI DOS SANTOS CORREIA Pedidos: 04258115 Valor total: R…" at bounding box center [300, 147] width 600 height 295
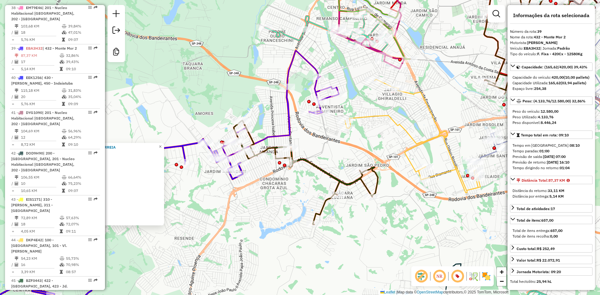
drag, startPoint x: 385, startPoint y: 80, endPoint x: 425, endPoint y: 82, distance: 40.3
click at [425, 82] on div "66571804 - 57.480.190 GESSI DOS SANTOS CORREIA Pedidos: 04258115 Valor total: R…" at bounding box center [300, 147] width 600 height 295
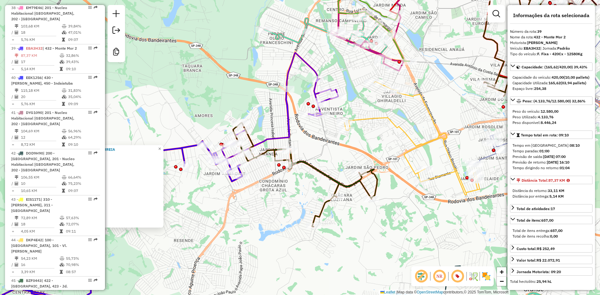
drag, startPoint x: 421, startPoint y: 81, endPoint x: 376, endPoint y: 104, distance: 50.4
click at [376, 104] on div "66571804 - 57.480.190 GESSI DOS SANTOS CORREIA Pedidos: 04258115 Valor total: R…" at bounding box center [300, 147] width 600 height 295
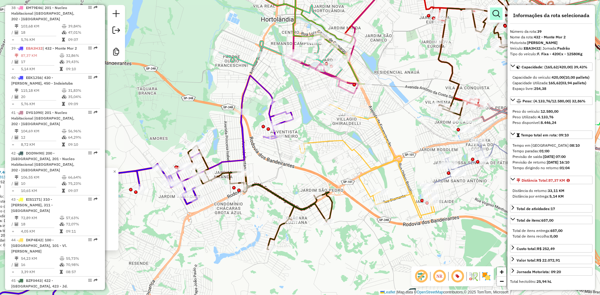
click at [497, 11] on em at bounding box center [495, 13] width 7 height 7
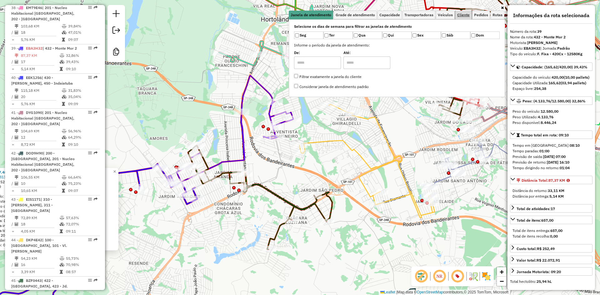
click at [467, 14] on span "Cliente" at bounding box center [463, 15] width 12 height 4
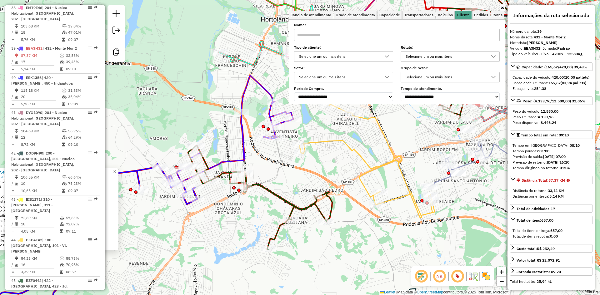
click at [317, 51] on div "Selecione um ou mais itens" at bounding box center [343, 56] width 99 height 11
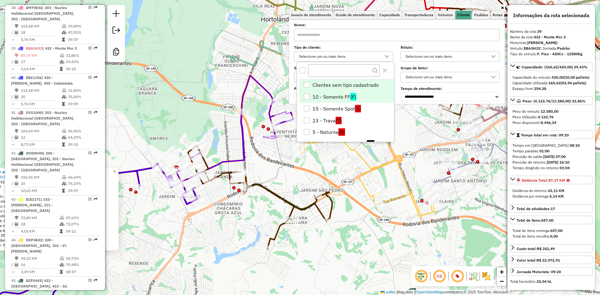
scroll to position [31, 0]
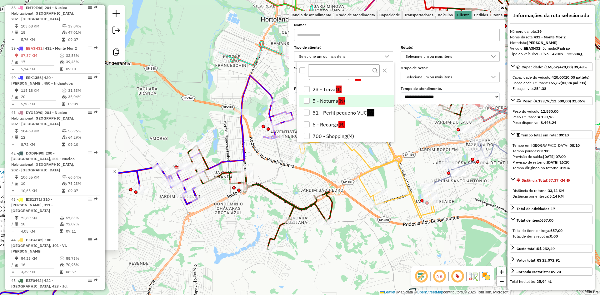
click at [320, 100] on li "5 - Noturna (N)" at bounding box center [346, 101] width 95 height 12
click at [172, 81] on div "66571804 - 57.480.190 GESSI DOS SANTOS CORREIA Pedidos: 04258115 Valor total: R…" at bounding box center [300, 147] width 600 height 295
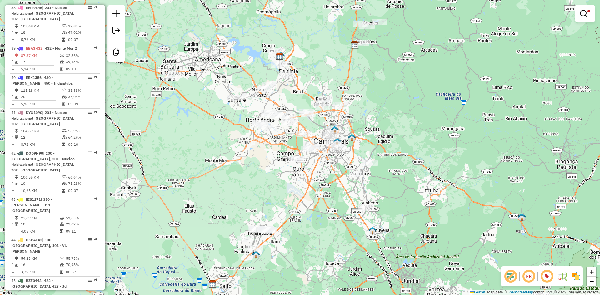
drag, startPoint x: 182, startPoint y: 166, endPoint x: 231, endPoint y: 161, distance: 49.0
click at [231, 161] on div "Limpar filtros Janela de atendimento Grade de atendimento Capacidade Transporta…" at bounding box center [300, 147] width 600 height 295
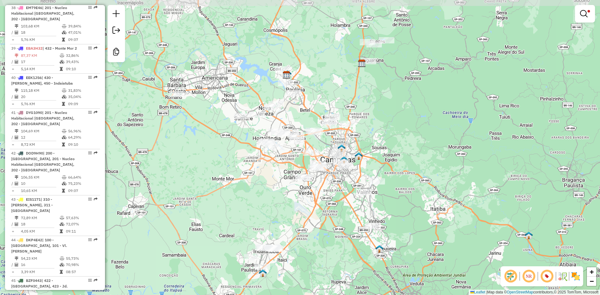
drag, startPoint x: 217, startPoint y: 171, endPoint x: 222, endPoint y: 183, distance: 13.6
click at [222, 183] on div "Limpar filtros Janela de atendimento Grade de atendimento Capacidade Transporta…" at bounding box center [300, 147] width 600 height 295
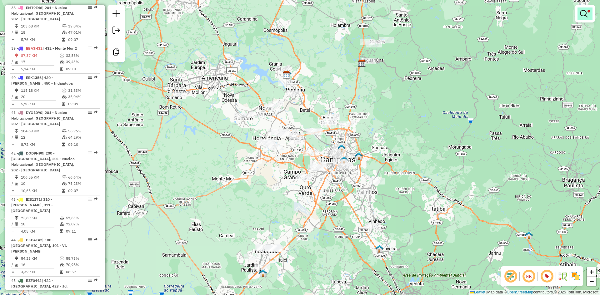
click at [587, 14] on em at bounding box center [583, 13] width 7 height 7
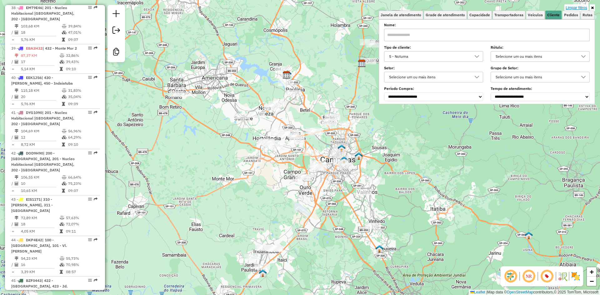
click at [578, 8] on link "Limpar filtros" at bounding box center [576, 7] width 24 height 7
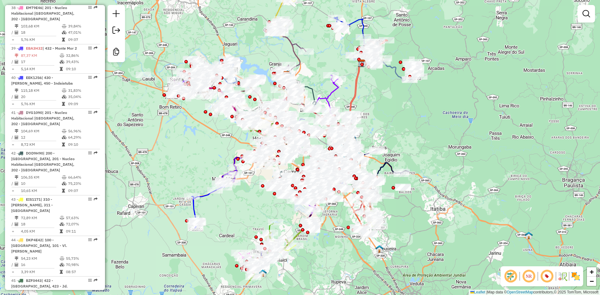
click at [491, 151] on div "Janela de atendimento Grade de atendimento Capacidade Transportadoras Veículos …" at bounding box center [300, 147] width 600 height 295
click at [588, 14] on em at bounding box center [585, 13] width 7 height 7
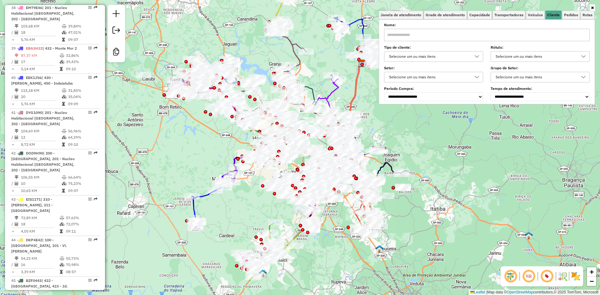
click at [439, 60] on div "Selecione um ou mais itens" at bounding box center [429, 57] width 84 height 10
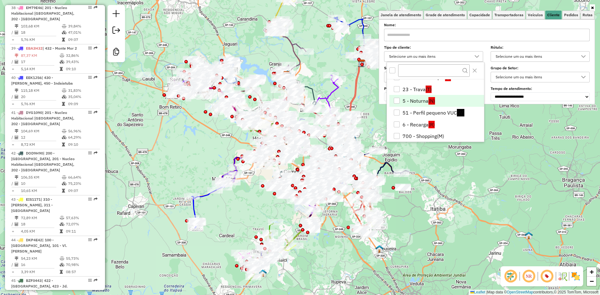
click at [408, 100] on li "5 - Noturna (N)" at bounding box center [436, 101] width 95 height 12
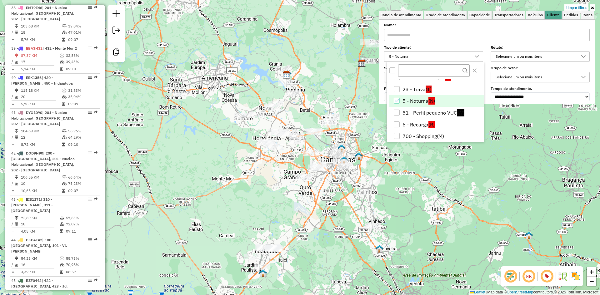
click at [439, 245] on div "Limpar filtros Janela de atendimento Grade de atendimento Capacidade Transporta…" at bounding box center [300, 147] width 600 height 295
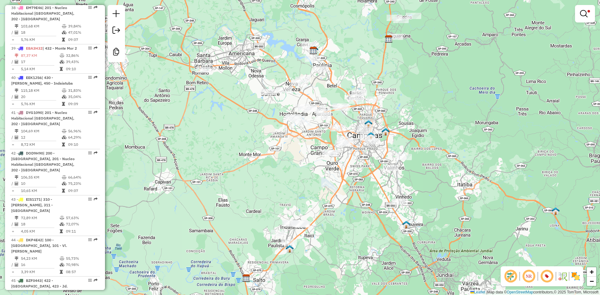
drag, startPoint x: 179, startPoint y: 194, endPoint x: 202, endPoint y: 171, distance: 32.5
click at [202, 171] on div "Limpar filtros Janela de atendimento Grade de atendimento Capacidade Transporta…" at bounding box center [300, 147] width 600 height 295
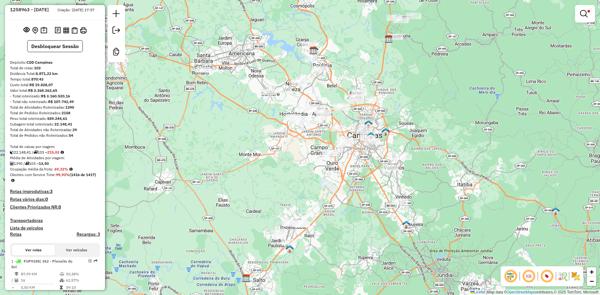
scroll to position [0, 0]
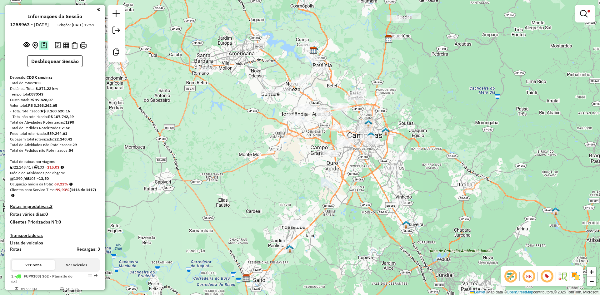
click at [43, 49] on img at bounding box center [44, 45] width 7 height 7
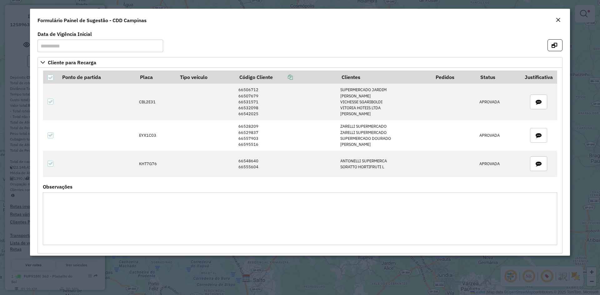
click at [161, 203] on textarea "Observações" at bounding box center [300, 218] width 514 height 53
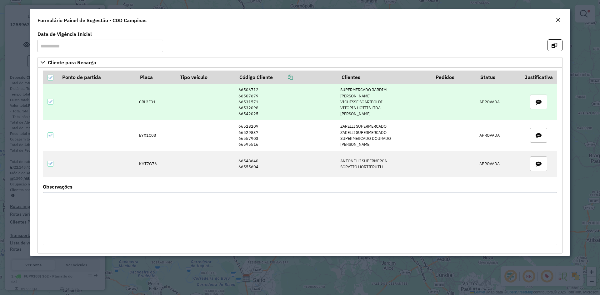
click at [146, 101] on td "CBL2E31" at bounding box center [156, 102] width 40 height 36
click at [255, 89] on td "66506712 66507679 66531571 66532098 66542025" at bounding box center [286, 102] width 102 height 36
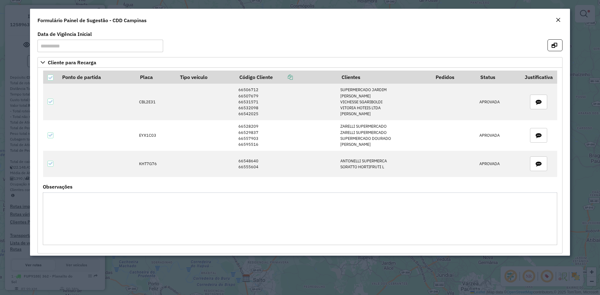
click at [557, 19] on em "Close" at bounding box center [557, 19] width 5 height 5
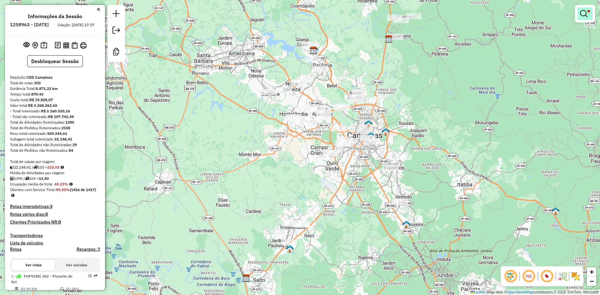
click at [578, 17] on link at bounding box center [584, 13] width 15 height 12
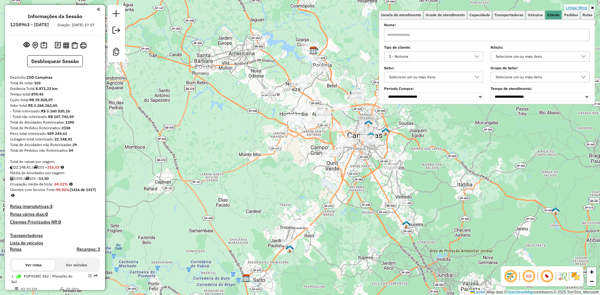
click at [567, 4] on div "Limpar filtros Janela de atendimento Grade de atendimento Capacidade Transporta…" at bounding box center [300, 147] width 600 height 295
click at [568, 5] on link "Limpar filtros" at bounding box center [576, 7] width 24 height 7
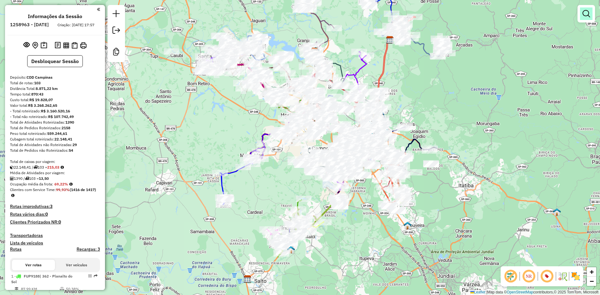
click at [590, 13] on link at bounding box center [586, 13] width 12 height 12
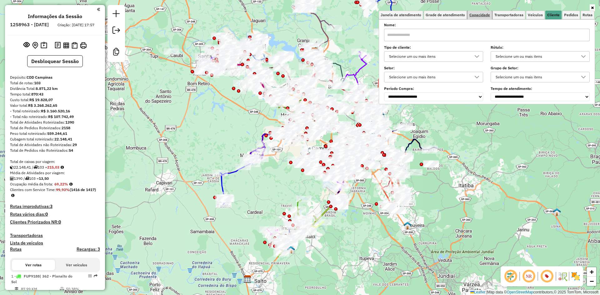
click at [488, 16] on span "Capacidade" at bounding box center [479, 15] width 21 height 4
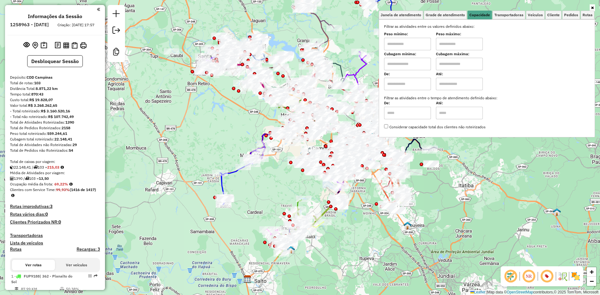
click at [407, 67] on input "text" at bounding box center [407, 64] width 47 height 12
type input "******"
click at [456, 63] on input "text" at bounding box center [459, 64] width 47 height 12
type input "*******"
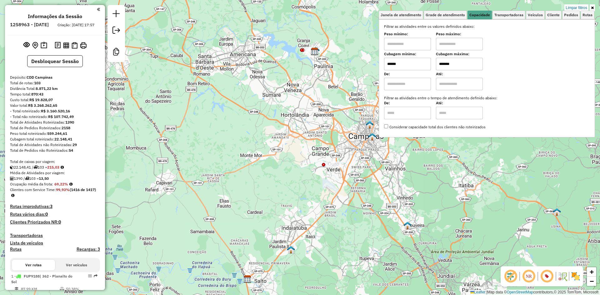
click at [244, 123] on div "Limpar filtros Janela de atendimento Grade de atendimento Capacidade Transporta…" at bounding box center [300, 147] width 600 height 295
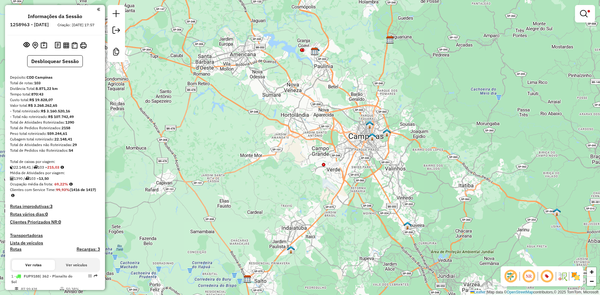
click at [336, 168] on div at bounding box center [333, 164] width 16 height 6
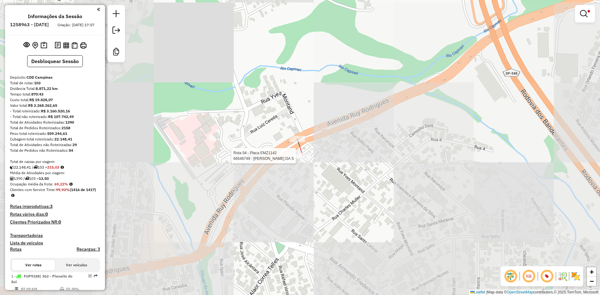
select select "**********"
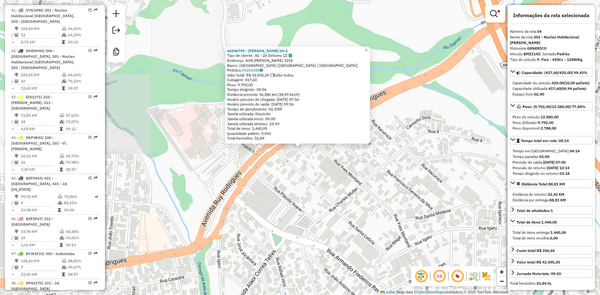
scroll to position [2138, 0]
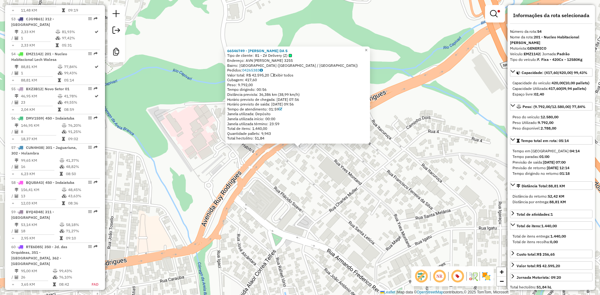
drag, startPoint x: 279, startPoint y: 196, endPoint x: 283, endPoint y: 183, distance: 14.0
click at [280, 196] on div "66546749 - LUCAS CERQUEIRA DA S Tipo de cliente: 81 - Zé Delivery (Z) Endereço:…" at bounding box center [300, 147] width 600 height 295
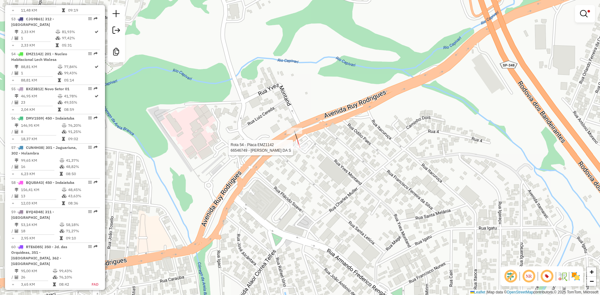
select select "**********"
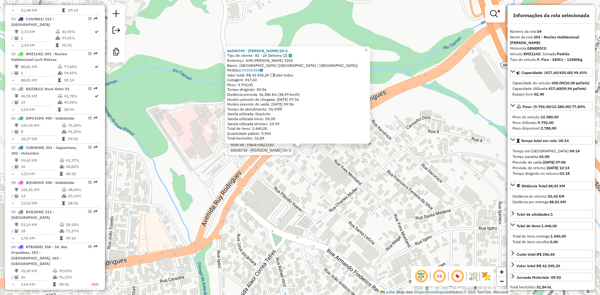
click at [300, 156] on div "Rota 54 - Placa EMZ1142 66546749 - LUCAS CERQUEIRA DA S 66546749 - LUCAS CERQUE…" at bounding box center [300, 147] width 600 height 295
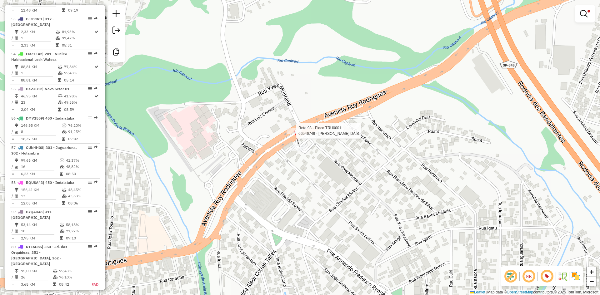
select select "**********"
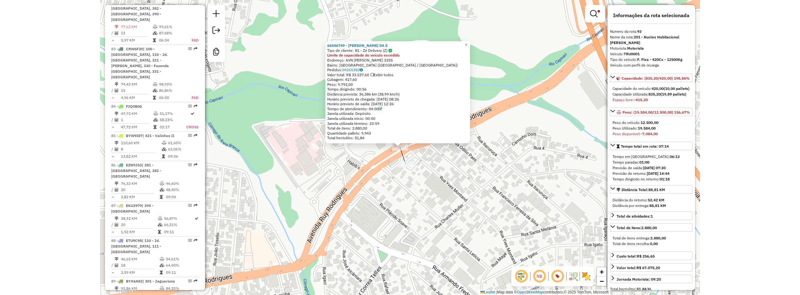
scroll to position [3638, 0]
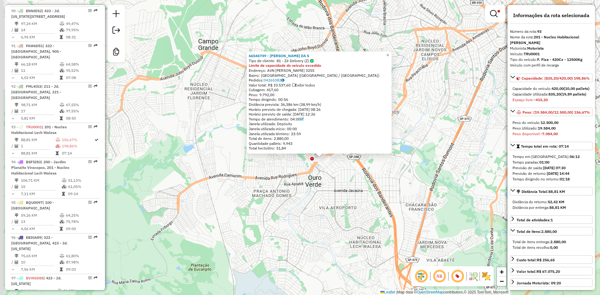
drag, startPoint x: 256, startPoint y: 244, endPoint x: 282, endPoint y: 184, distance: 65.9
click at [282, 184] on div "66546749 - LUCAS CERQUEIRA DA S Tipo de cliente: 81 - Zé Delivery (Z) Limite de…" at bounding box center [300, 147] width 600 height 295
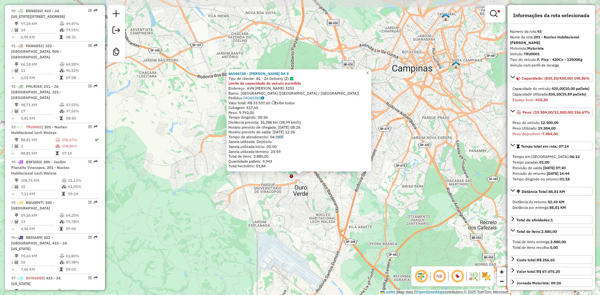
click at [265, 212] on div "66546749 - LUCAS CERQUEIRA DA S Tipo de cliente: 81 - Zé Delivery (Z) Limite de…" at bounding box center [300, 147] width 600 height 295
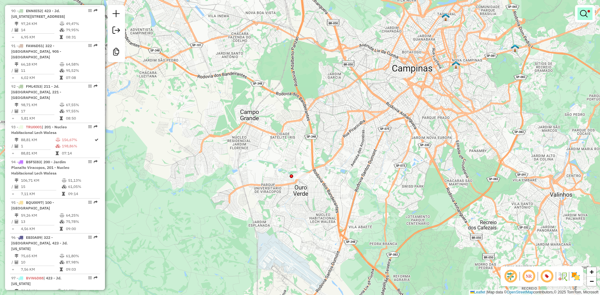
click at [583, 10] on em at bounding box center [583, 13] width 7 height 7
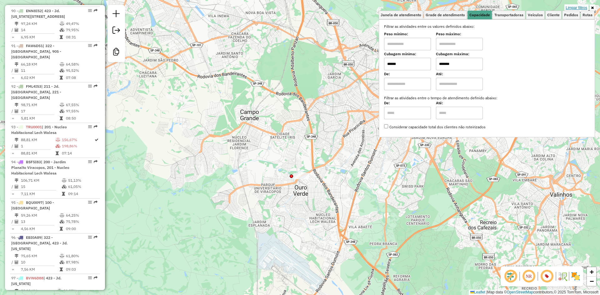
click at [573, 8] on link "Limpar filtros" at bounding box center [576, 7] width 24 height 7
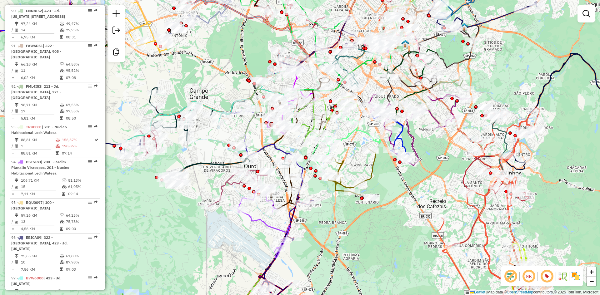
drag, startPoint x: 415, startPoint y: 245, endPoint x: 369, endPoint y: 226, distance: 49.8
click at [369, 226] on div "Janela de atendimento Grade de atendimento Capacidade Transportadoras Veículos …" at bounding box center [300, 147] width 600 height 295
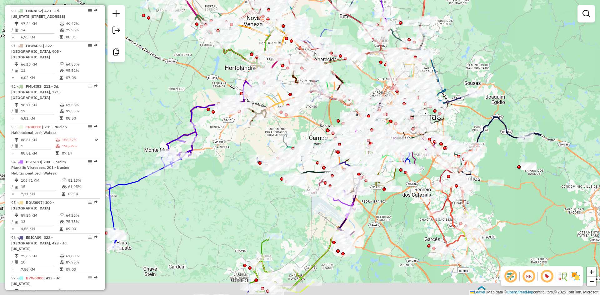
drag, startPoint x: 212, startPoint y: 221, endPoint x: 223, endPoint y: 213, distance: 13.7
click at [223, 213] on div "Janela de atendimento Grade de atendimento Capacidade Transportadoras Veículos …" at bounding box center [300, 147] width 600 height 295
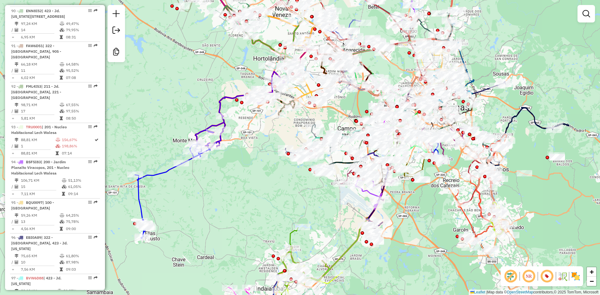
drag, startPoint x: 235, startPoint y: 189, endPoint x: 261, endPoint y: 181, distance: 27.8
click at [261, 181] on div "Janela de atendimento Grade de atendimento Capacidade Transportadoras Veículos …" at bounding box center [300, 147] width 600 height 295
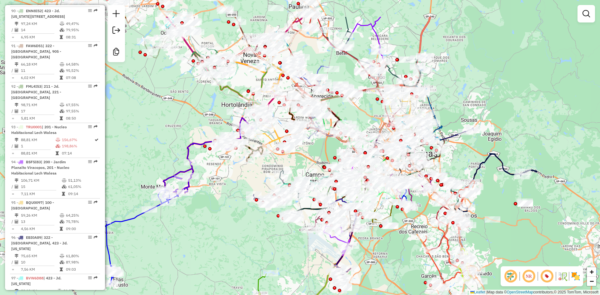
drag, startPoint x: 262, startPoint y: 181, endPoint x: 230, endPoint y: 227, distance: 56.1
click at [230, 227] on div "Janela de atendimento Grade de atendimento Capacidade Transportadoras Veículos …" at bounding box center [300, 147] width 600 height 295
click at [594, 18] on div at bounding box center [585, 13] width 17 height 17
click at [588, 14] on em at bounding box center [585, 13] width 7 height 7
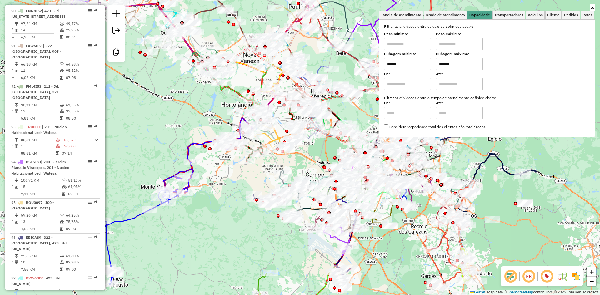
click at [396, 66] on input "******" at bounding box center [407, 64] width 47 height 12
type input "****"
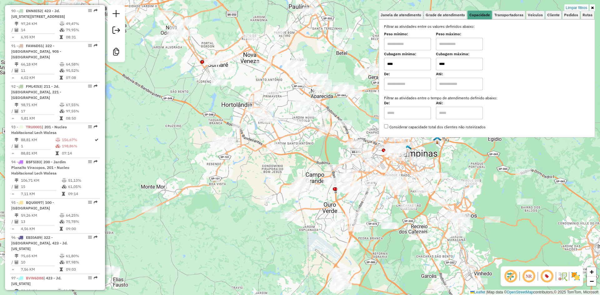
type input "****"
click at [212, 227] on div "Limpar filtros Janela de atendimento Grade de atendimento Capacidade Transporta…" at bounding box center [300, 147] width 600 height 295
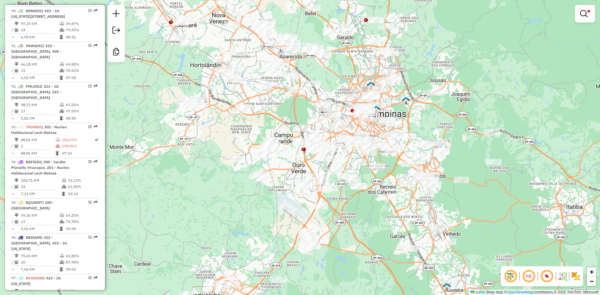
drag, startPoint x: 212, startPoint y: 227, endPoint x: 179, endPoint y: 187, distance: 52.0
click at [179, 187] on div "Limpar filtros Janela de atendimento Grade de atendimento Capacidade Transporta…" at bounding box center [300, 147] width 600 height 295
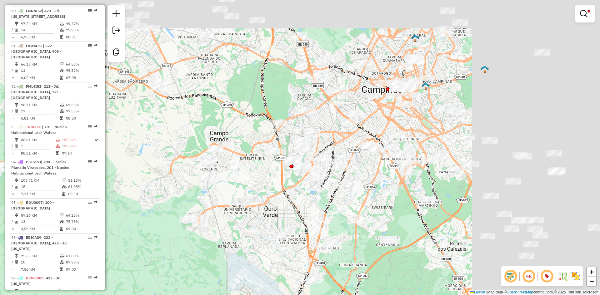
drag, startPoint x: 277, startPoint y: 190, endPoint x: 121, endPoint y: 248, distance: 166.8
click at [121, 248] on div "Limpar filtros Janela de atendimento Grade de atendimento Capacidade Transporta…" at bounding box center [300, 147] width 600 height 295
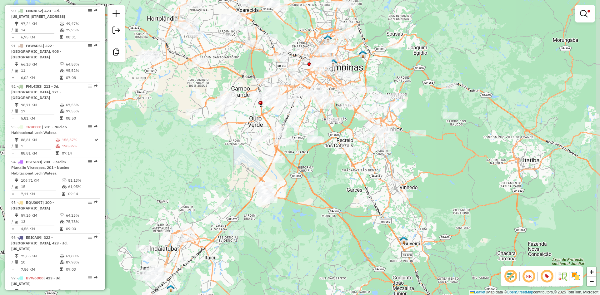
drag, startPoint x: 386, startPoint y: 250, endPoint x: 338, endPoint y: 223, distance: 54.2
click at [339, 223] on div "Limpar filtros Janela de atendimento Grade de atendimento Capacidade Transporta…" at bounding box center [300, 147] width 600 height 295
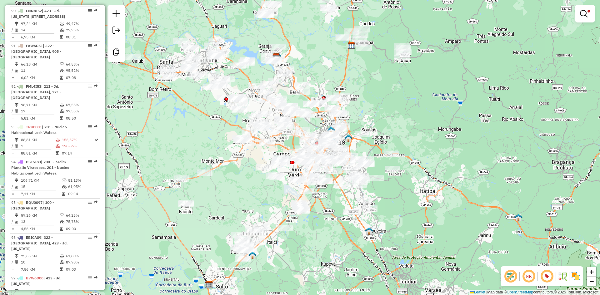
click at [578, 281] on div "NR" at bounding box center [541, 276] width 82 height 20
click at [578, 279] on img at bounding box center [575, 276] width 10 height 10
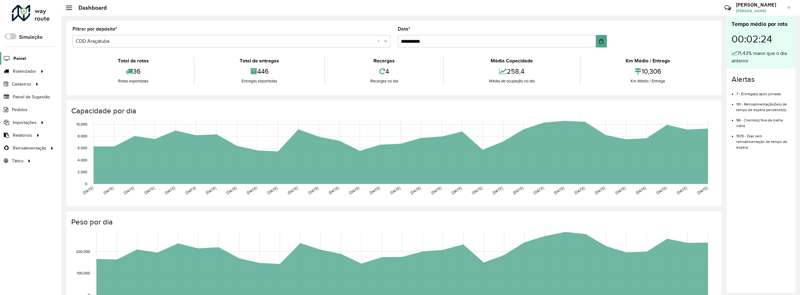
click at [12, 57] on icon at bounding box center [6, 58] width 12 height 5
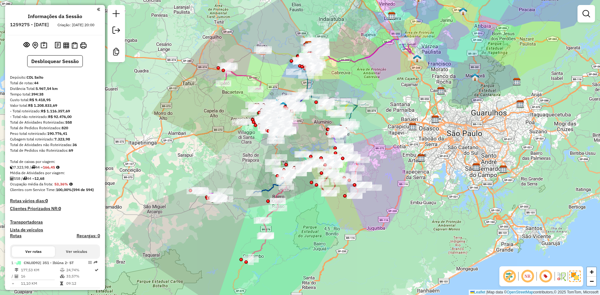
drag, startPoint x: 169, startPoint y: 147, endPoint x: 166, endPoint y: 147, distance: 3.7
click at [166, 147] on div "Janela de atendimento Grade de atendimento Capacidade Transportadoras Veículos …" at bounding box center [300, 147] width 600 height 295
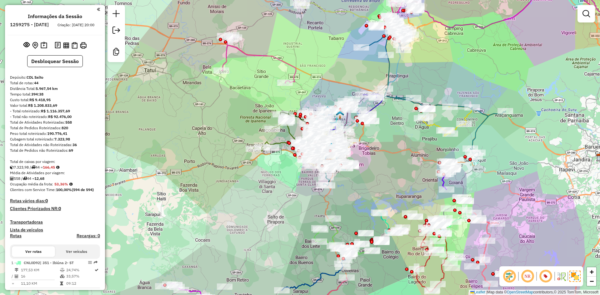
select select "**********"
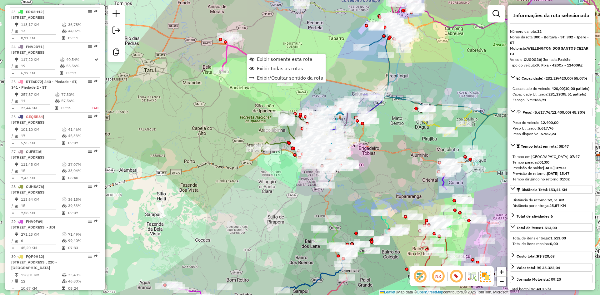
scroll to position [1378, 0]
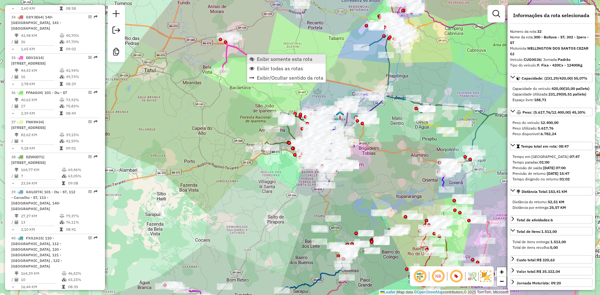
click at [261, 61] on span "Exibir somente esta rota" at bounding box center [285, 59] width 56 height 5
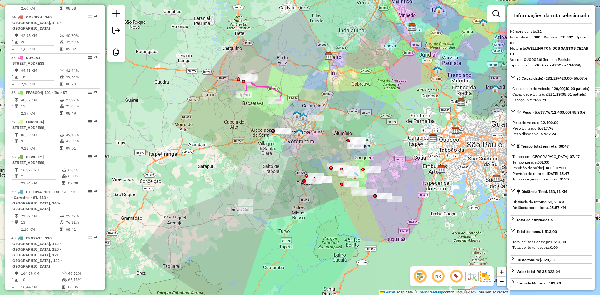
drag, startPoint x: 303, startPoint y: 102, endPoint x: 292, endPoint y: 79, distance: 25.8
click at [292, 79] on div "Janela de atendimento Grade de atendimento Capacidade Transportadoras Veículos …" at bounding box center [300, 147] width 600 height 295
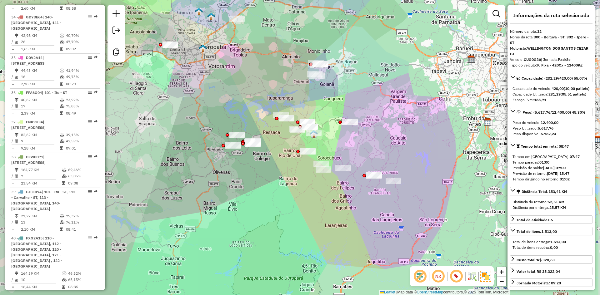
drag, startPoint x: 335, startPoint y: 181, endPoint x: 312, endPoint y: 170, distance: 25.4
click at [312, 170] on div "Janela de atendimento Grade de atendimento Capacidade Transportadoras Veículos …" at bounding box center [300, 147] width 600 height 295
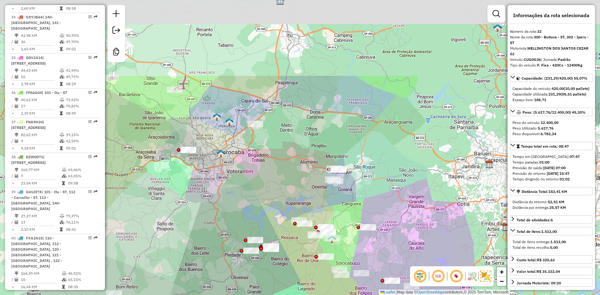
drag, startPoint x: 300, startPoint y: 177, endPoint x: 282, endPoint y: 153, distance: 29.7
click at [316, 280] on div "Janela de atendimento Grade de atendimento Capacidade Transportadoras Veículos …" at bounding box center [300, 147] width 600 height 295
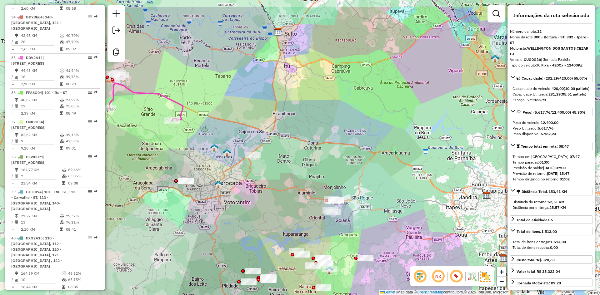
drag, startPoint x: 279, startPoint y: 62, endPoint x: 280, endPoint y: 66, distance: 4.2
click at [280, 66] on div "Janela de atendimento Grade de atendimento Capacidade Transportadoras Veículos …" at bounding box center [300, 147] width 600 height 295
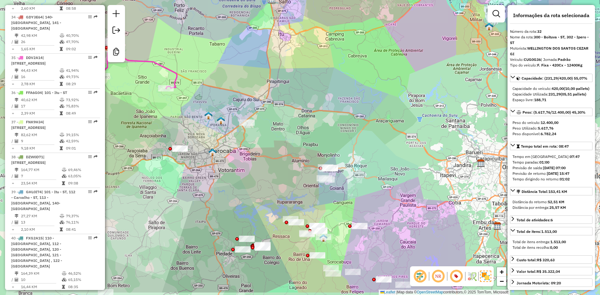
drag, startPoint x: 268, startPoint y: 137, endPoint x: 290, endPoint y: 163, distance: 34.6
click at [268, 67] on div "Janela de atendimento Grade de atendimento Capacidade Transportadoras Veículos …" at bounding box center [300, 147] width 600 height 295
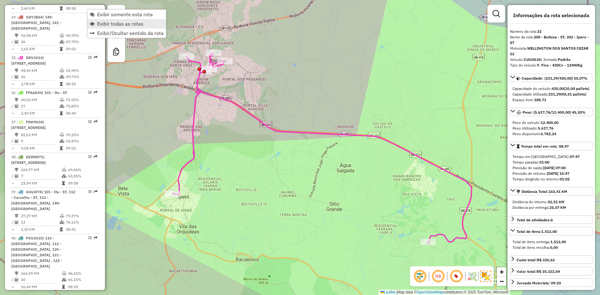
click at [93, 22] on span "Exibir todas as rotas" at bounding box center [92, 23] width 5 height 5
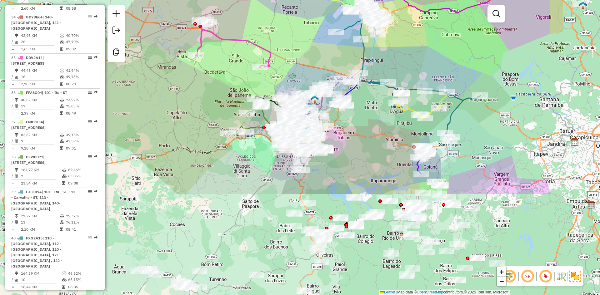
drag, startPoint x: 312, startPoint y: 195, endPoint x: 215, endPoint y: 65, distance: 162.5
click at [215, 65] on div "Janela de atendimento Grade de atendimento Capacidade Transportadoras Veículos …" at bounding box center [300, 147] width 600 height 295
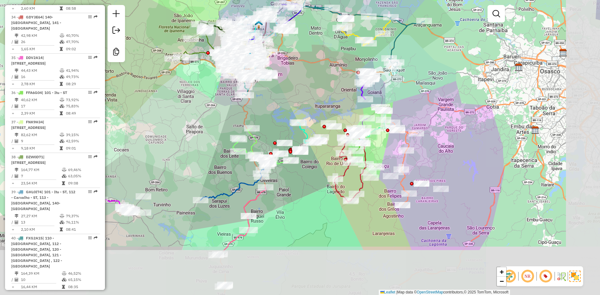
drag, startPoint x: 385, startPoint y: 180, endPoint x: 327, endPoint y: 114, distance: 87.9
click at [324, 100] on div "Janela de atendimento Grade de atendimento Capacidade Transportadoras Veículos …" at bounding box center [300, 147] width 600 height 295
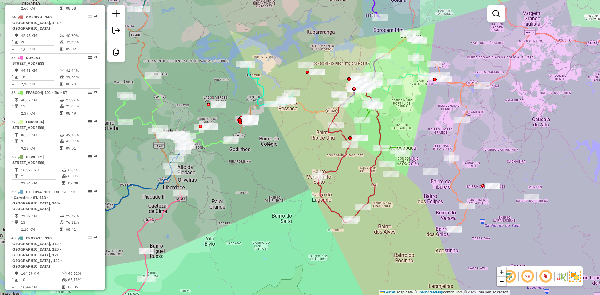
select select "**********"
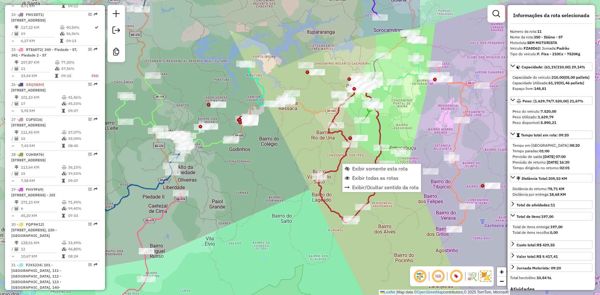
scroll to position [615, 0]
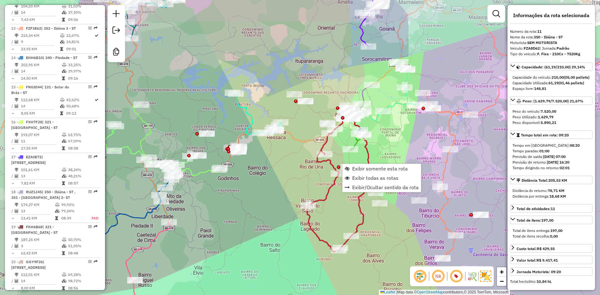
drag, startPoint x: 300, startPoint y: 141, endPoint x: 285, endPoint y: 177, distance: 38.8
click at [285, 177] on div "Janela de atendimento Grade de atendimento Capacidade Transportadoras Veículos …" at bounding box center [300, 147] width 600 height 295
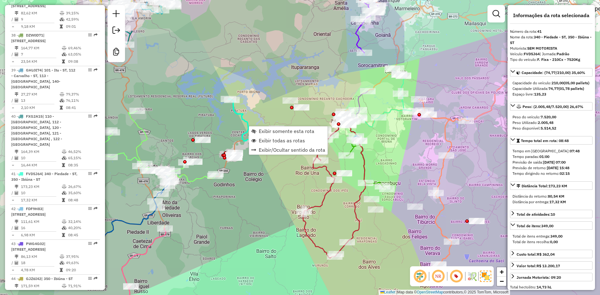
scroll to position [1685, 0]
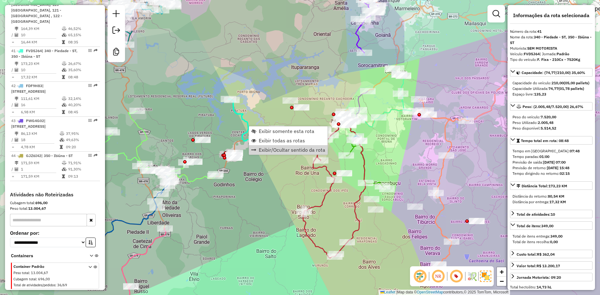
click at [240, 224] on div "Janela de atendimento Grade de atendimento Capacidade Transportadoras Veículos …" at bounding box center [300, 147] width 600 height 295
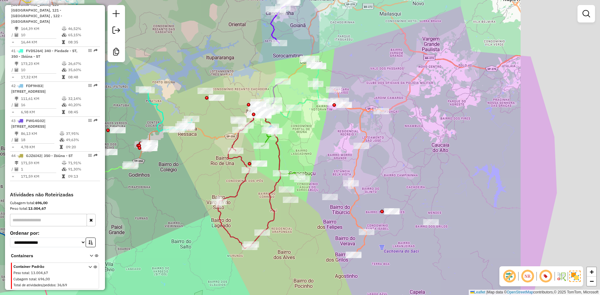
drag, startPoint x: 333, startPoint y: 146, endPoint x: 324, endPoint y: 146, distance: 9.1
click at [324, 146] on div "Janela de atendimento Grade de atendimento Capacidade Transportadoras Veículos …" at bounding box center [300, 147] width 600 height 295
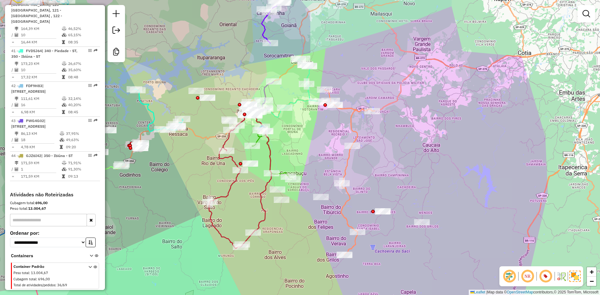
click at [355, 115] on icon at bounding box center [348, 173] width 52 height 166
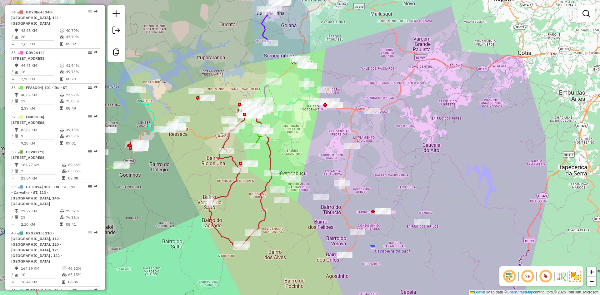
select select "**********"
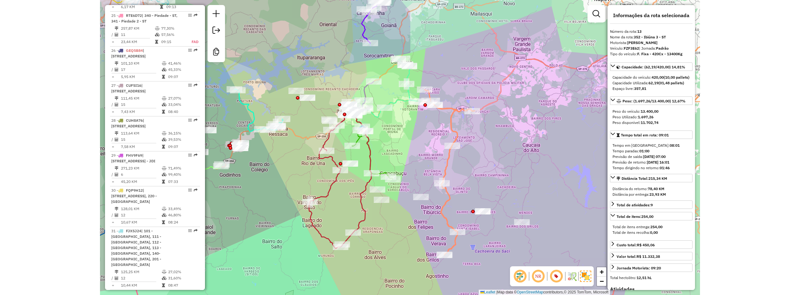
scroll to position [679, 0]
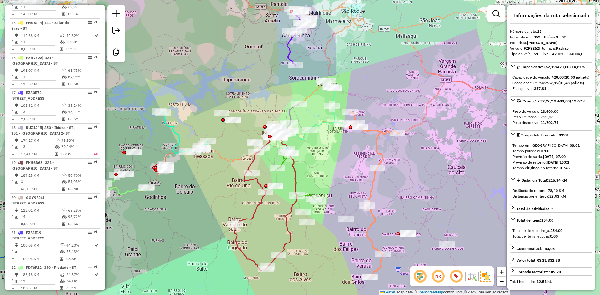
drag, startPoint x: 329, startPoint y: 139, endPoint x: 375, endPoint y: 182, distance: 62.3
click at [375, 182] on div "Janela de atendimento Grade de atendimento Capacidade Transportadoras Veículos …" at bounding box center [300, 147] width 600 height 295
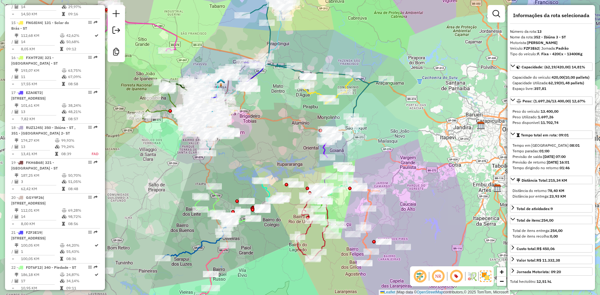
drag, startPoint x: 404, startPoint y: 138, endPoint x: 385, endPoint y: 164, distance: 32.4
click at [385, 164] on div "Janela de atendimento Grade de atendimento Capacidade Transportadoras Veículos …" at bounding box center [300, 147] width 600 height 295
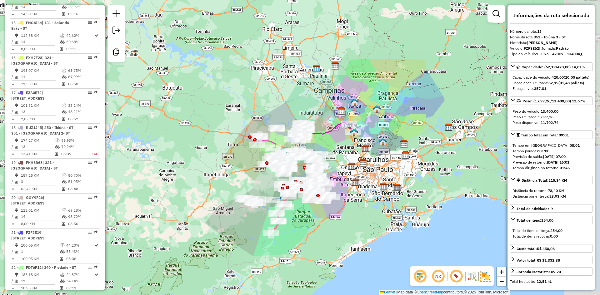
drag, startPoint x: 404, startPoint y: 162, endPoint x: 331, endPoint y: 176, distance: 75.1
click at [331, 176] on div "Janela de atendimento Grade de atendimento Capacidade Transportadoras Veículos …" at bounding box center [300, 147] width 600 height 295
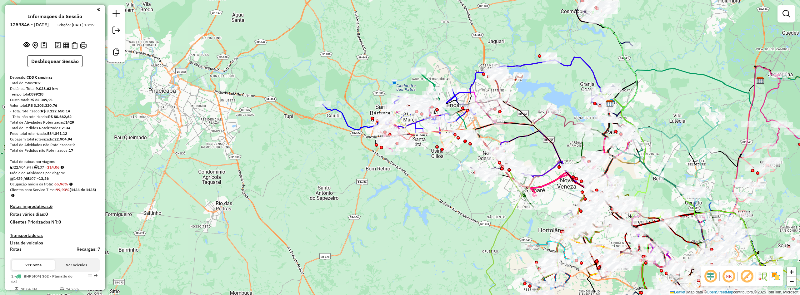
drag, startPoint x: 710, startPoint y: 274, endPoint x: 731, endPoint y: 270, distance: 21.3
click at [710, 274] on em at bounding box center [710, 276] width 15 height 15
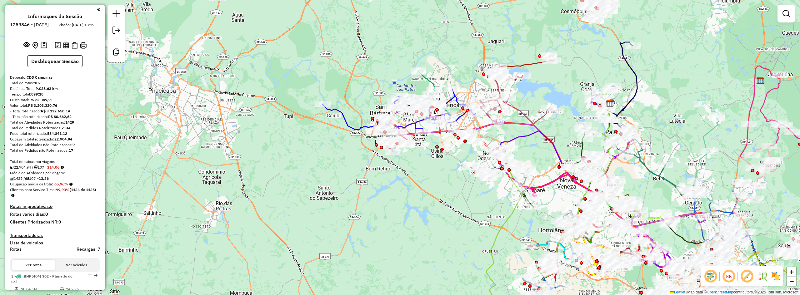
click at [773, 274] on img at bounding box center [775, 276] width 10 height 10
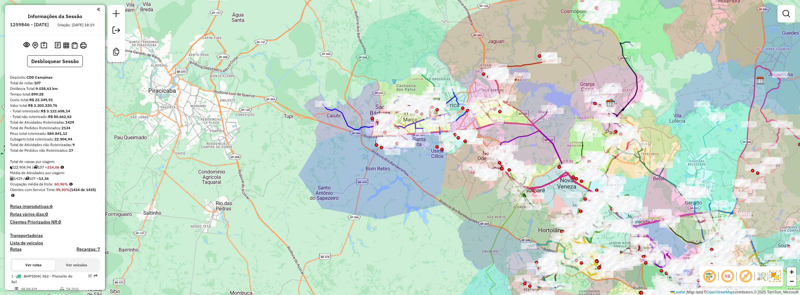
click at [747, 277] on em at bounding box center [745, 276] width 15 height 15
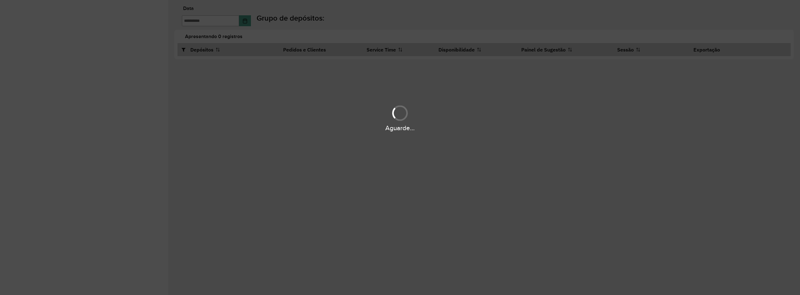
type input "**********"
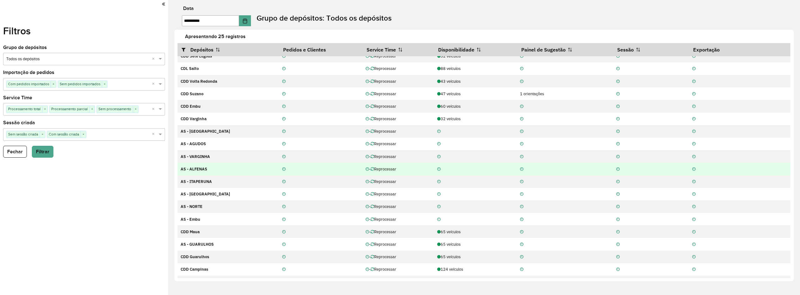
scroll to position [92, 0]
